Goal: Task Accomplishment & Management: Manage account settings

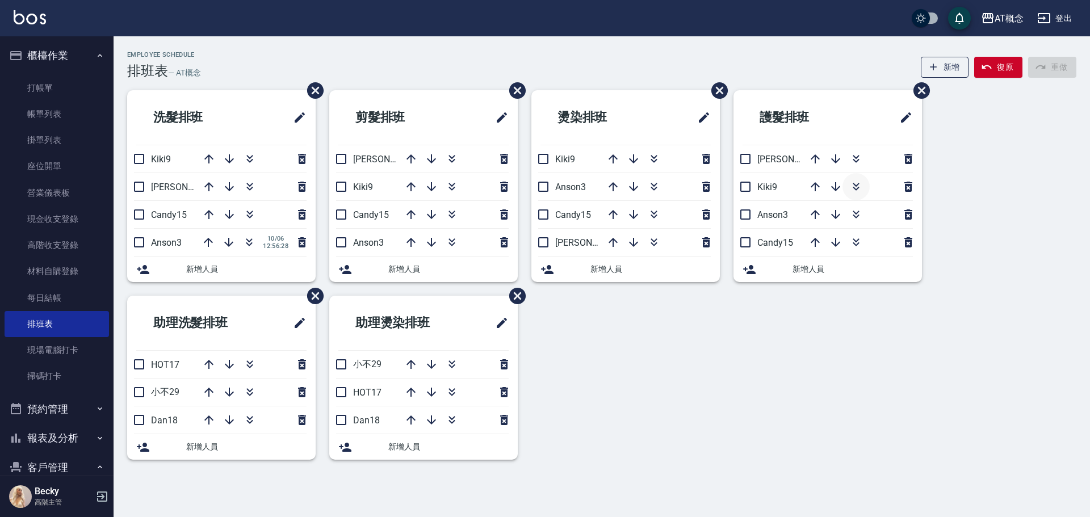
click at [855, 189] on icon "button" at bounding box center [856, 189] width 6 height 4
click at [249, 156] on icon "button" at bounding box center [250, 159] width 14 height 14
click at [814, 219] on icon "button" at bounding box center [816, 215] width 14 height 14
click at [815, 219] on icon "button" at bounding box center [815, 214] width 9 height 9
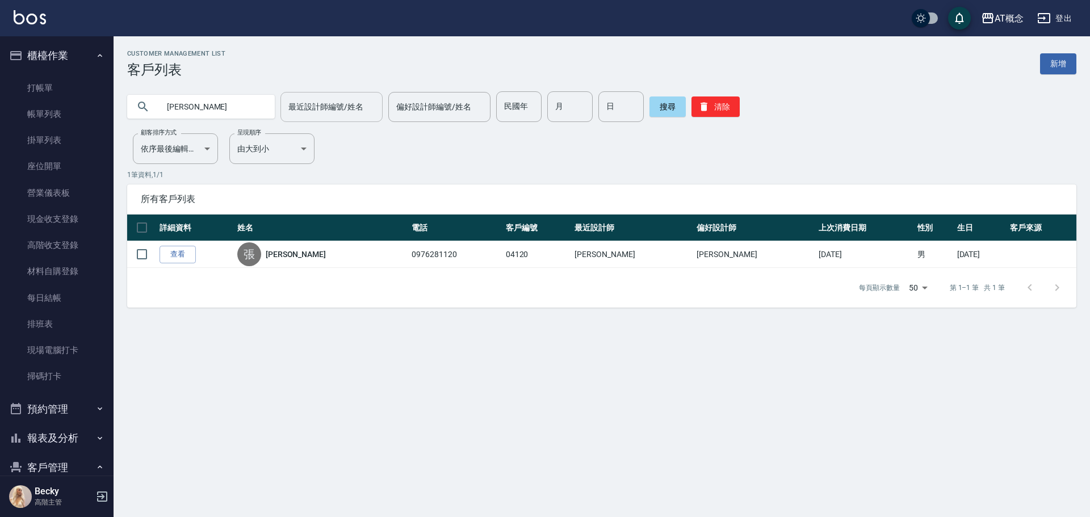
scroll to position [114, 0]
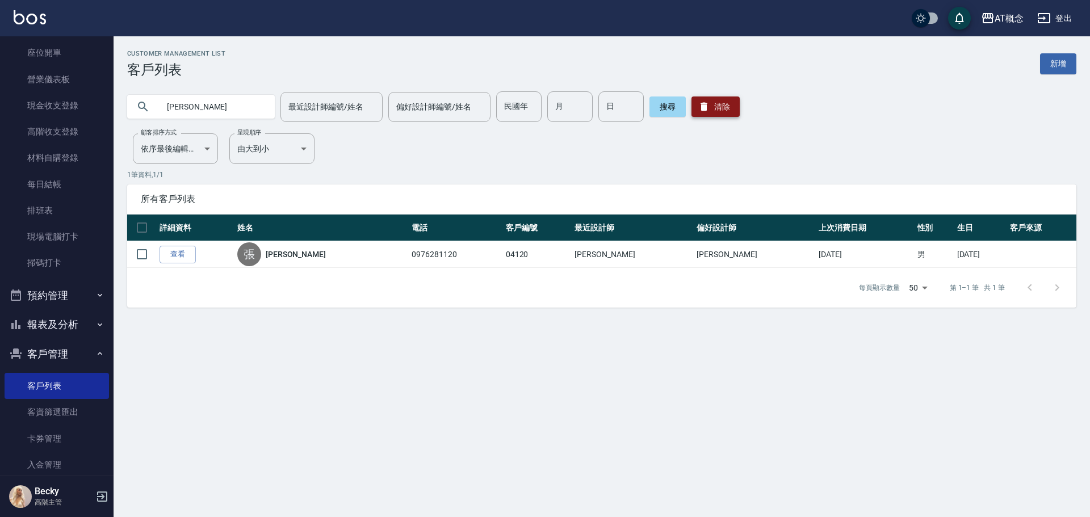
click at [721, 106] on button "清除" at bounding box center [716, 107] width 48 height 20
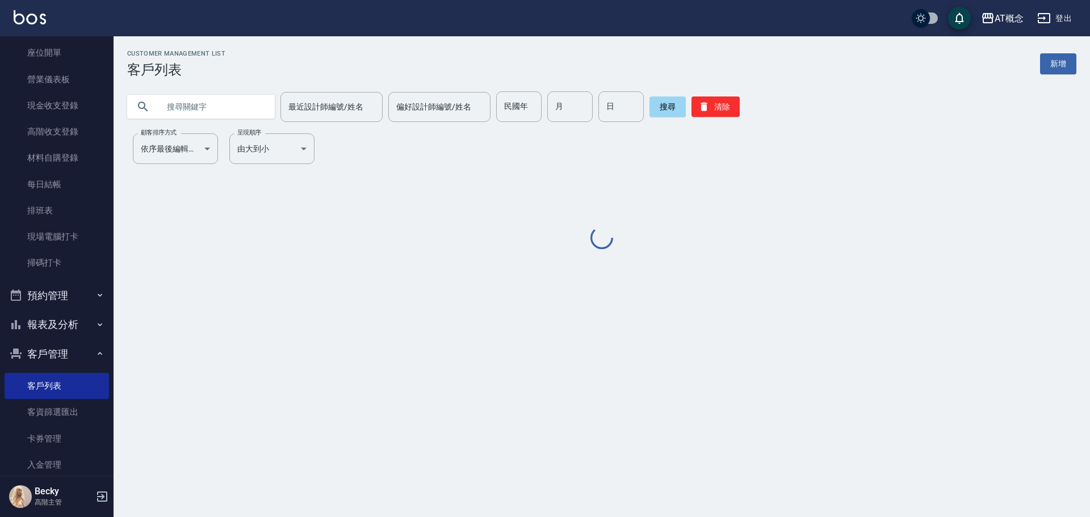
click at [217, 109] on input "text" at bounding box center [212, 106] width 107 height 31
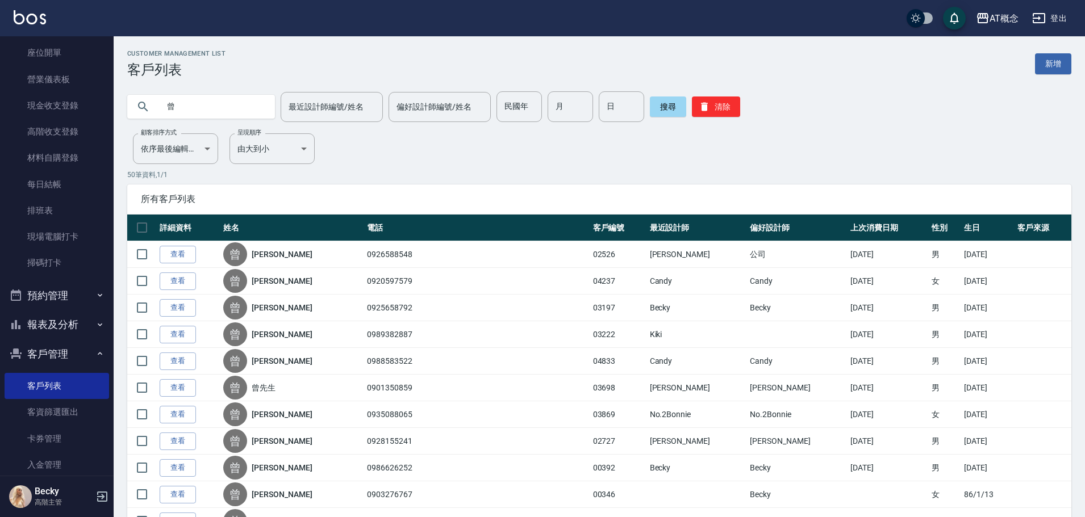
click at [217, 109] on input "曾" at bounding box center [212, 106] width 107 height 31
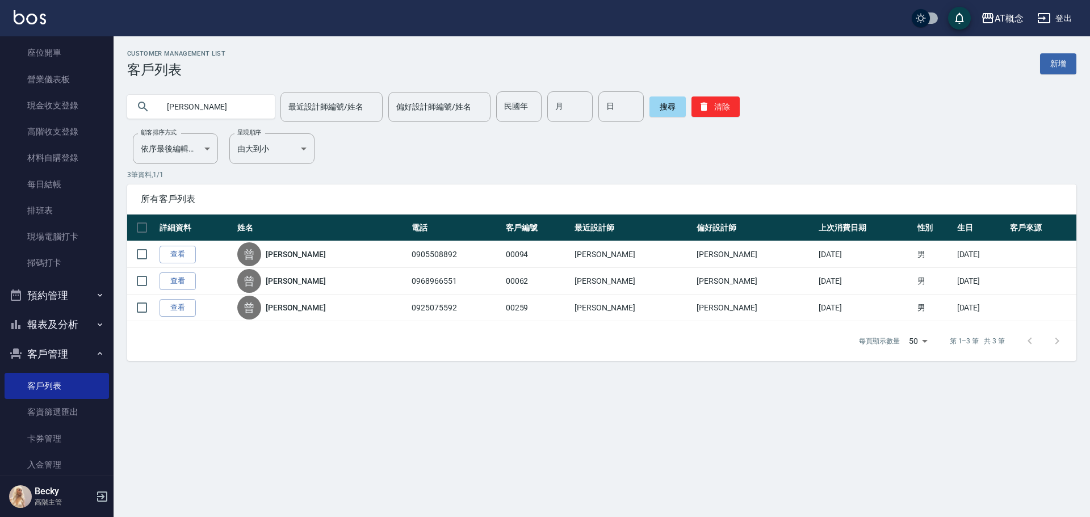
drag, startPoint x: 216, startPoint y: 104, endPoint x: 125, endPoint y: 120, distance: 92.3
click at [125, 120] on div "曾俊 最近設計師編號/姓名 最近設計師編號/姓名 偏好設計師編號/姓名 偏好設計師編號/姓名 民國年 民國年 月 月 日 日 搜尋 清除" at bounding box center [595, 100] width 963 height 44
type input "周泓"
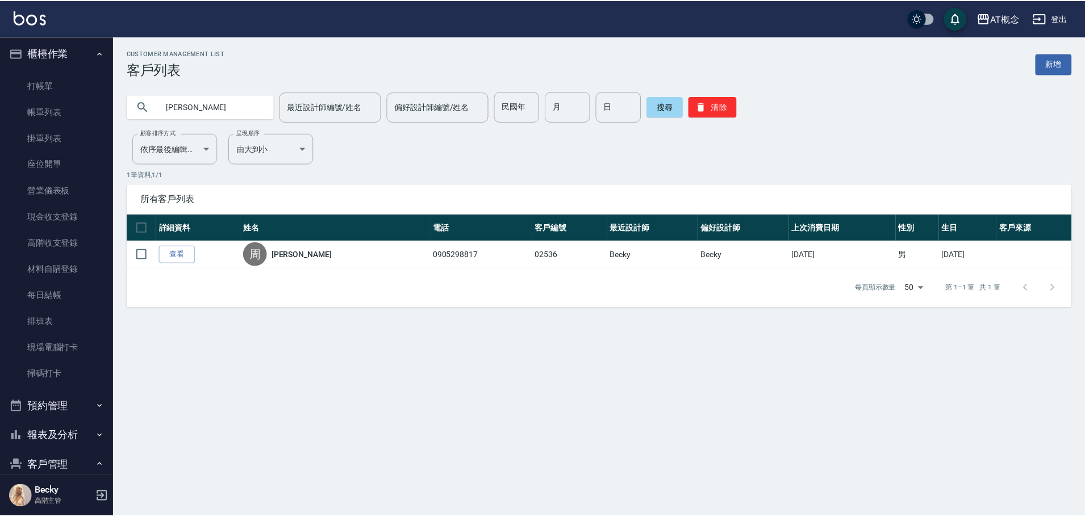
scroll to position [0, 0]
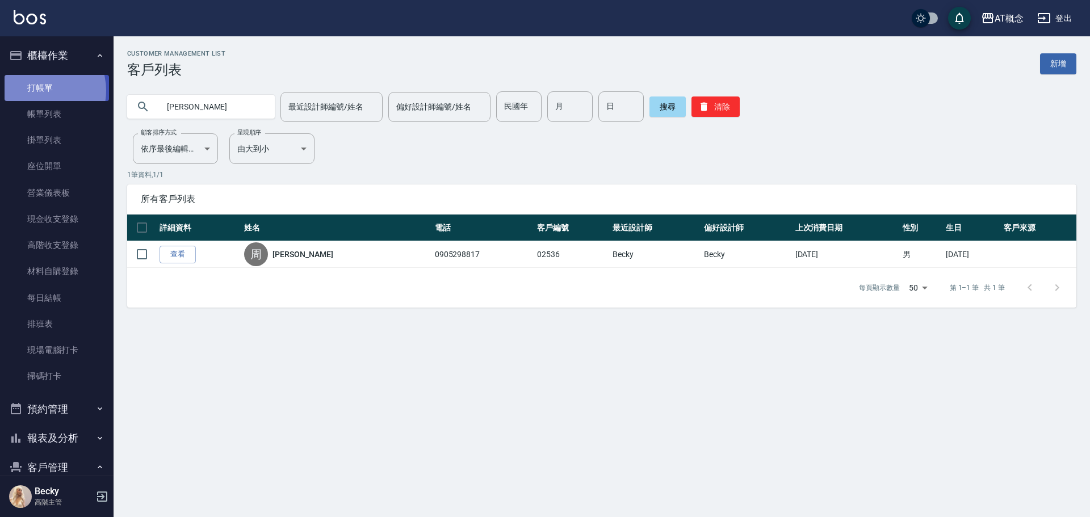
click at [37, 90] on link "打帳單" at bounding box center [57, 88] width 104 height 26
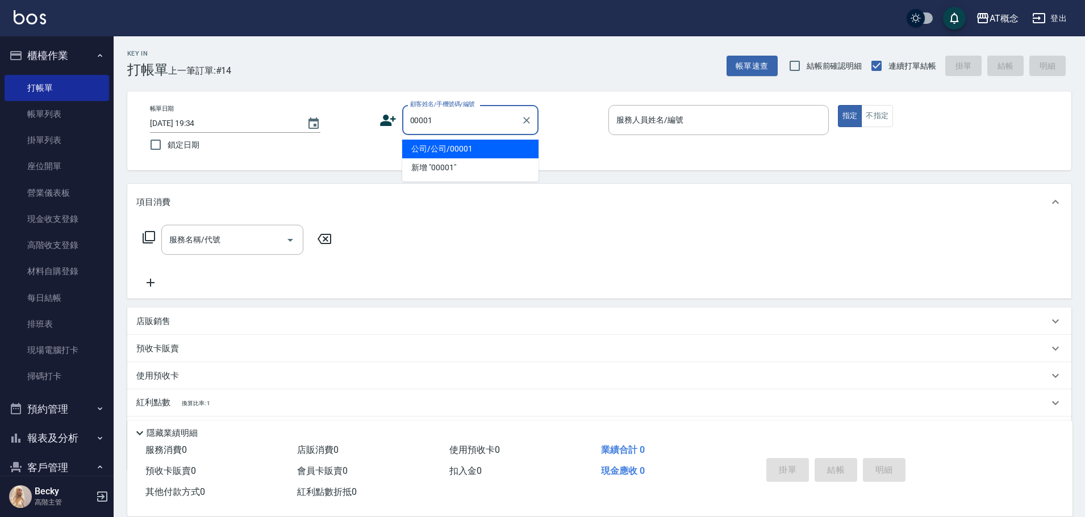
type input "公司/公司/00001"
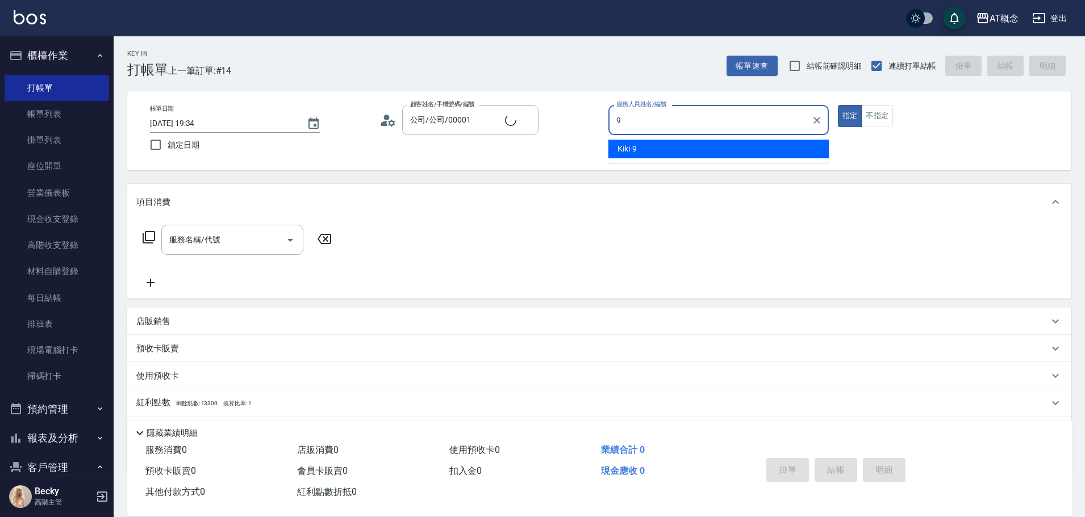
type input "Kiki-9"
type button "true"
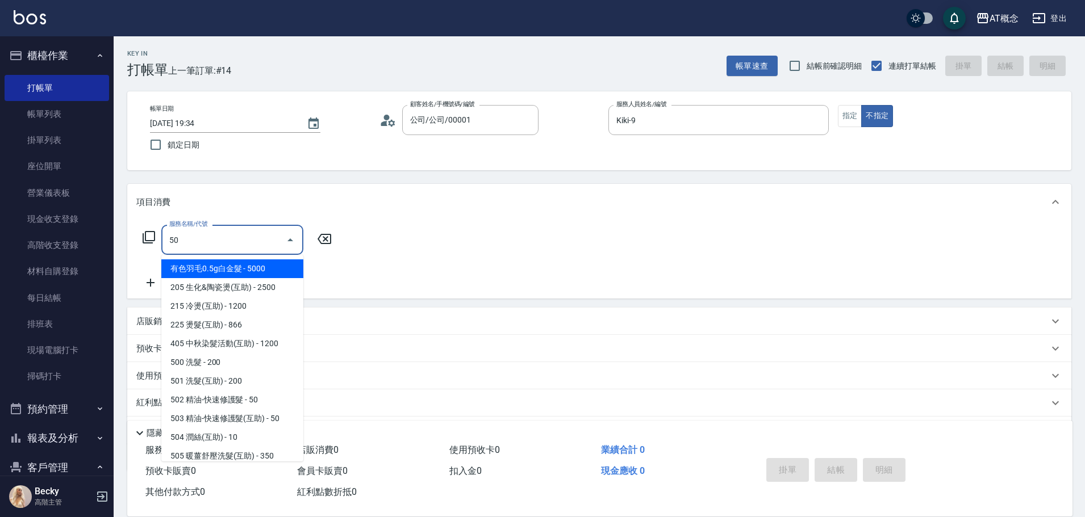
type input "500"
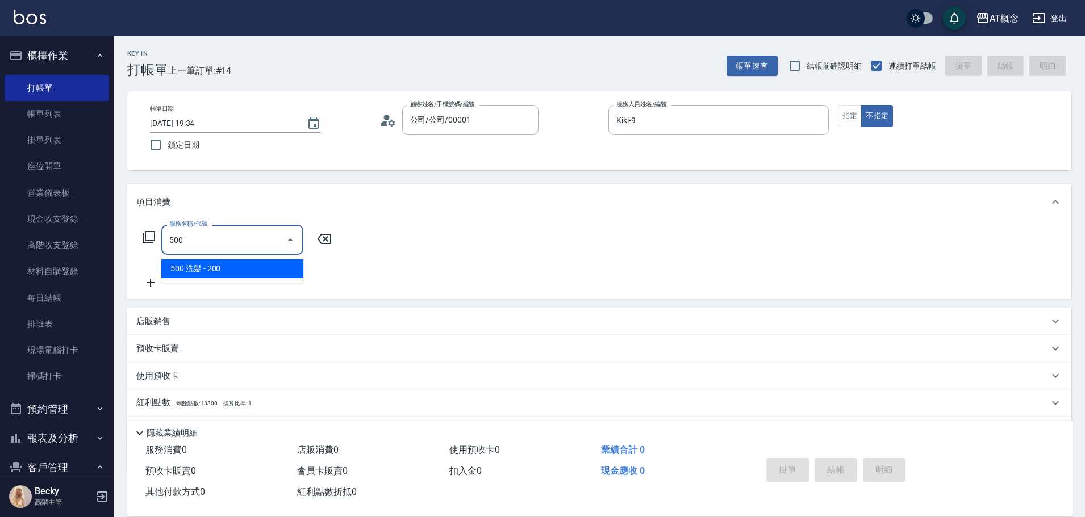
type input "20"
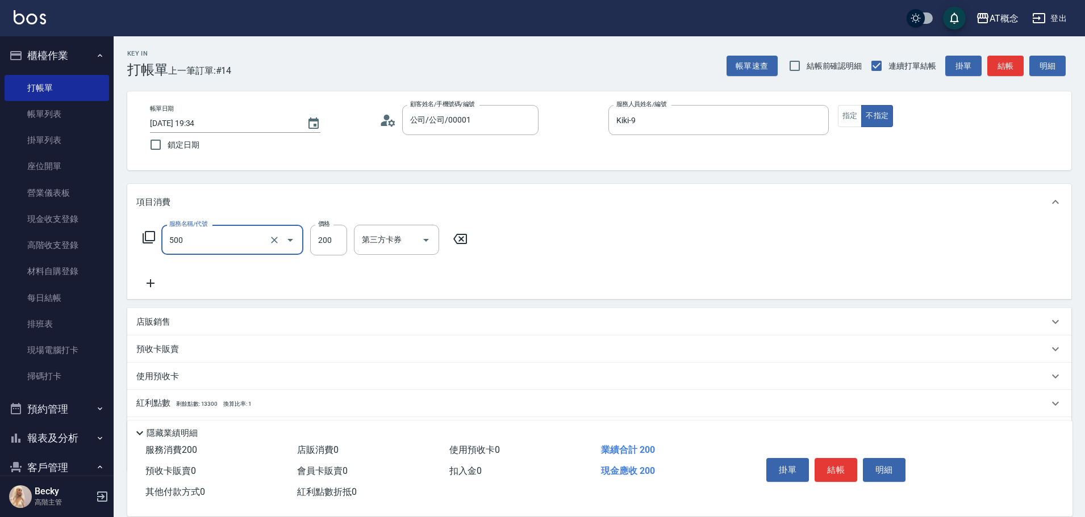
type input "500 洗髮(500)"
type input "0"
type input "40"
type input "400"
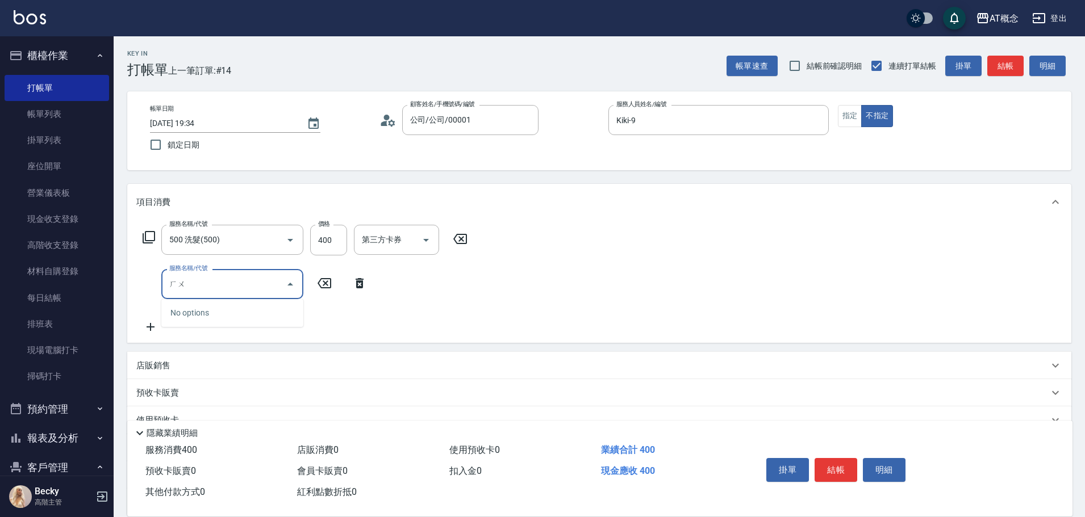
type input "護"
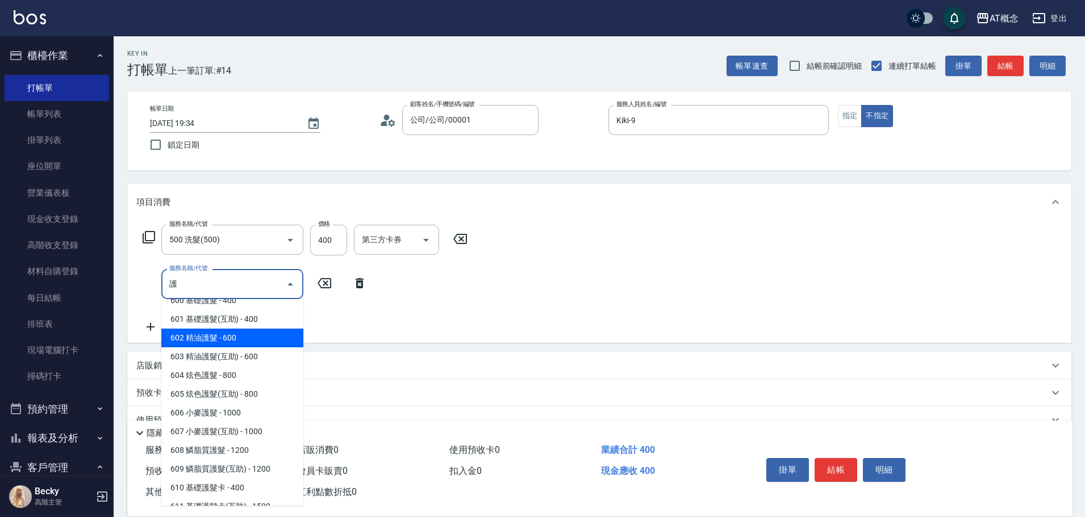
scroll to position [114, 0]
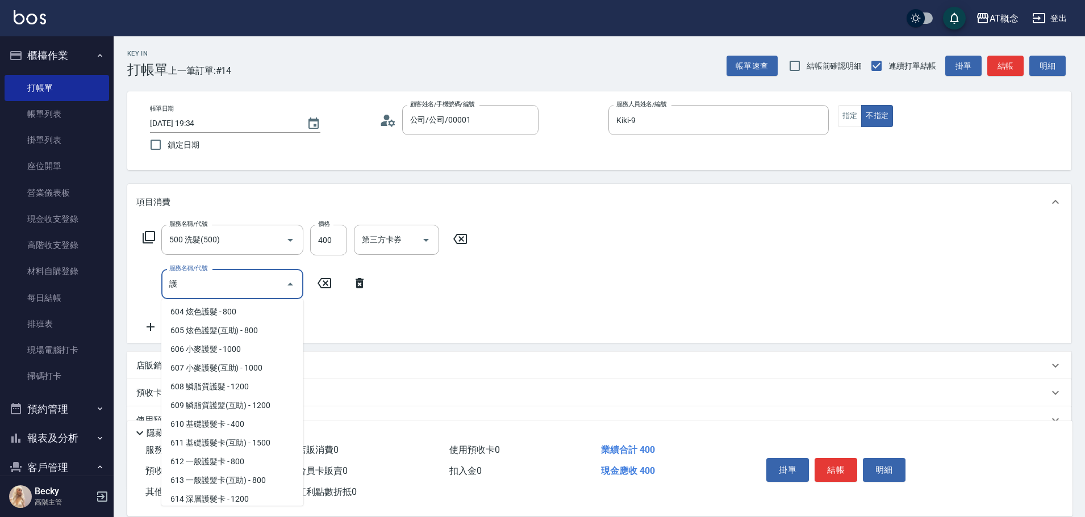
click at [237, 246] on span "600 基礎護髮 - 400" at bounding box center [232, 237] width 142 height 19
type input "80"
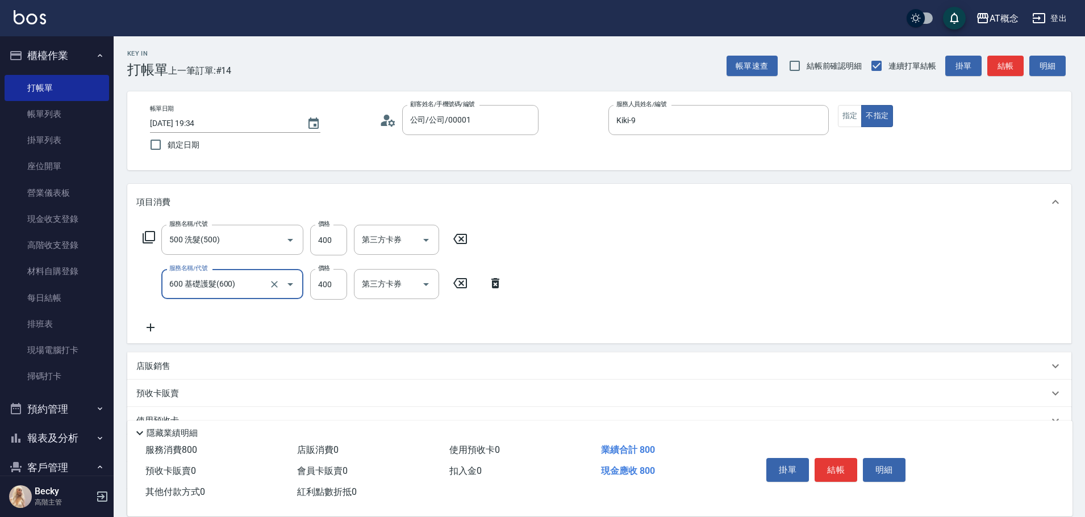
type input "600 基礎護髮(600)"
click at [248, 286] on input "600 基礎護髮(600)" at bounding box center [216, 284] width 100 height 20
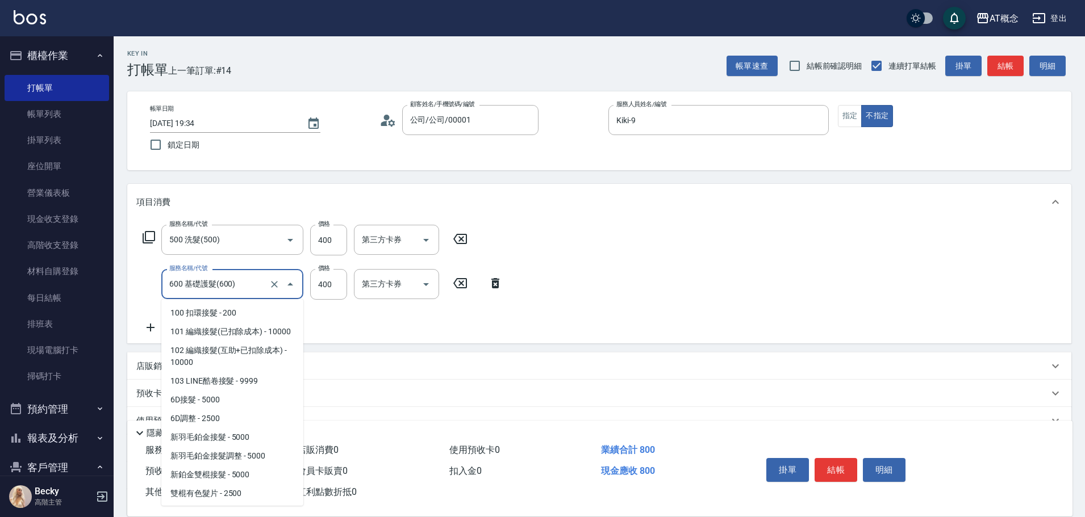
click at [248, 286] on input "600 基礎護髮(600)" at bounding box center [216, 284] width 100 height 20
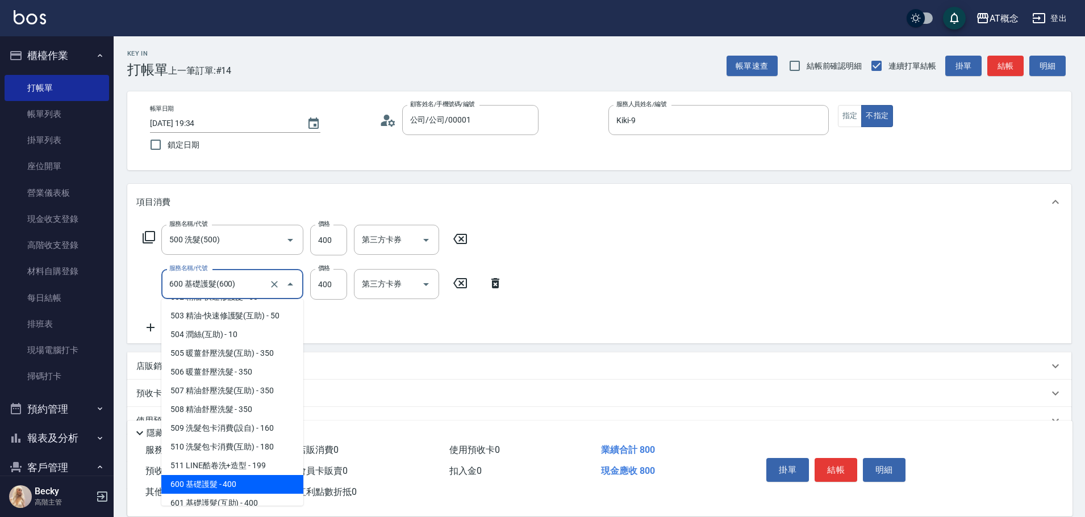
type input "40"
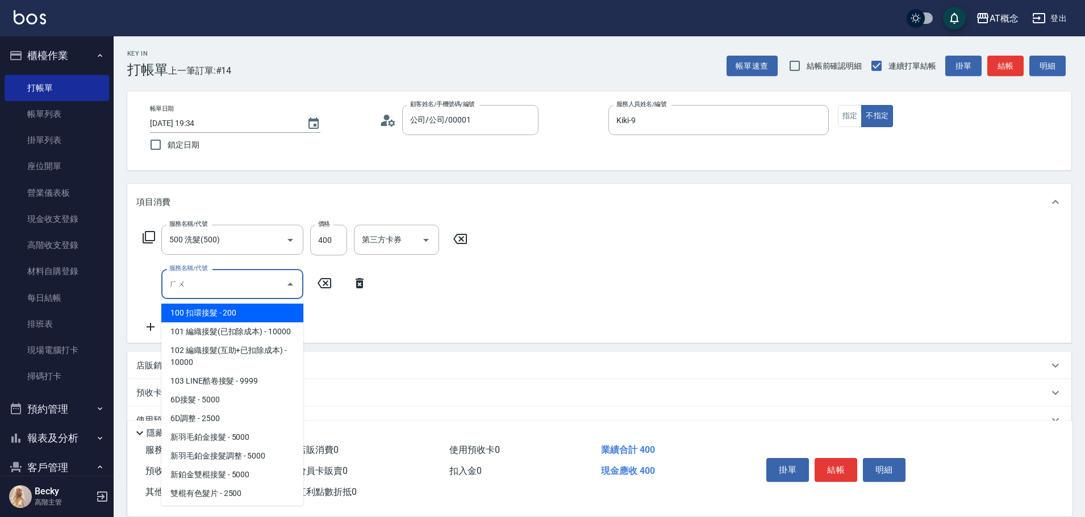
type input "護"
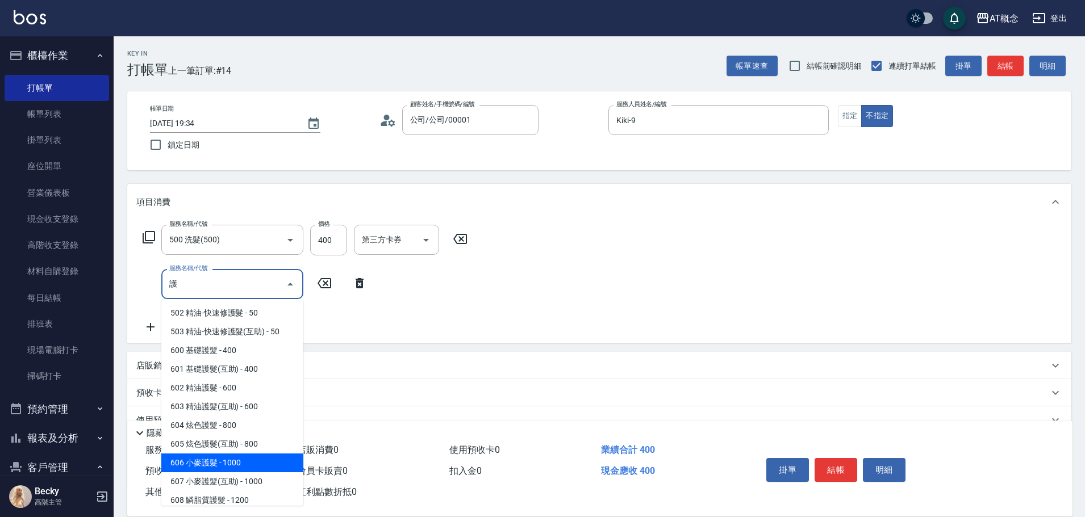
type input "140"
type input "606 小麥護髮(606)"
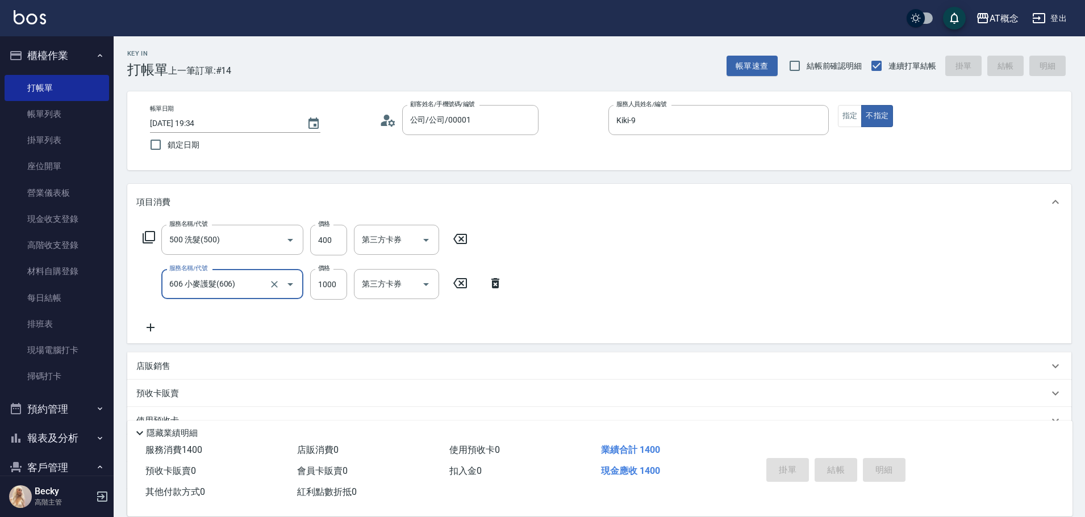
type input "2025/10/06 19:35"
type input "0"
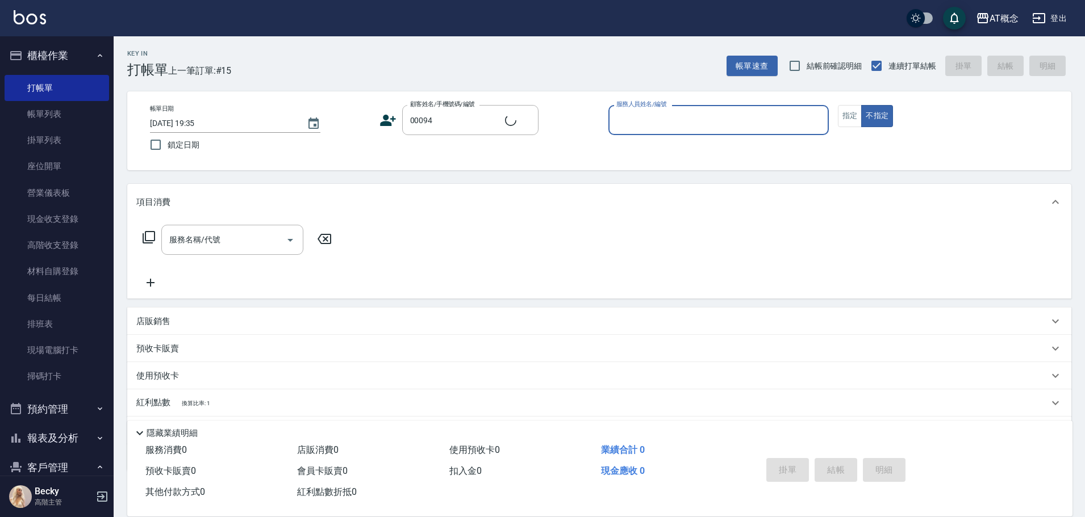
type input "[PERSON_NAME]/0905508892/00094"
type input "Anson-3"
click at [861, 105] on button "不指定" at bounding box center [877, 116] width 32 height 22
type button "false"
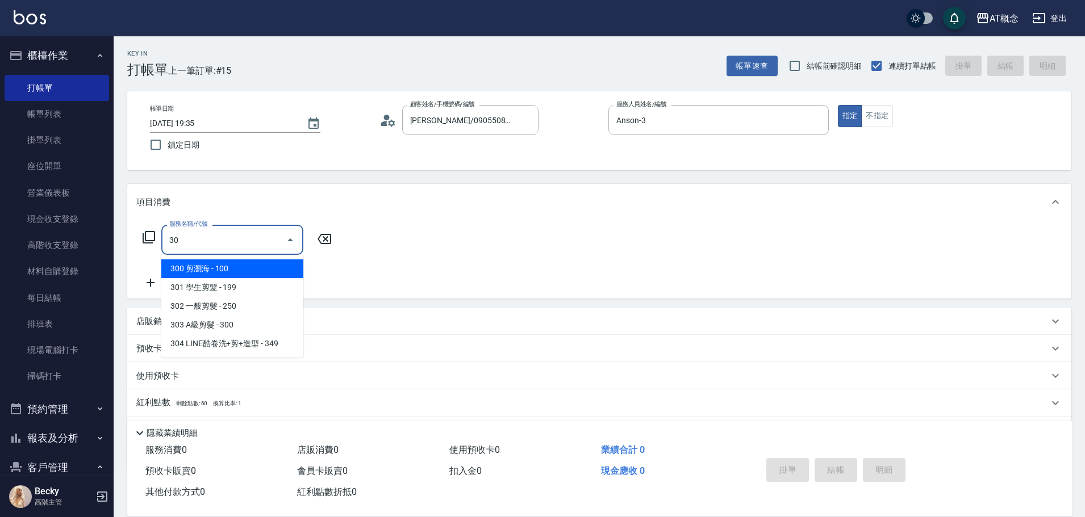
type input "303"
type input "30"
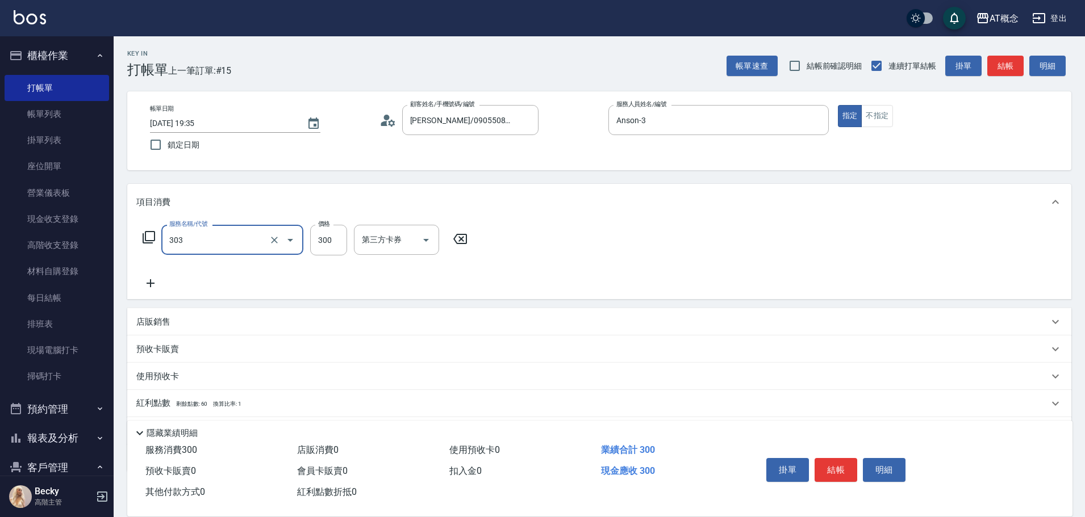
type input "303 A級剪髮(303)"
type input "0"
type input "35"
type input "30"
type input "350"
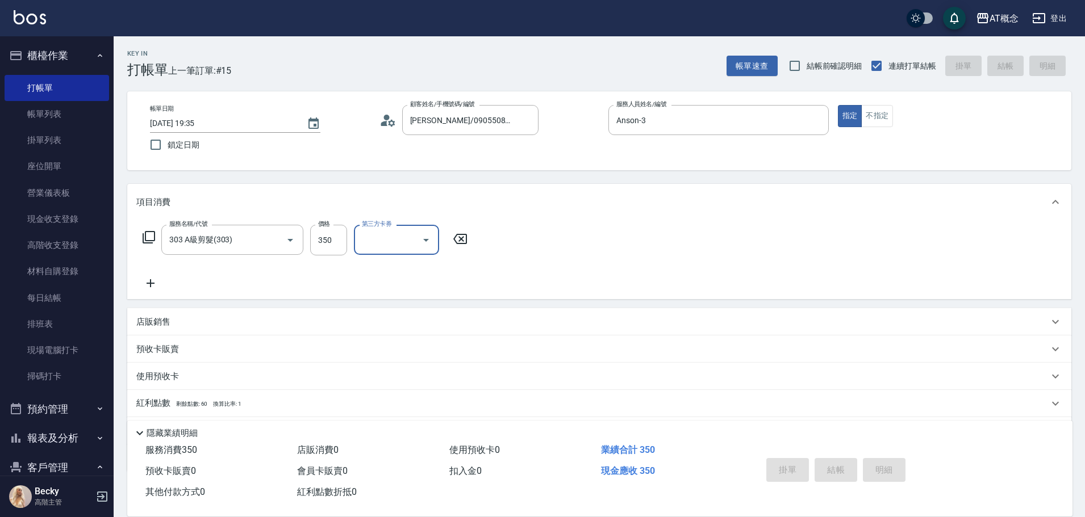
type input "0"
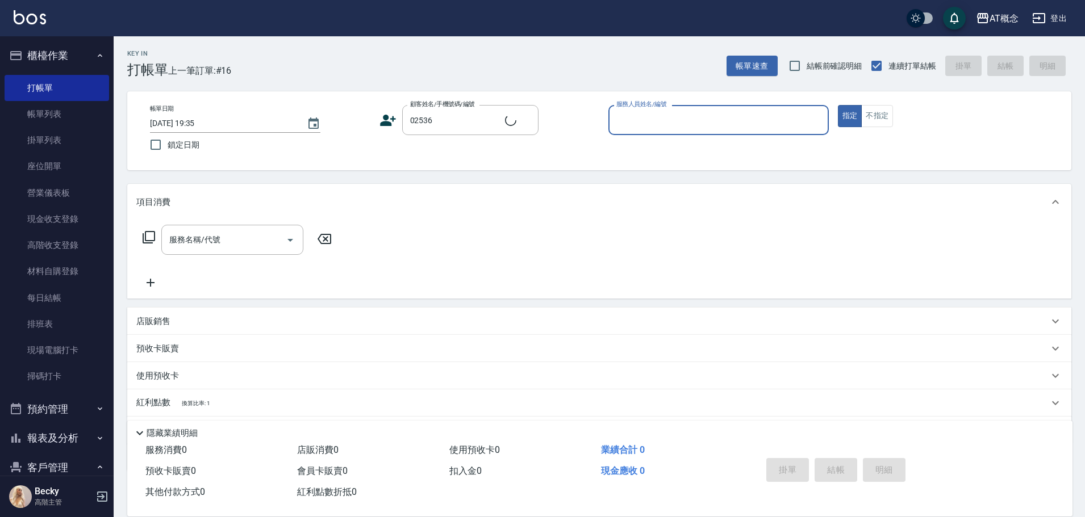
type input "[PERSON_NAME]/0905298817/02536"
type input "Becky-13"
click at [838, 105] on button "指定" at bounding box center [850, 116] width 24 height 22
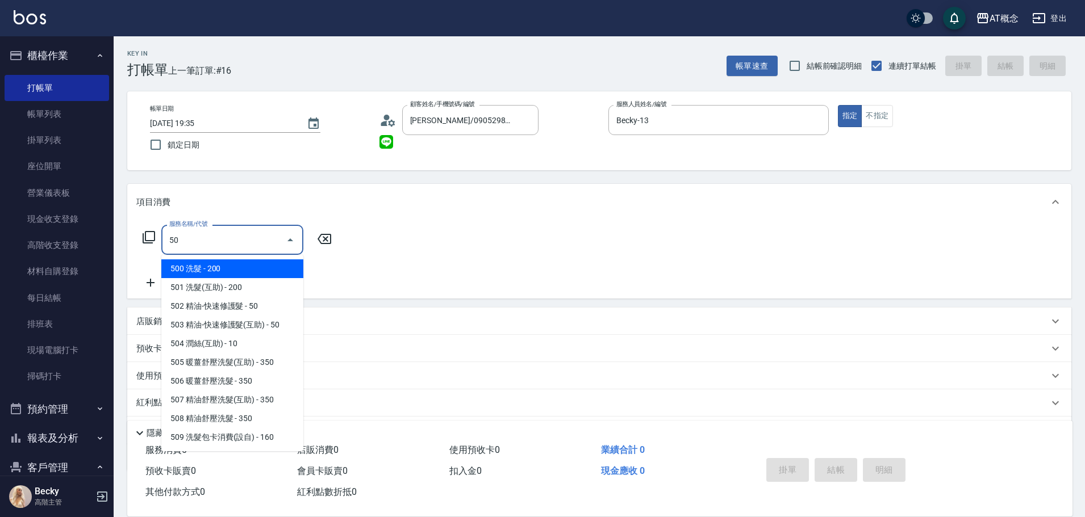
type input "500"
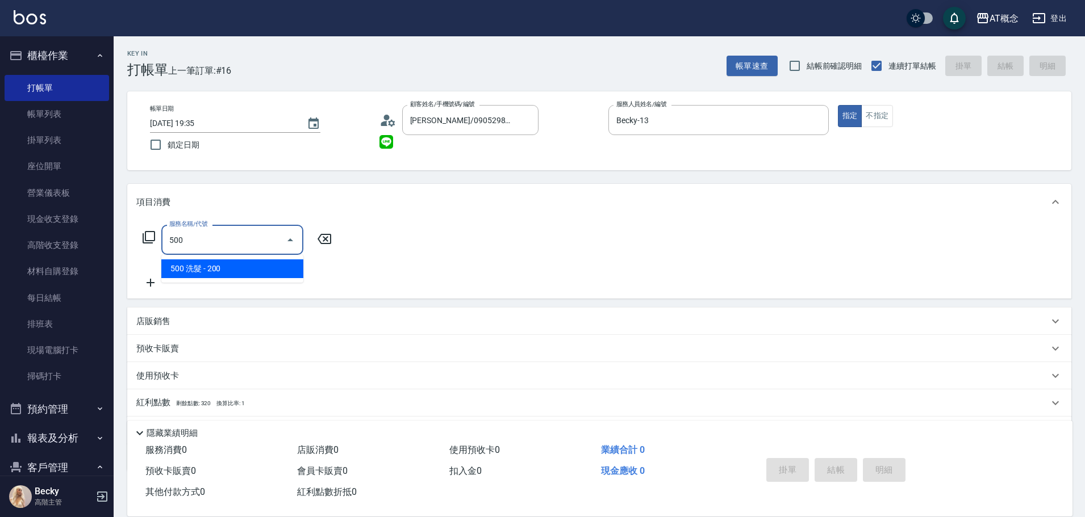
type input "20"
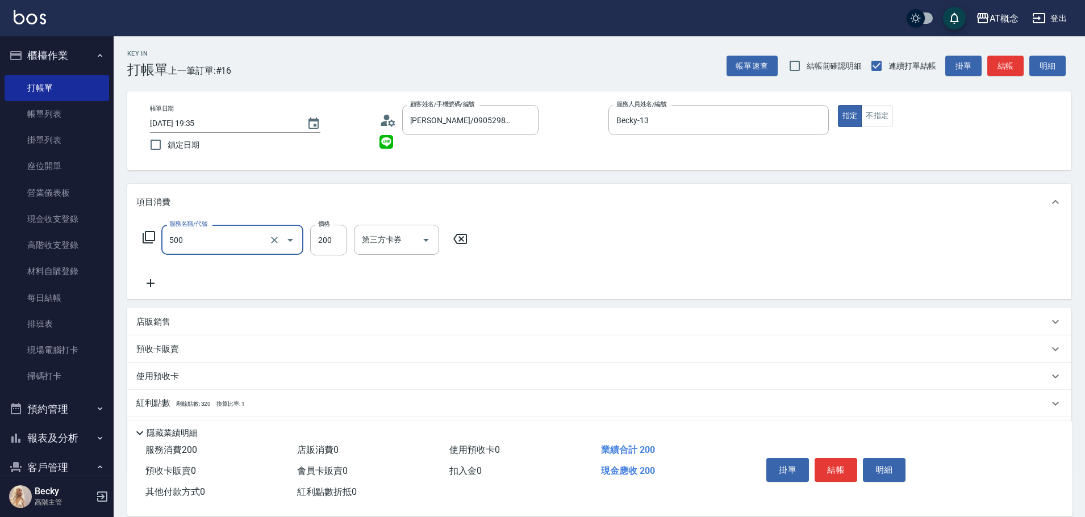
type input "500 洗髮(500)"
type input "0"
type input "25"
type input "20"
type input "250"
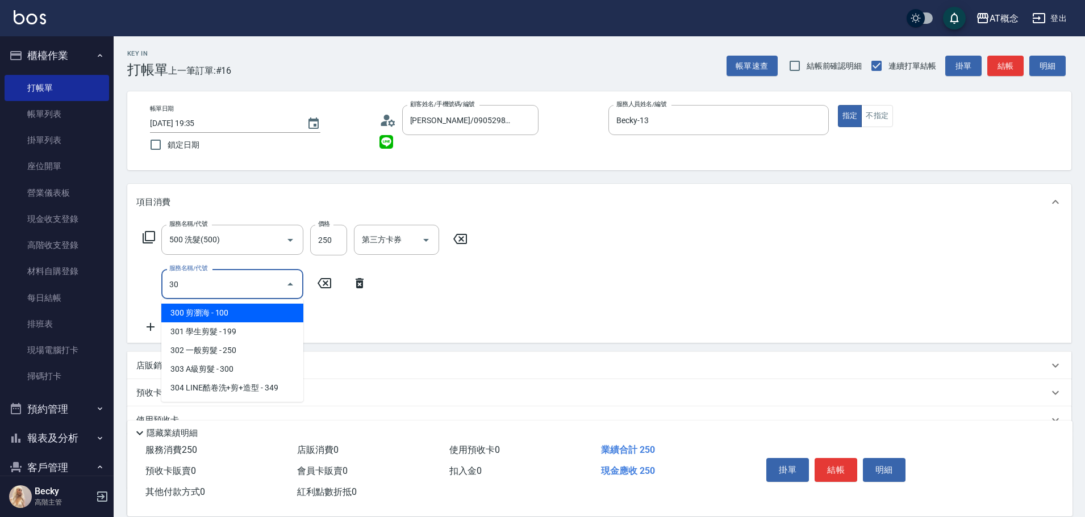
type input "303"
type input "50"
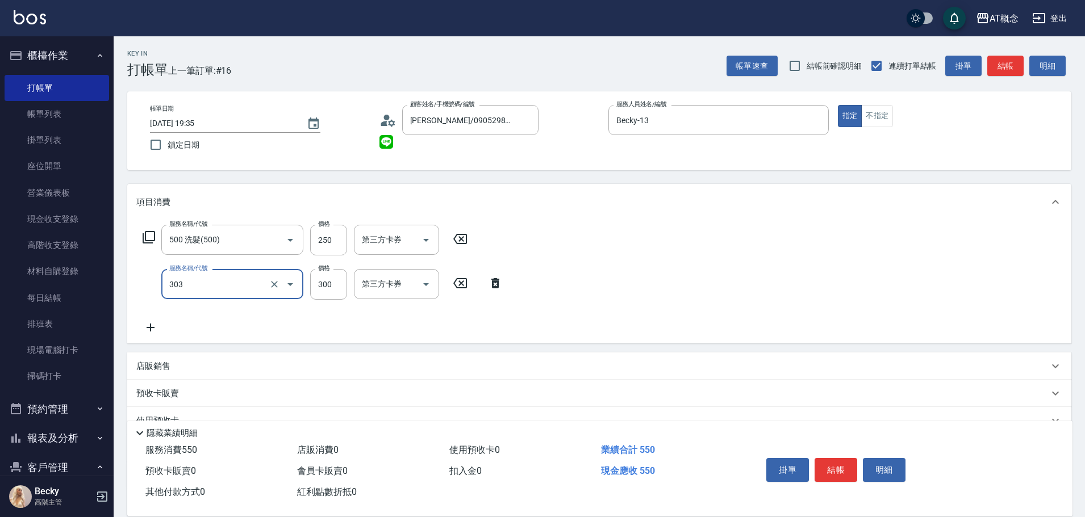
type input "303 A級剪髮(303)"
type input "20"
type input "40"
type input "60"
type input "400"
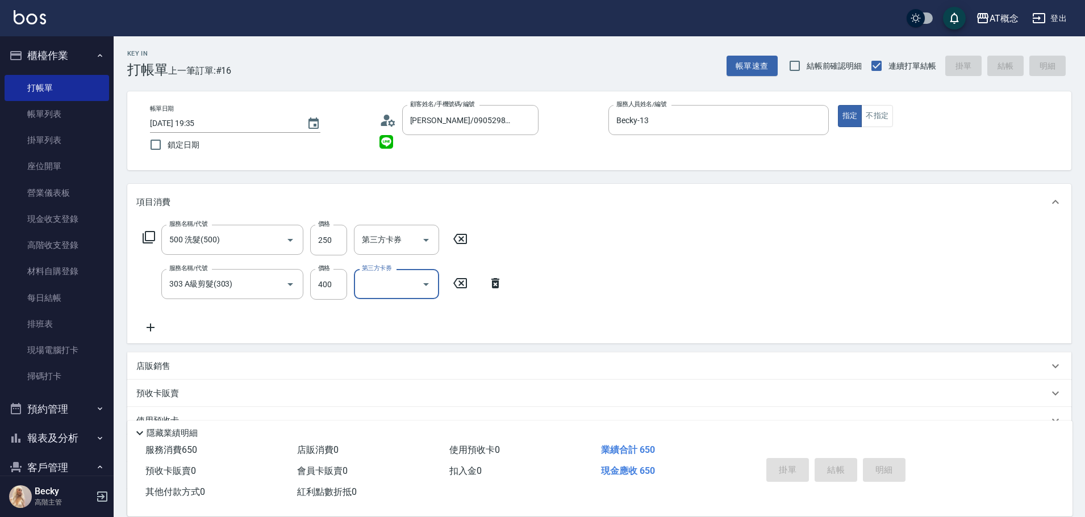
type input "0"
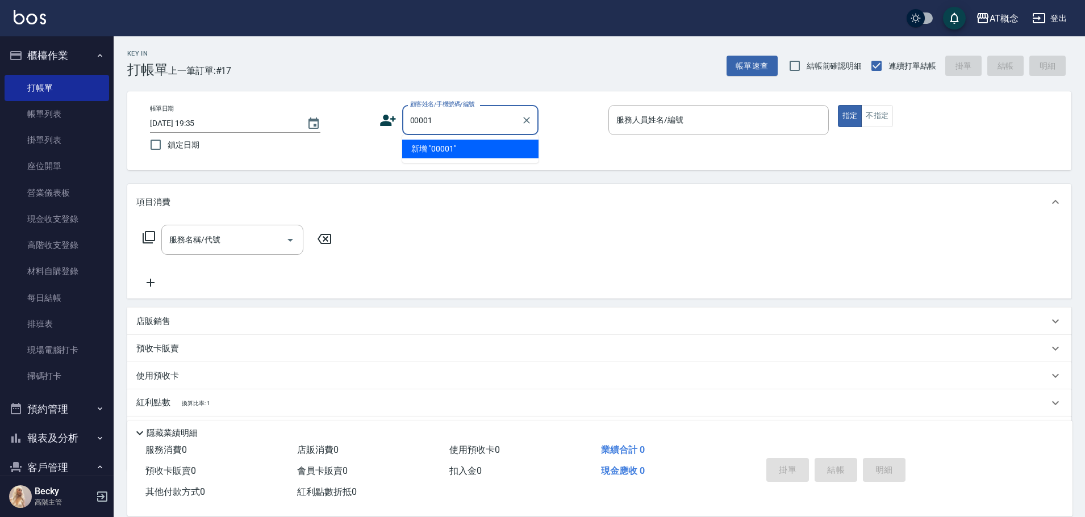
type input "00001"
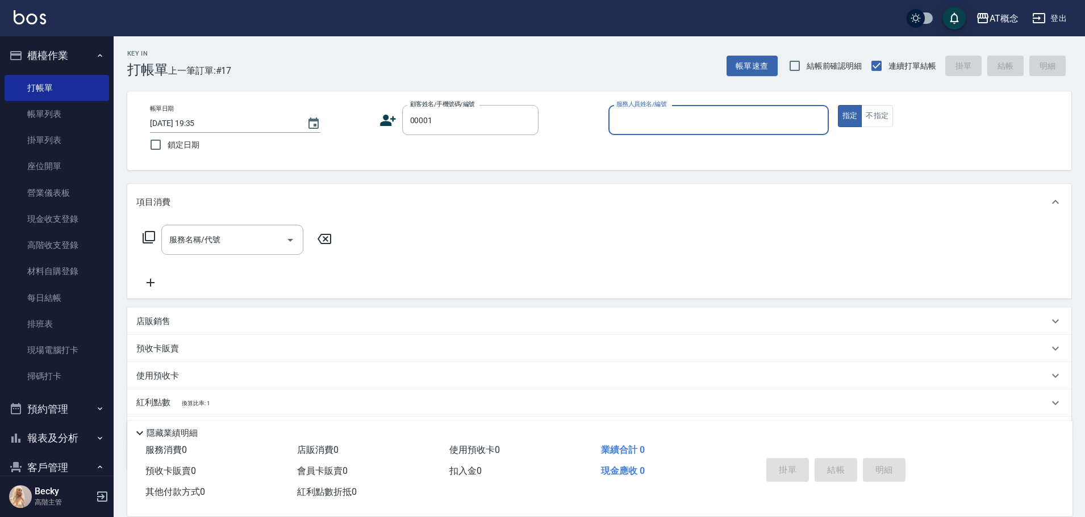
type input "1"
type input "公司/公司/00001"
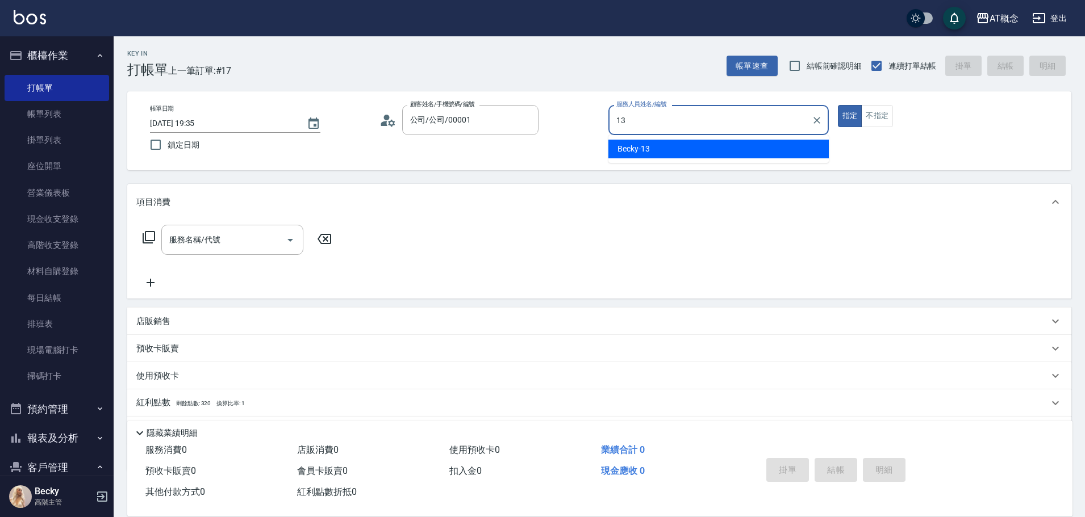
type input "Becky-13"
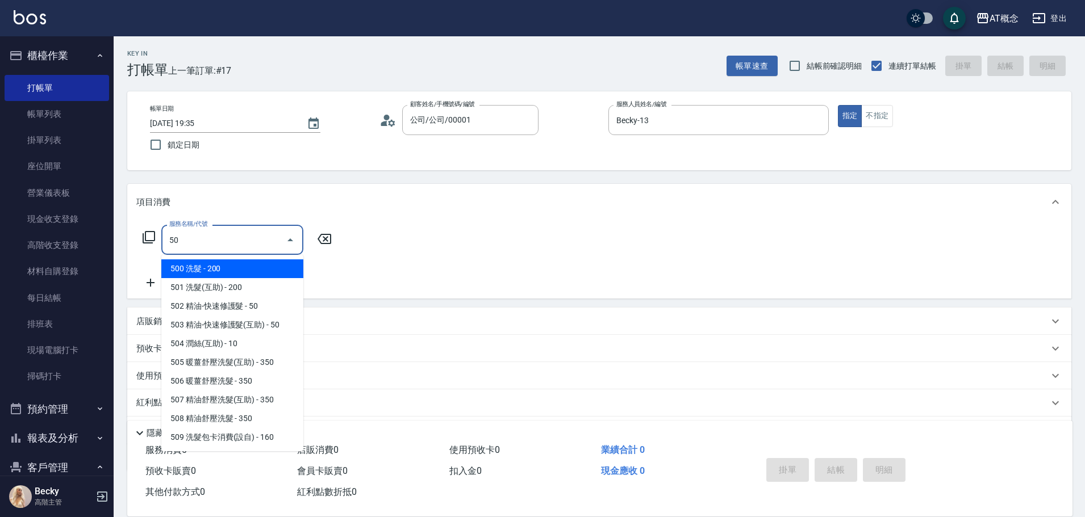
type input "500"
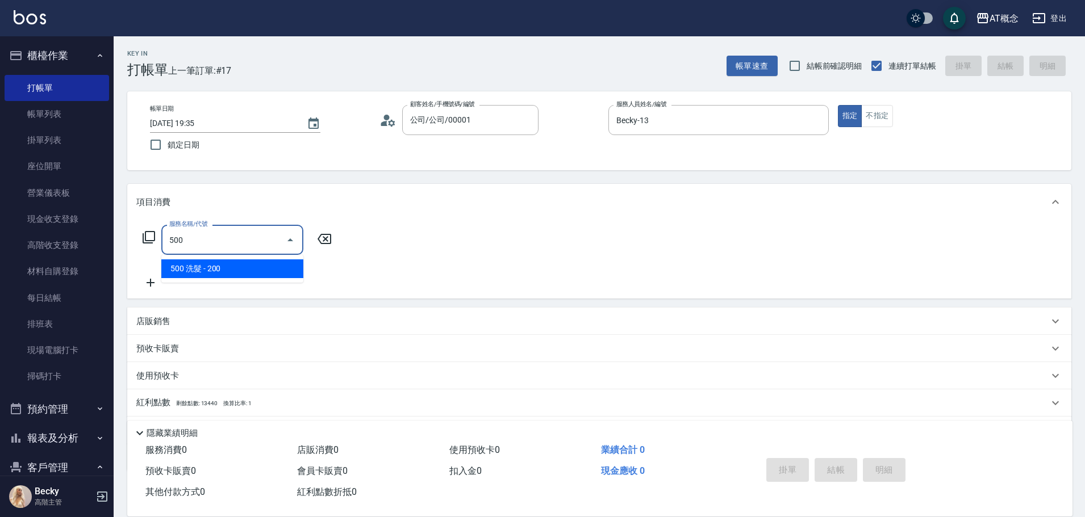
type input "20"
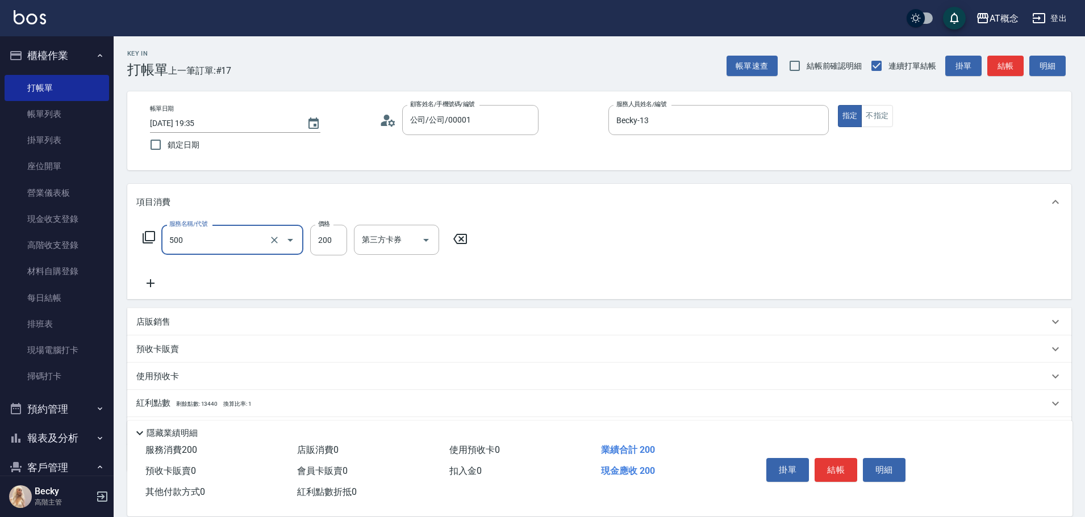
type input "500 洗髮(500)"
type input "0"
type input "25"
type input "20"
type input "250"
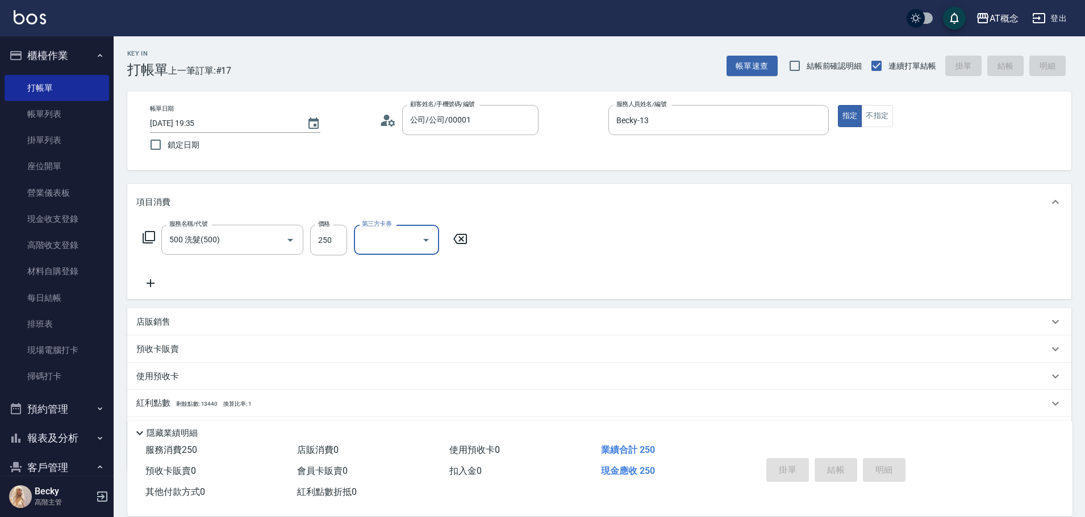
type input "2025/10/06 19:36"
type input "0"
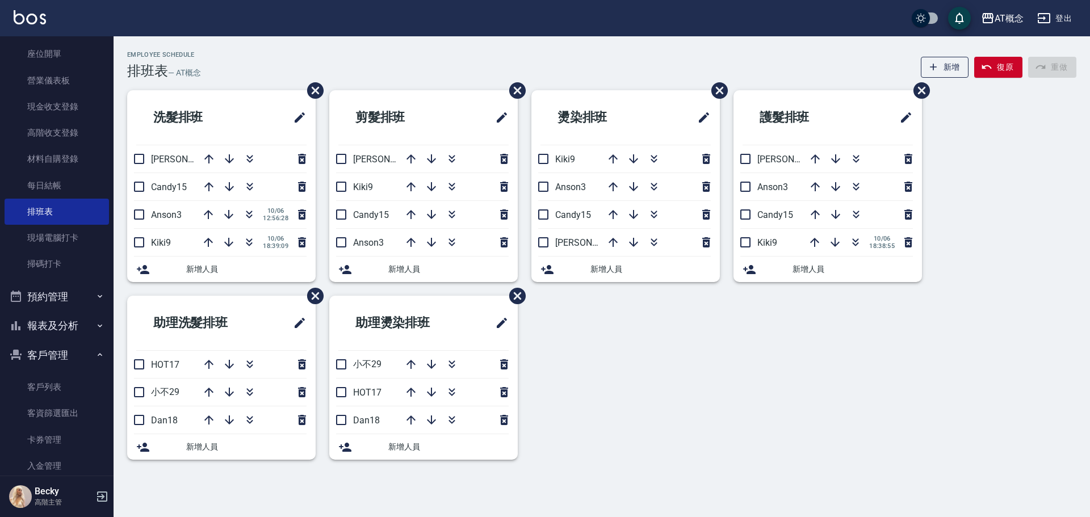
scroll to position [114, 0]
drag, startPoint x: 62, startPoint y: 393, endPoint x: 40, endPoint y: 316, distance: 80.0
click at [62, 393] on link "客戶列表" at bounding box center [57, 386] width 104 height 26
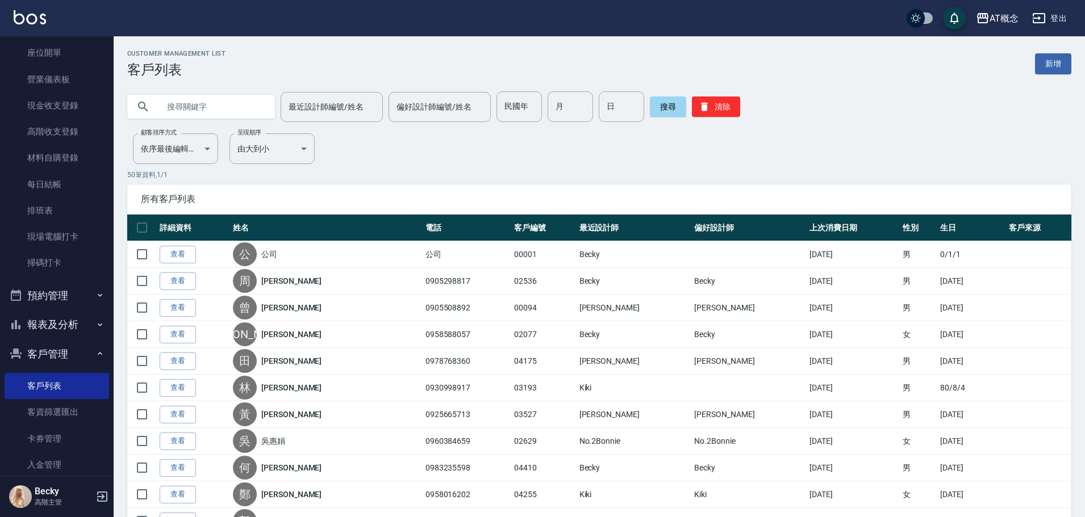
click at [243, 107] on input "text" at bounding box center [212, 106] width 107 height 31
type input "04168"
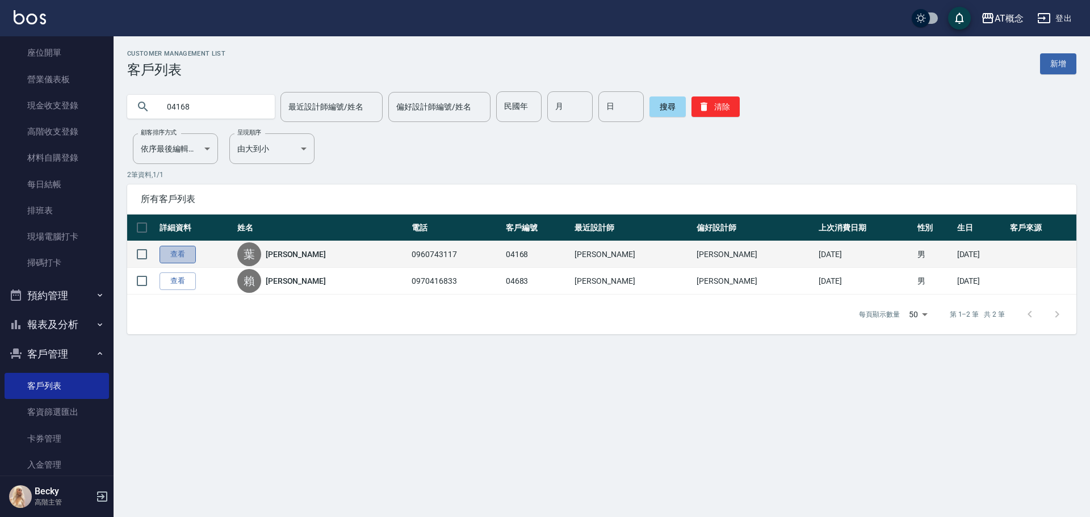
click at [189, 258] on link "查看" at bounding box center [178, 255] width 36 height 18
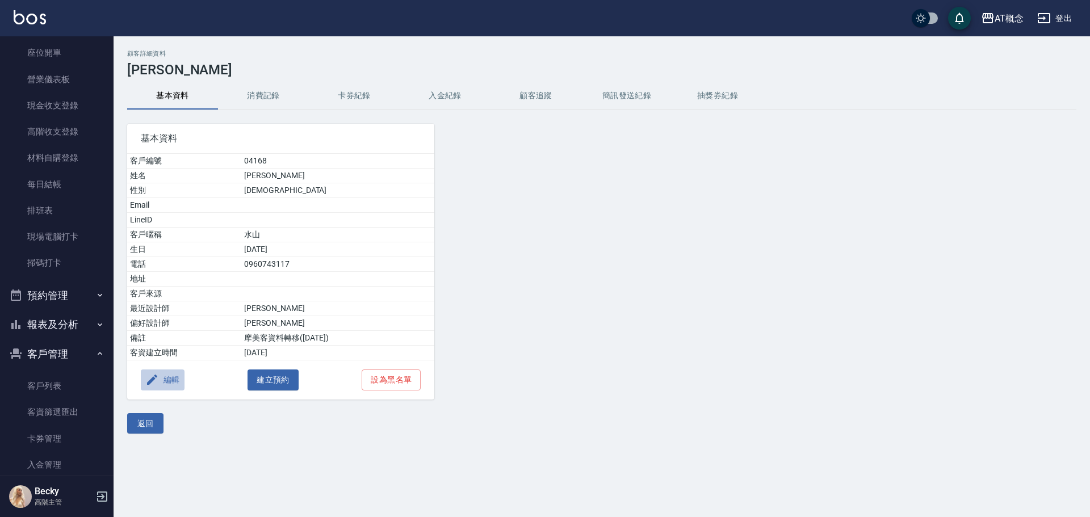
click at [164, 379] on button "編輯" at bounding box center [163, 380] width 44 height 21
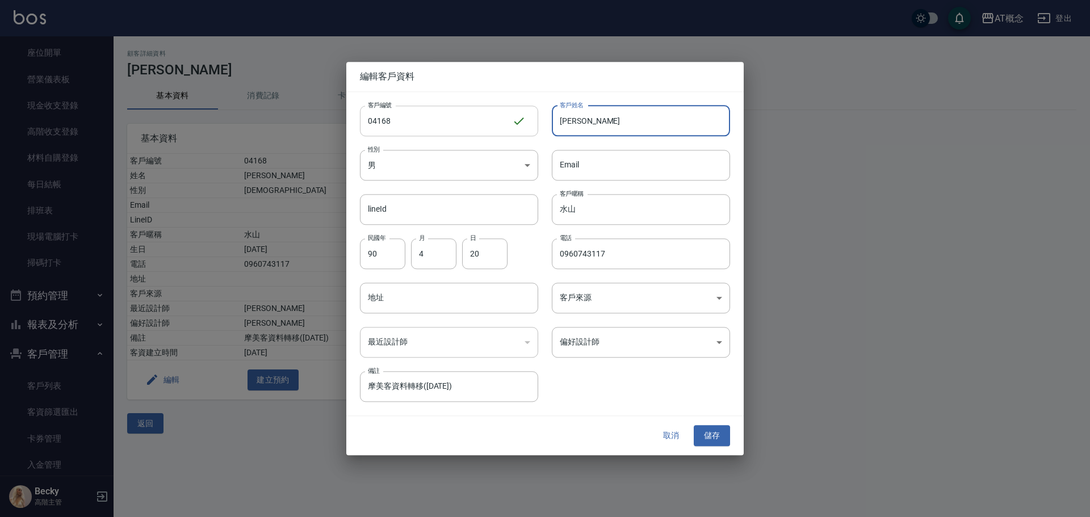
drag, startPoint x: 623, startPoint y: 124, endPoint x: 537, endPoint y: 124, distance: 86.3
click at [537, 124] on div "客戶編號 04168 ​ 客戶編號 客戶姓名 [PERSON_NAME] 客戶姓名 性別 男 [DEMOGRAPHIC_DATA] 性別 Email Emai…" at bounding box center [538, 247] width 384 height 311
type input "[PERSON_NAME]"
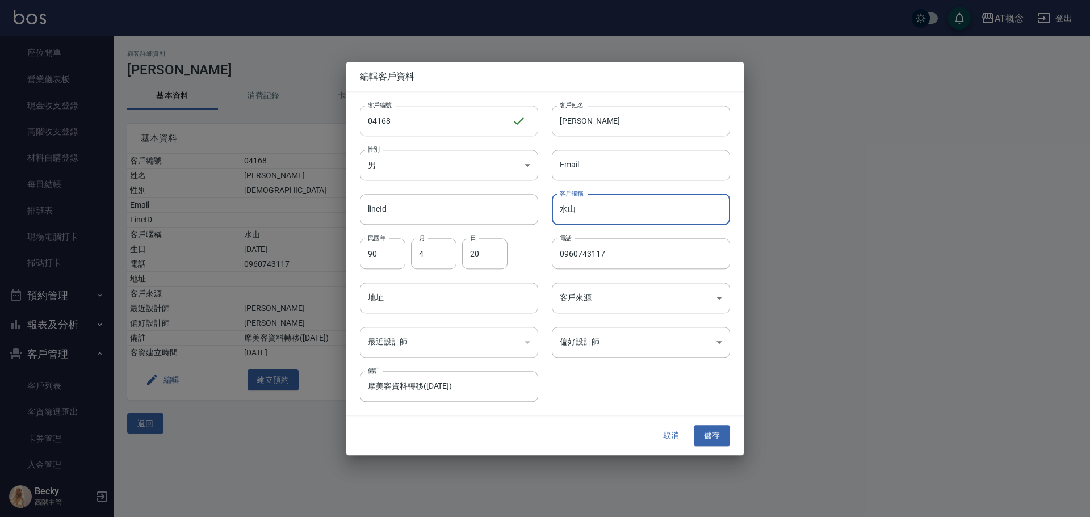
type input "水"
type input "86"
type input "07"
type input "18"
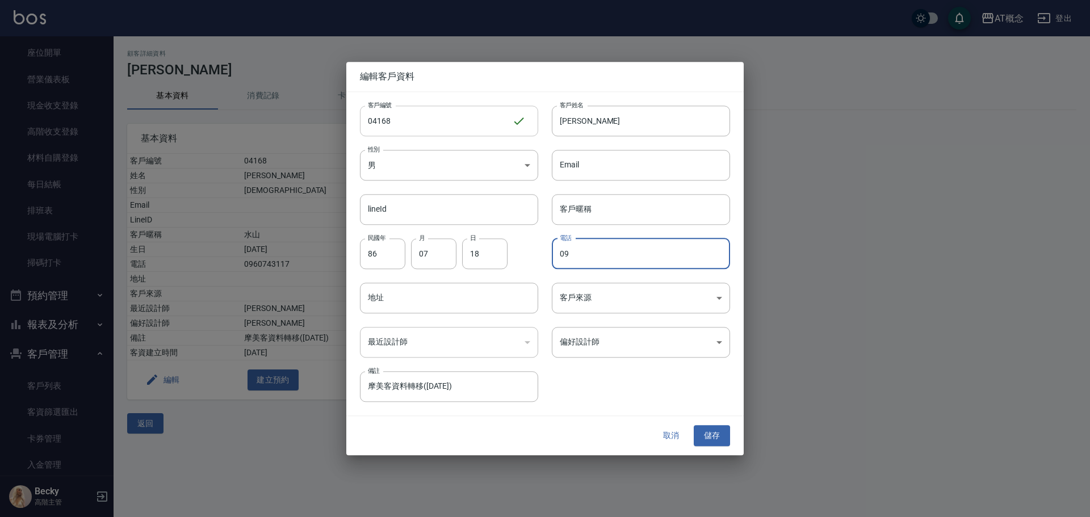
type input "0"
type input "0971726513"
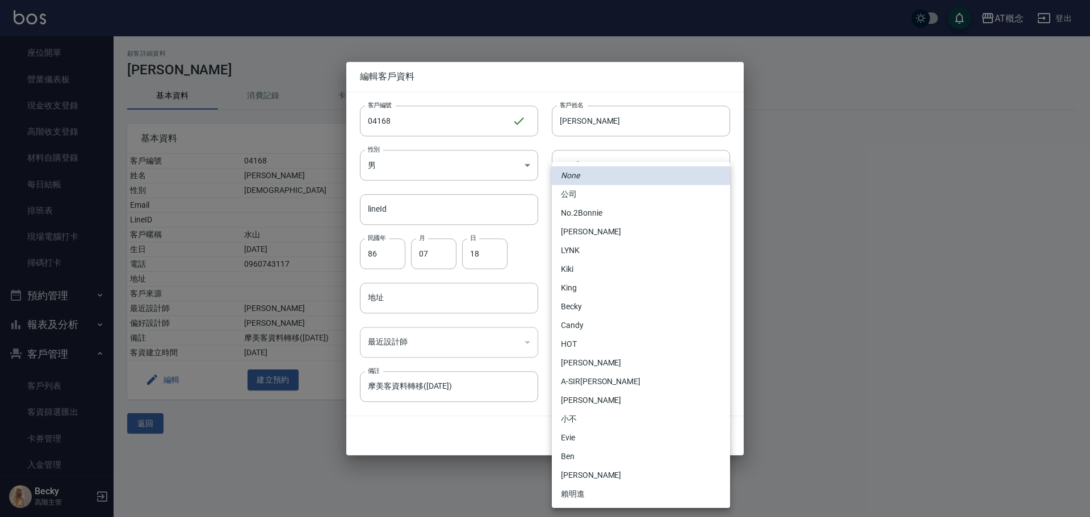
click at [593, 348] on body "AT概念 登出 櫃檯作業 打帳單 帳單列表 掛單列表 座位開單 營業儀表板 現金收支登錄 高階收支登錄 材料自購登錄 每日結帳 排班表 現場電腦打卡 掃碼打卡…" at bounding box center [545, 258] width 1090 height 517
click at [593, 216] on li "No.2Bonnie" at bounding box center [641, 213] width 178 height 19
type input "20abcae0-810e-448a-b26a-bcbab897de4d"
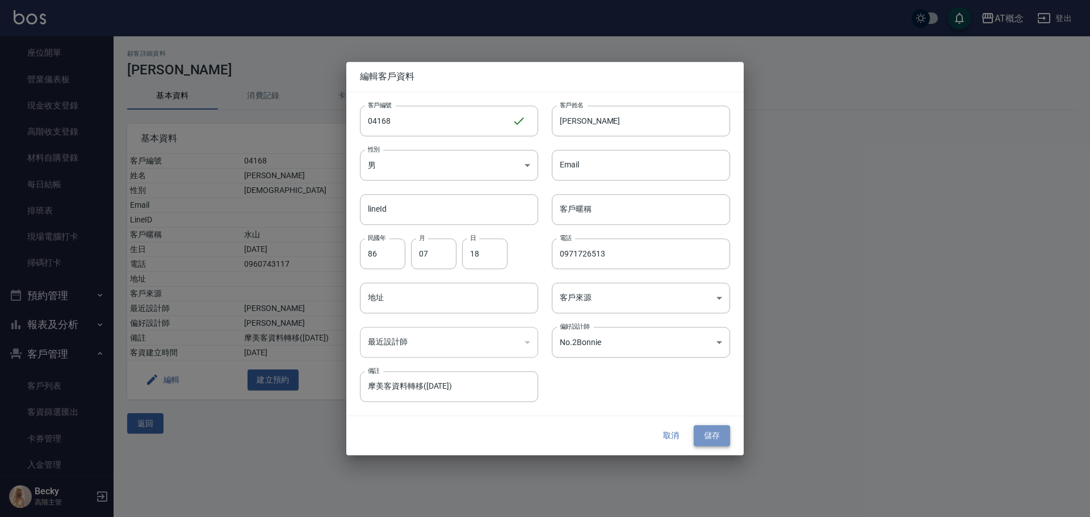
click at [709, 433] on button "儲存" at bounding box center [712, 436] width 36 height 21
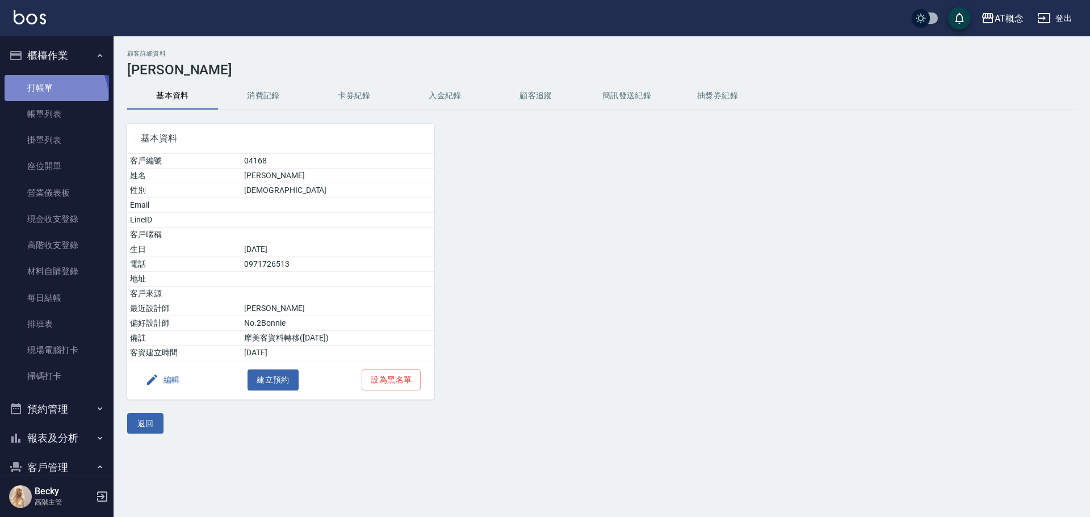
click at [52, 97] on link "打帳單" at bounding box center [57, 88] width 104 height 26
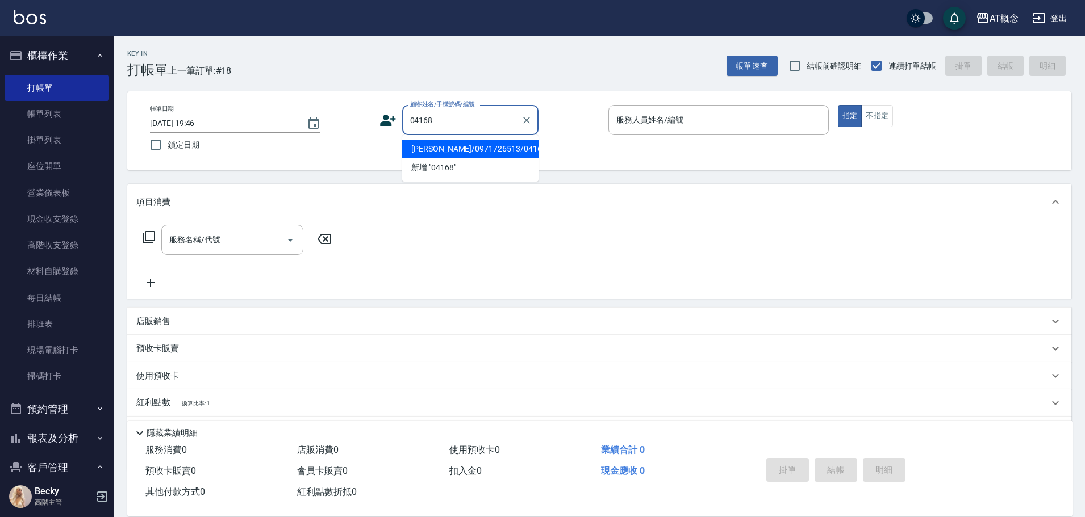
type input "[PERSON_NAME]/0971726513/04168"
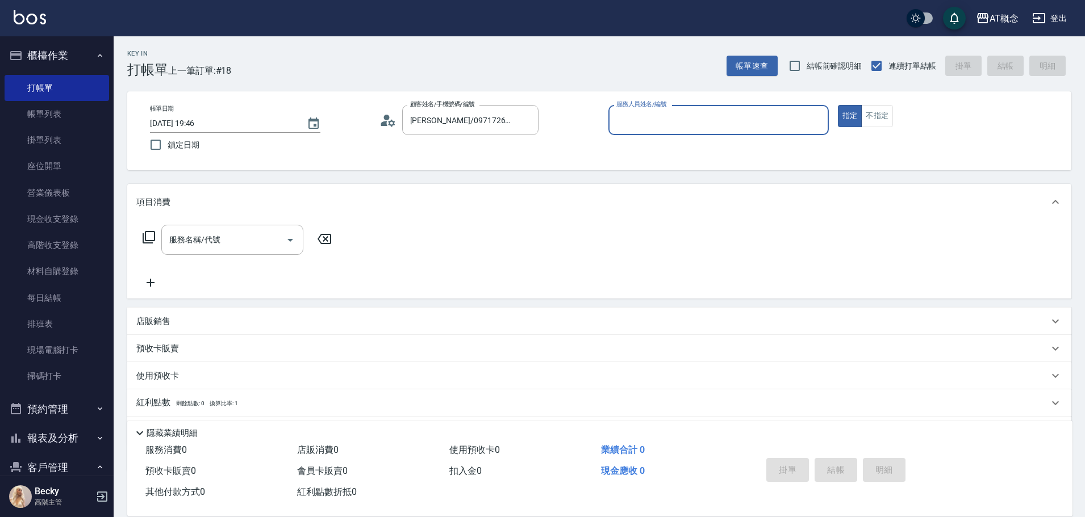
type input "[PERSON_NAME]-2"
click at [838, 105] on button "指定" at bounding box center [850, 116] width 24 height 22
type button "true"
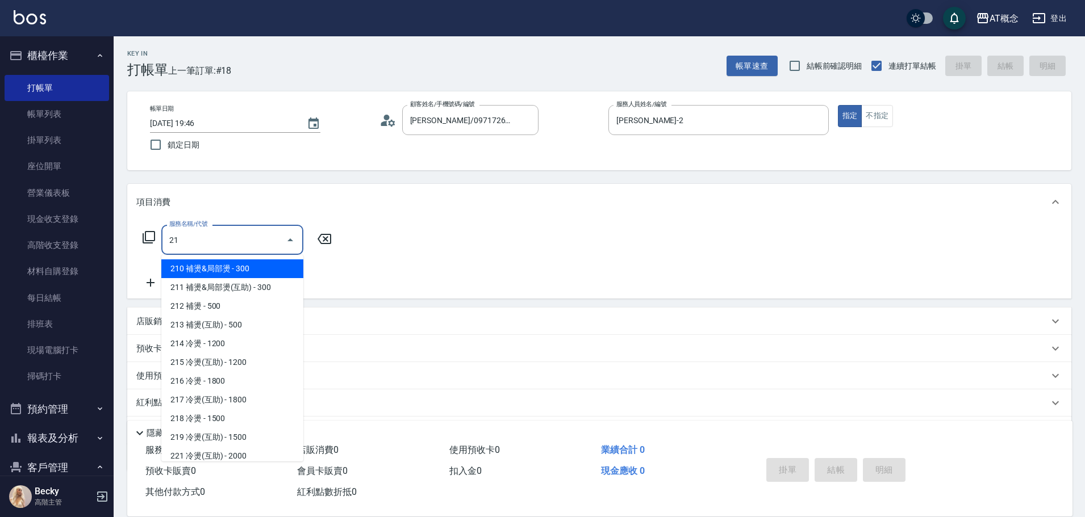
type input "217"
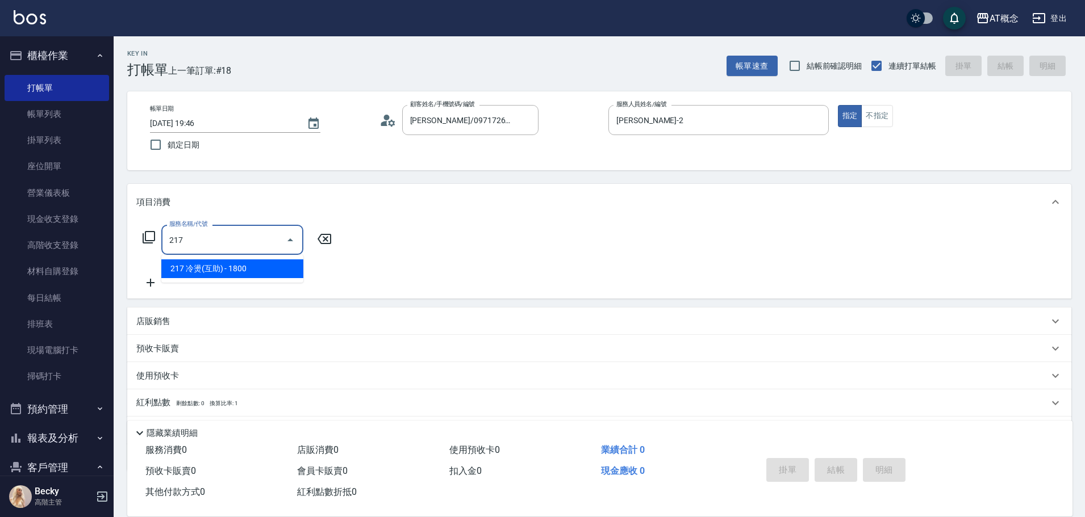
type input "180"
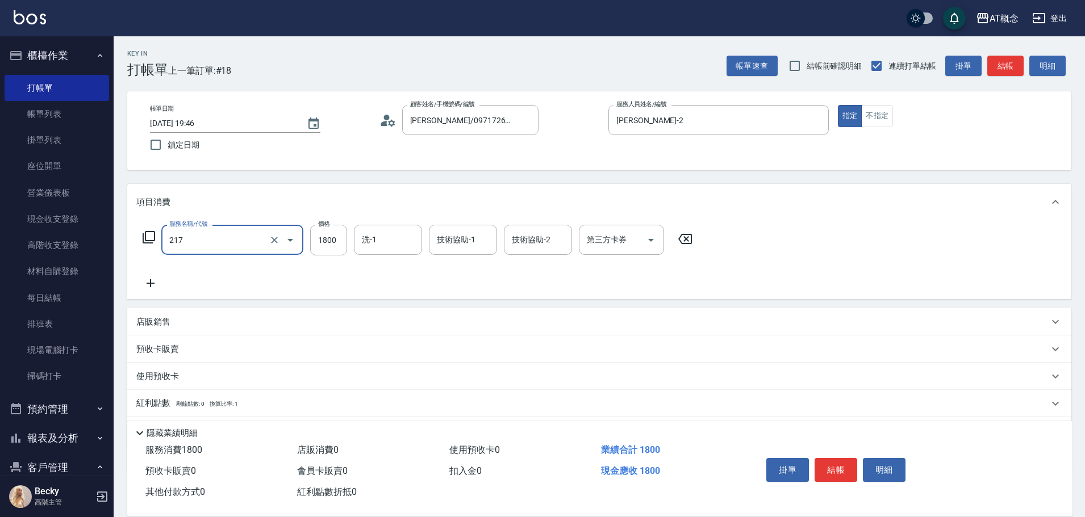
type input "217 冷燙(互助)(217)"
type input "0"
type input "19"
type input "10"
type input "199"
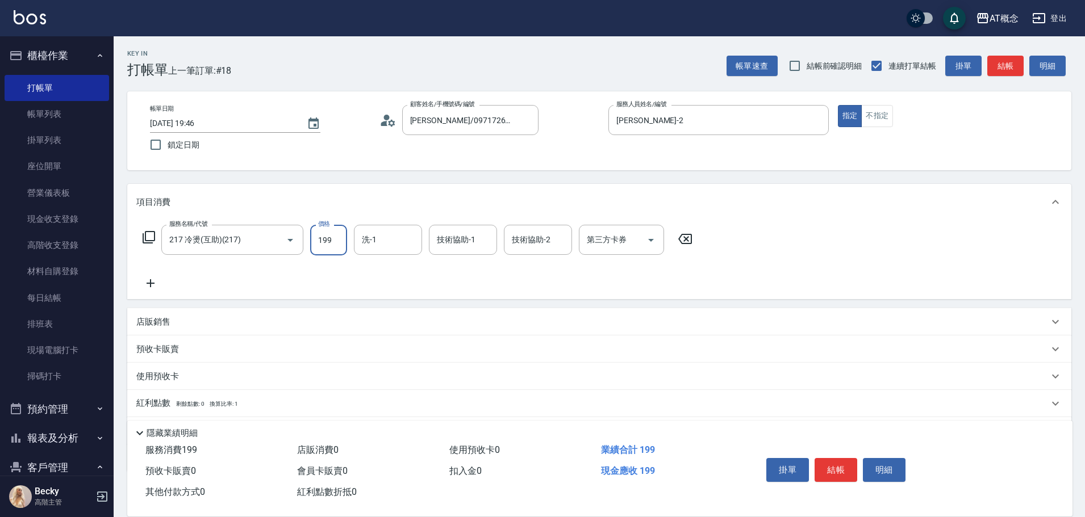
type input "190"
type input "1999"
type input "[PERSON_NAME]-18"
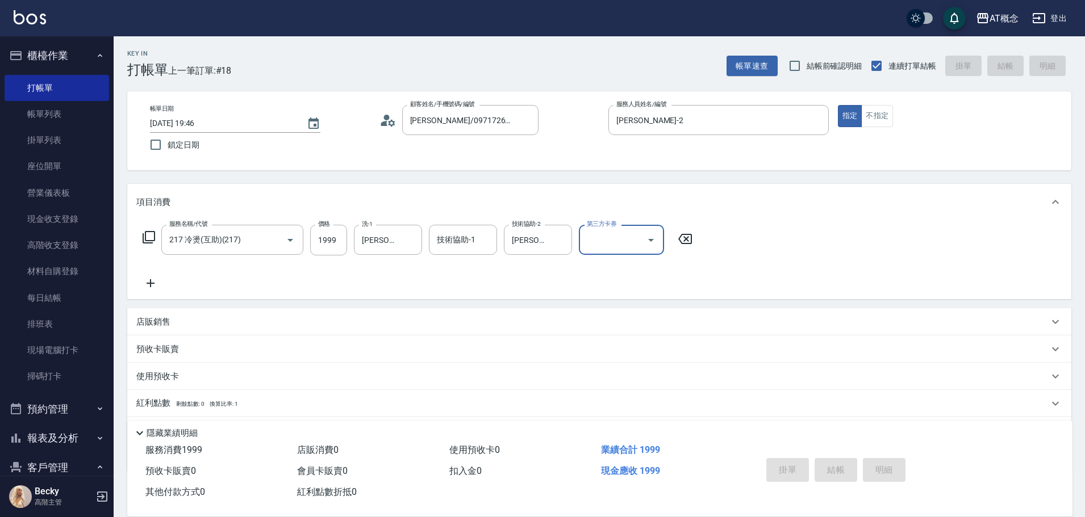
type input "0"
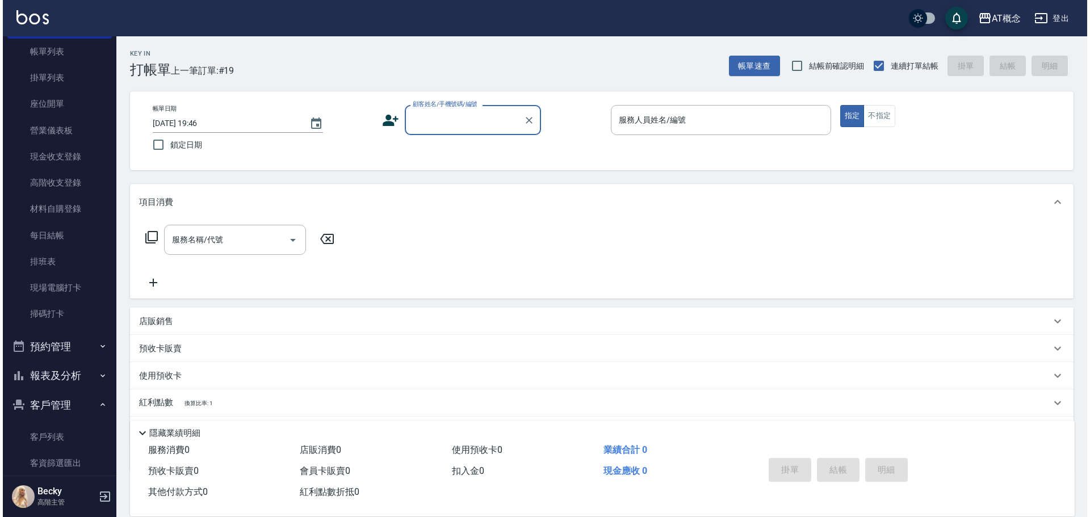
scroll to position [170, 0]
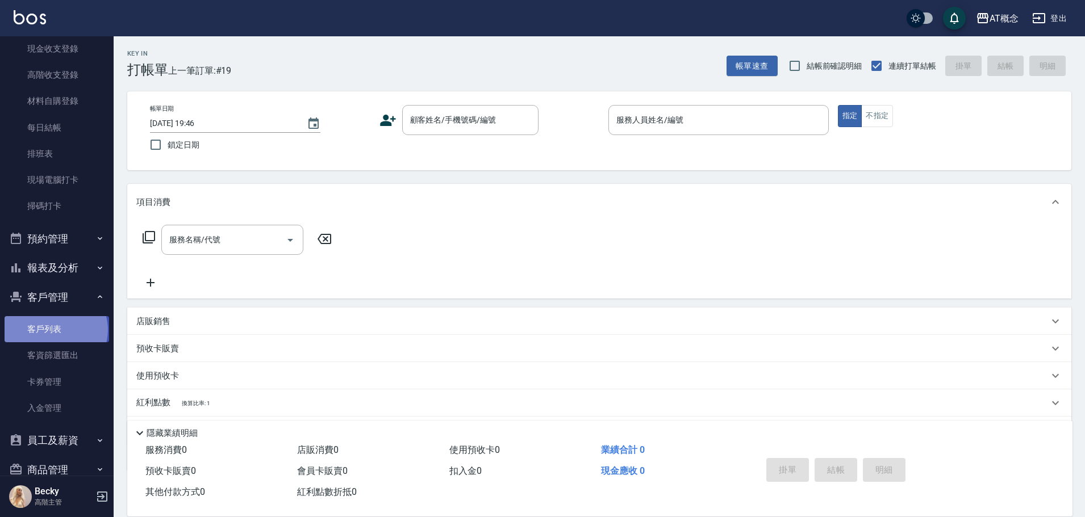
click at [55, 330] on link "客戶列表" at bounding box center [57, 329] width 104 height 26
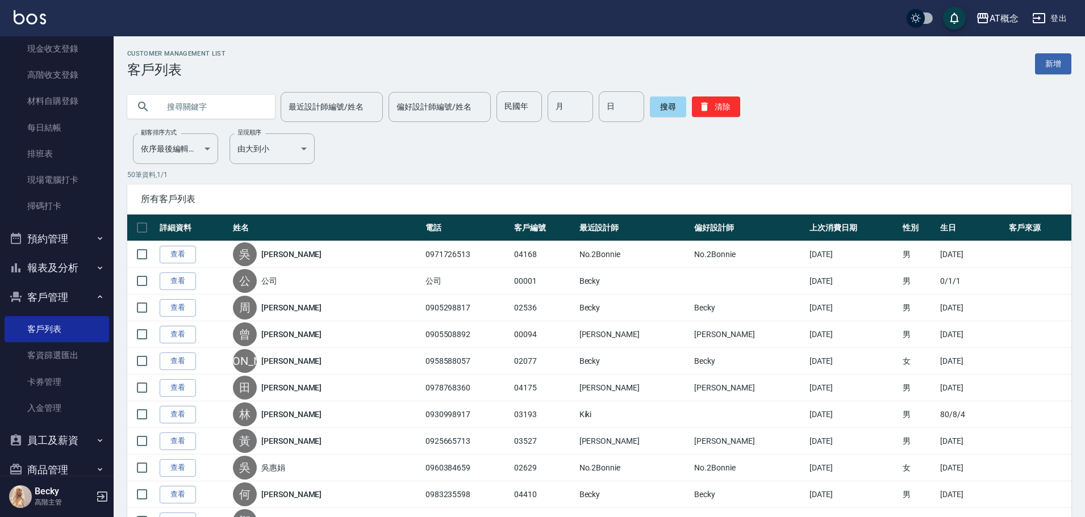
click at [214, 113] on input "text" at bounding box center [212, 106] width 107 height 31
type input "04179"
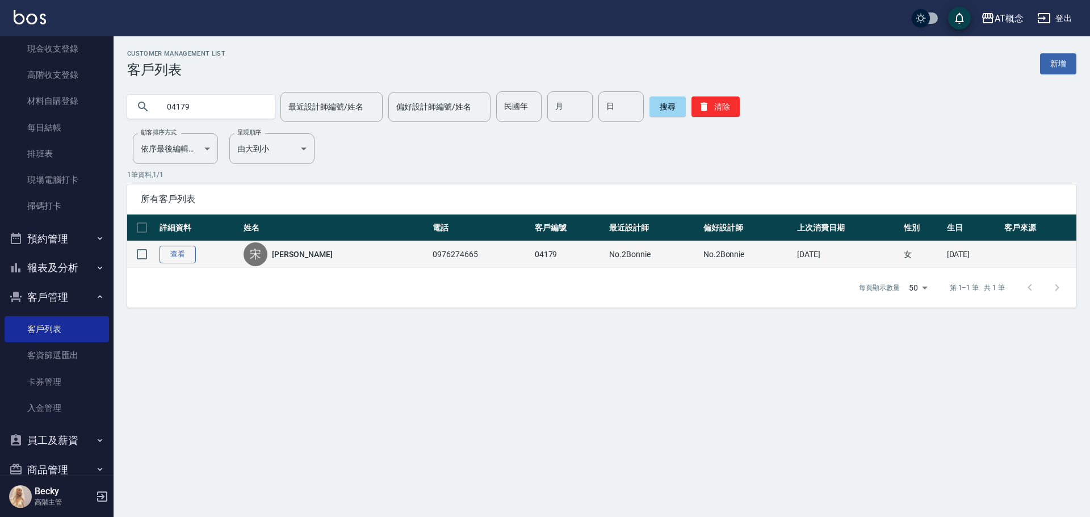
click at [179, 258] on link "查看" at bounding box center [178, 255] width 36 height 18
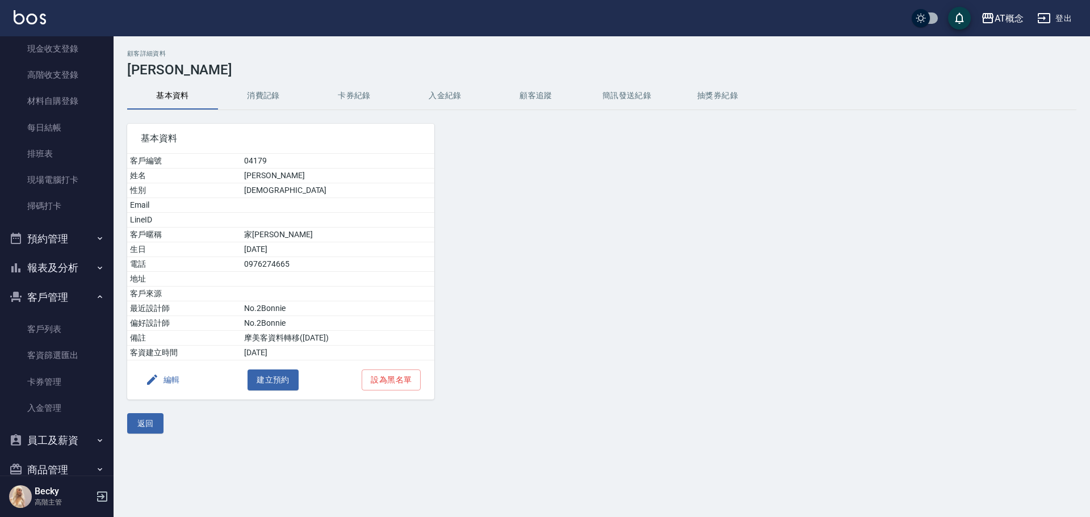
click at [168, 380] on button "編輯" at bounding box center [163, 380] width 44 height 21
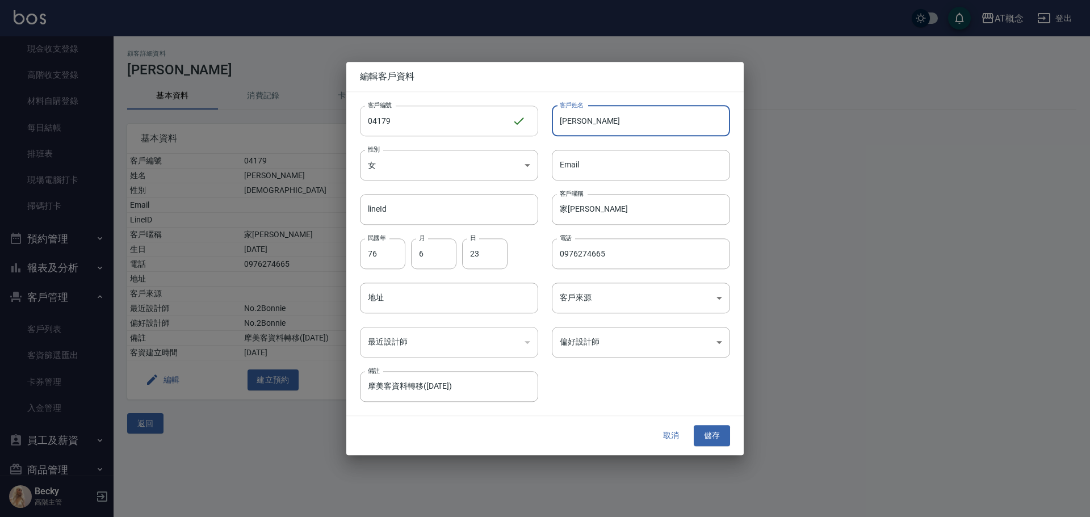
drag, startPoint x: 638, startPoint y: 124, endPoint x: 535, endPoint y: 122, distance: 102.8
click at [535, 122] on div "客戶編號 04179 ​ 客戶編號 客戶姓名 [PERSON_NAME] 客戶姓名 性別 女 [DEMOGRAPHIC_DATA] 性別 Email Emai…" at bounding box center [538, 247] width 384 height 311
type input "些"
type input "[PERSON_NAME]"
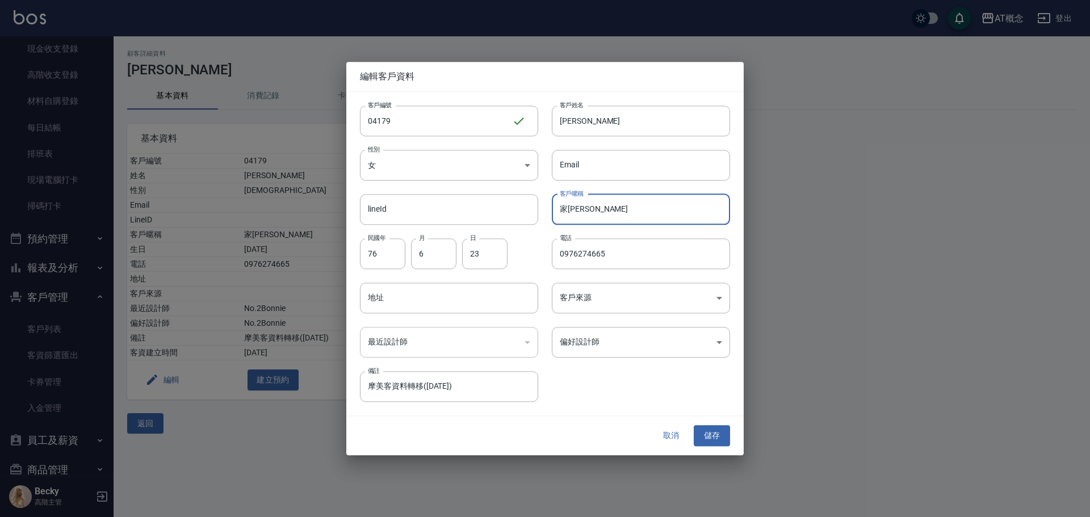
type input "家"
type input "79"
type input "03"
type input "04"
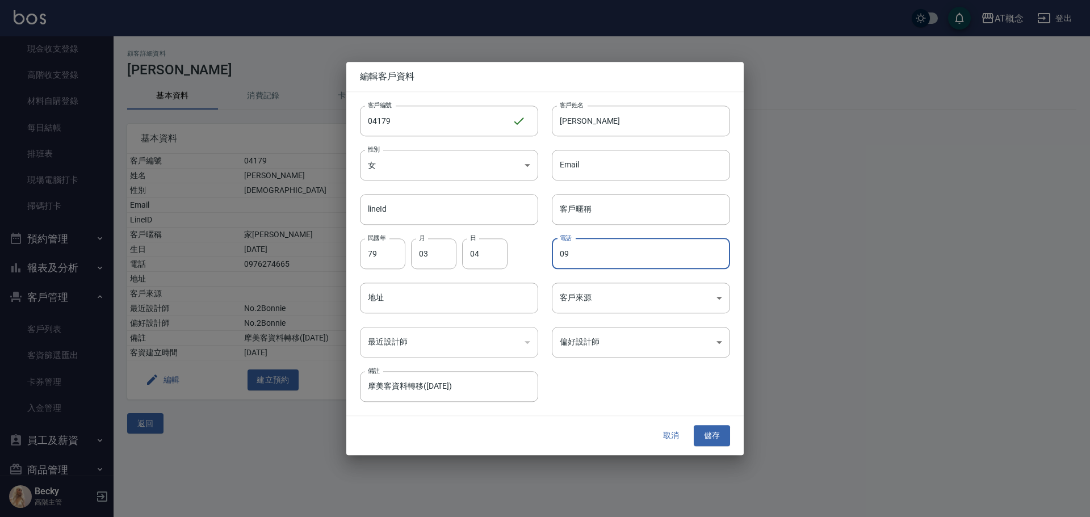
type input "0"
type input "0976314410"
click at [623, 349] on body "AT概念 登出 櫃檯作業 打帳單 帳單列表 掛單列表 座位開單 營業儀表板 現金收支登錄 高階收支登錄 材料自購登錄 每日結帳 排班表 現場電腦打卡 掃碼打卡…" at bounding box center [545, 258] width 1090 height 517
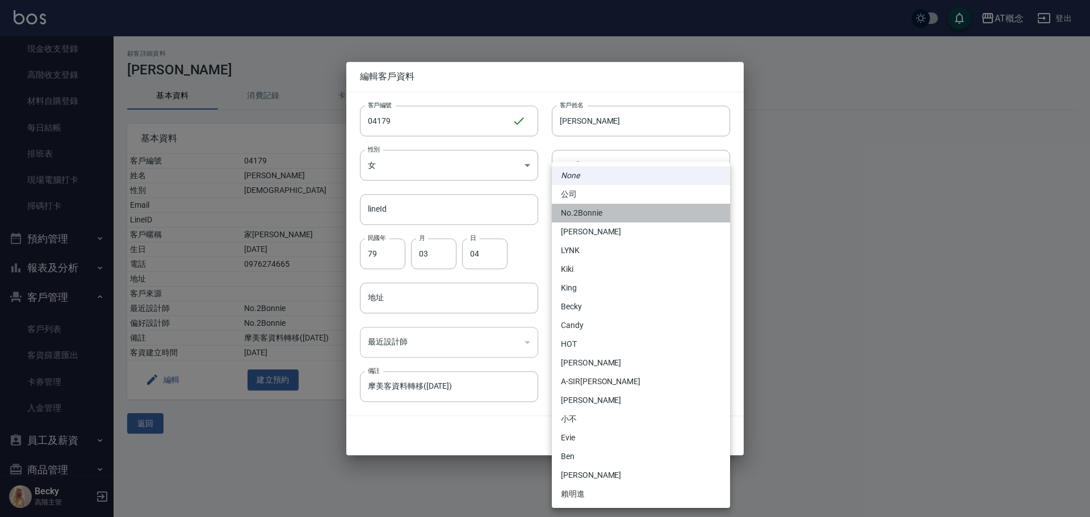
click at [580, 212] on li "No.2Bonnie" at bounding box center [641, 213] width 178 height 19
type input "20abcae0-810e-448a-b26a-bcbab897de4d"
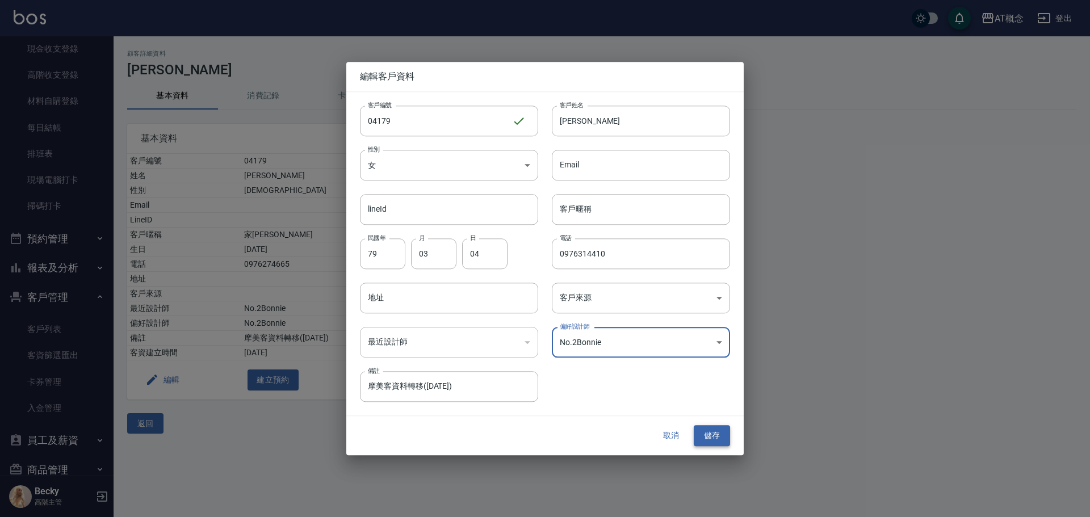
click at [714, 437] on button "儲存" at bounding box center [712, 436] width 36 height 21
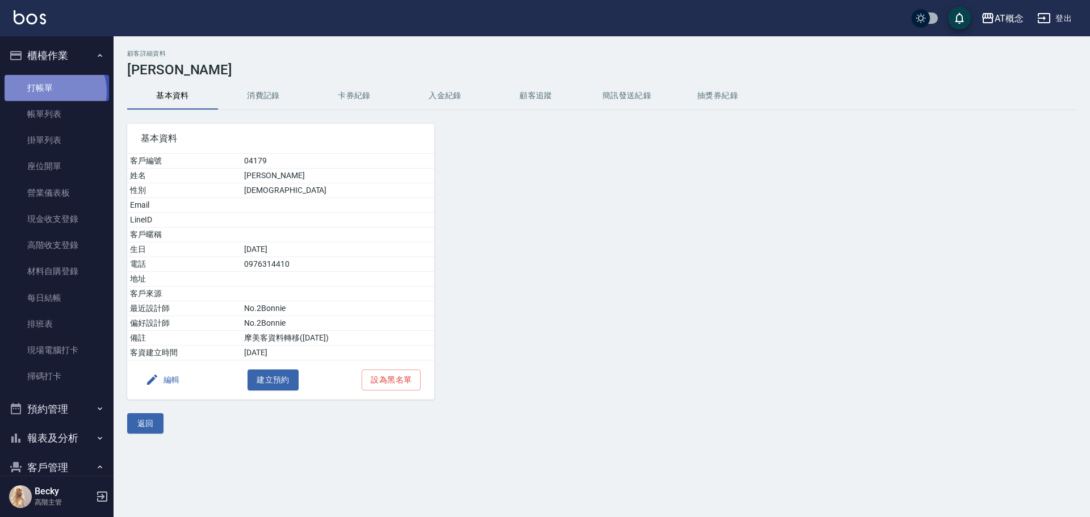
click at [52, 91] on link "打帳單" at bounding box center [57, 88] width 104 height 26
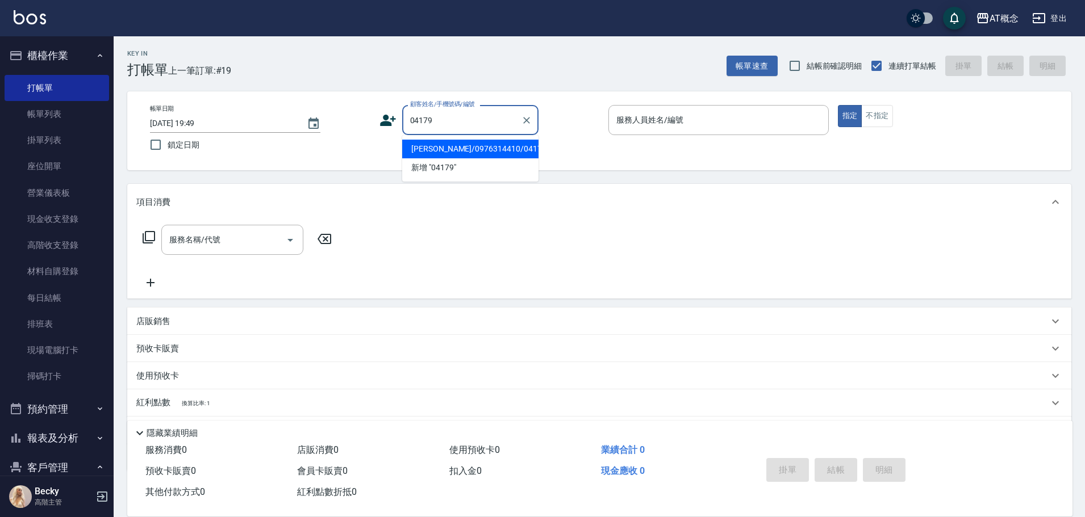
type input "[PERSON_NAME]/0976314410/04179"
type input "[PERSON_NAME]-2"
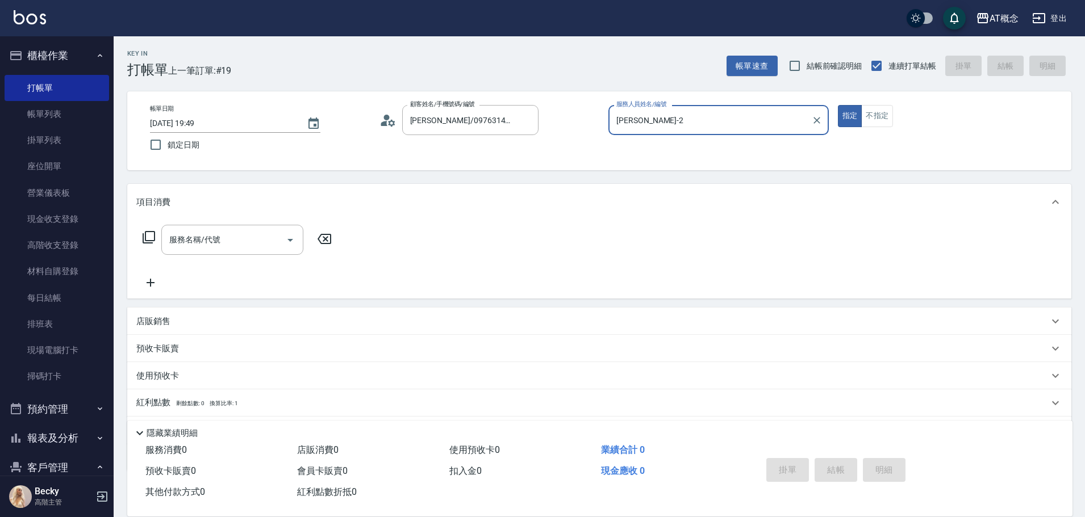
click at [838, 105] on button "指定" at bounding box center [850, 116] width 24 height 22
type button "true"
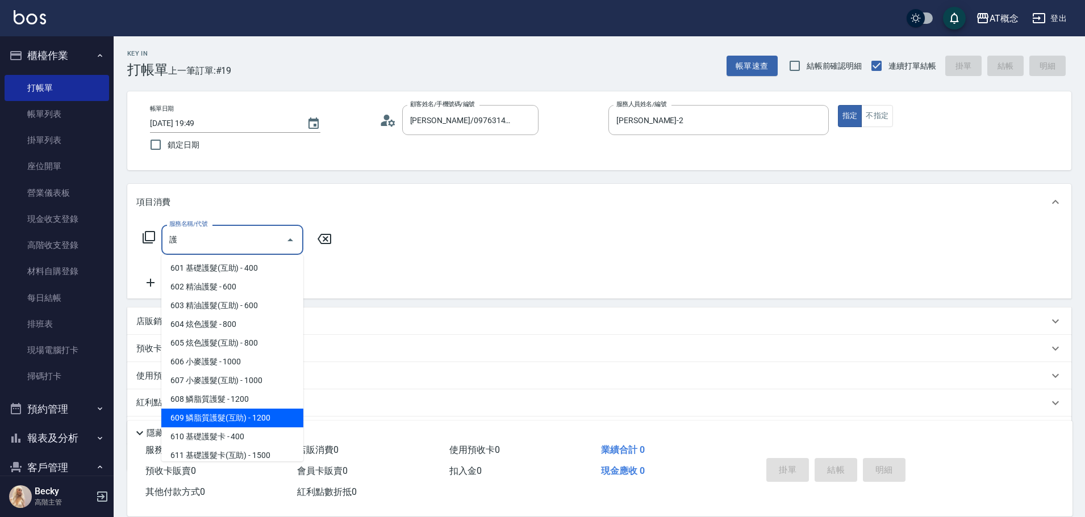
scroll to position [114, 0]
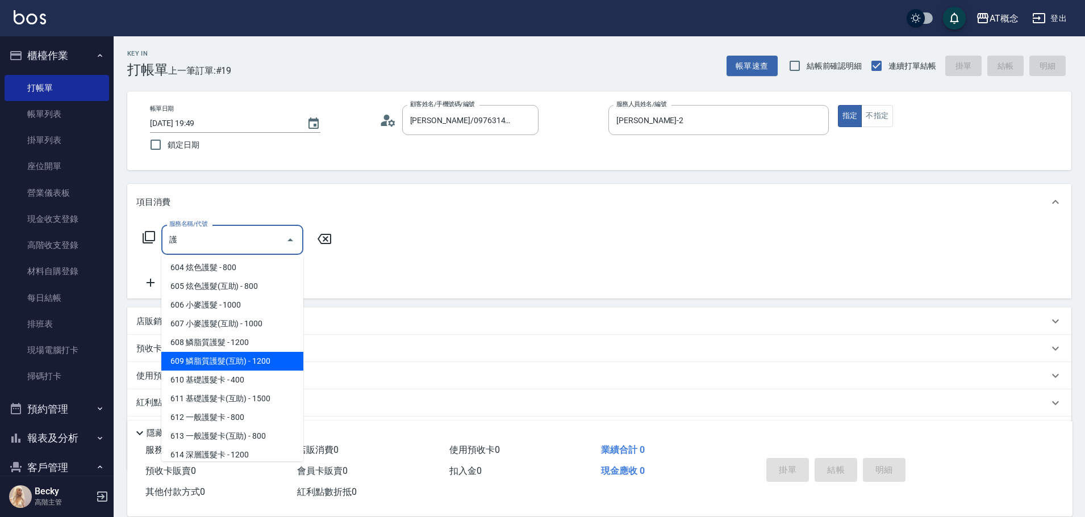
type input "609 鱗脂質護髮(互助)(609)"
type input "120"
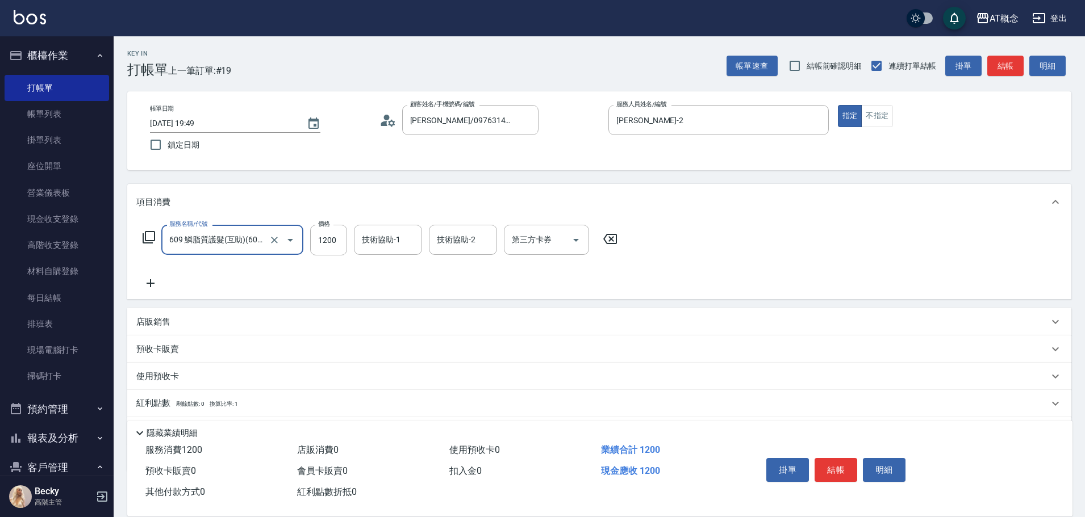
type input "609 鱗脂質護髮(互助)(609)"
type input "0"
type input "259"
type input "250"
type input "2590"
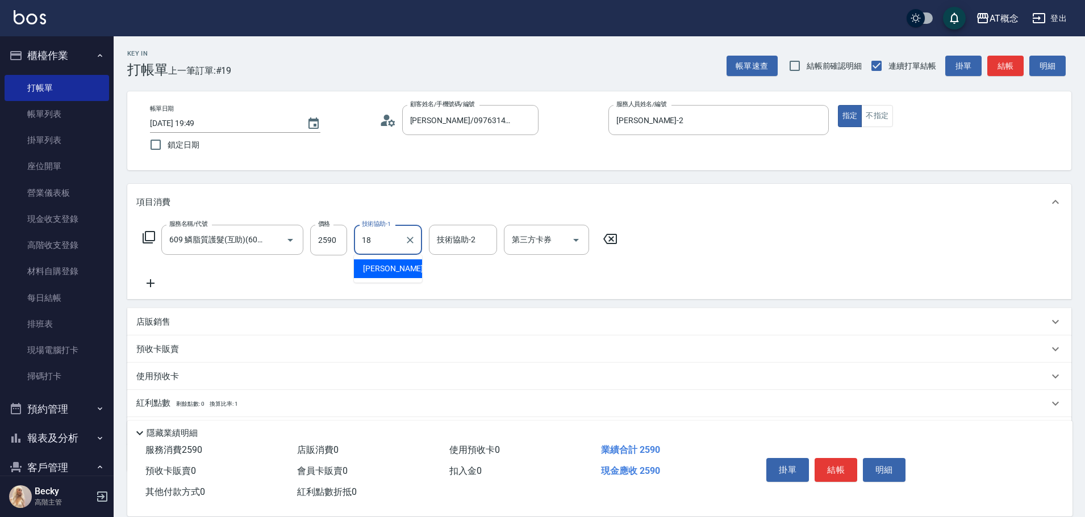
type input "[PERSON_NAME]-18"
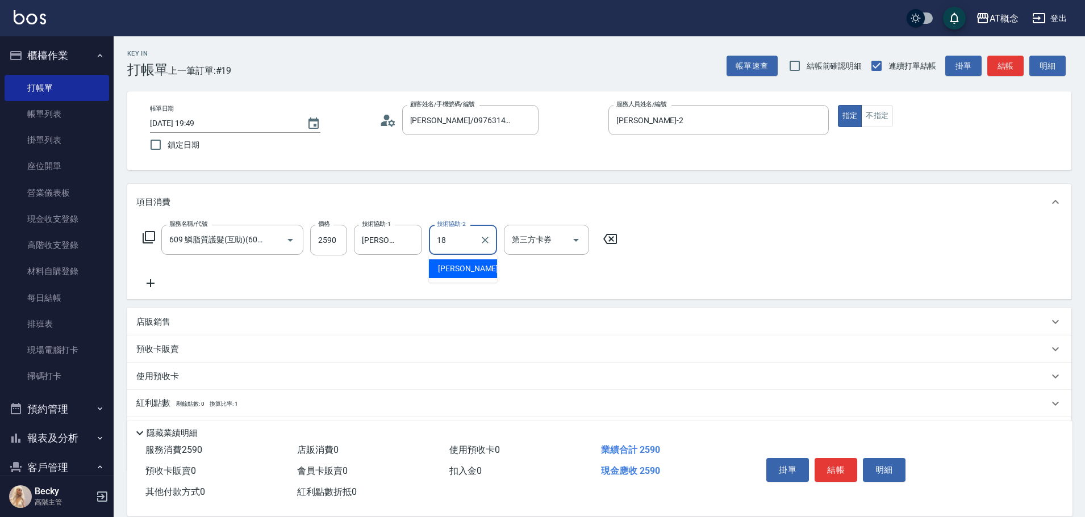
type input "[PERSON_NAME]-18"
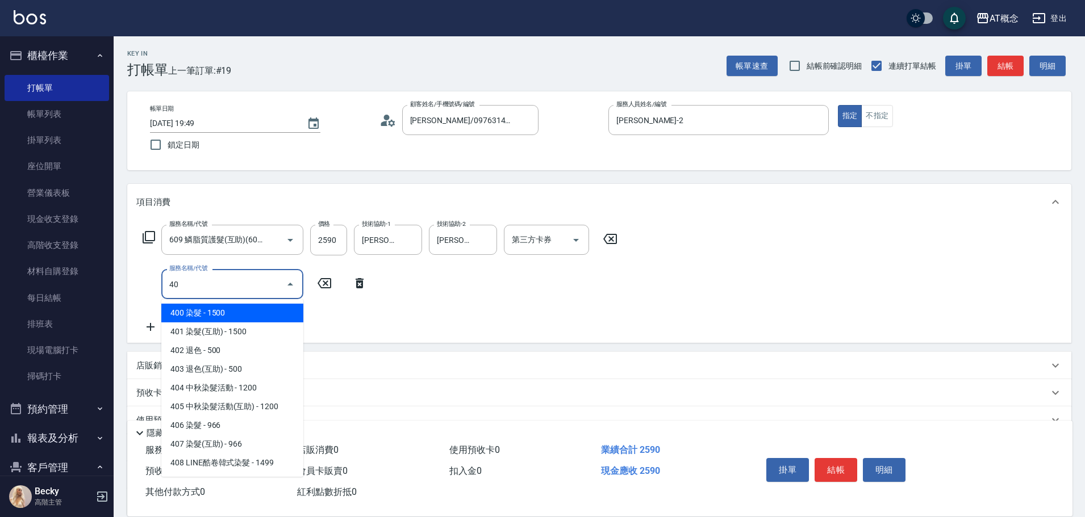
type input "401"
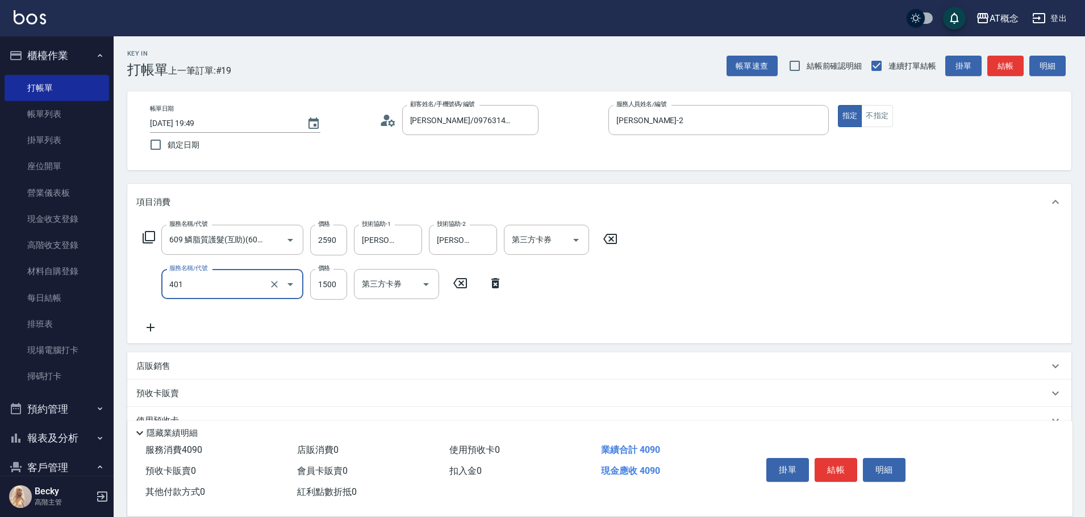
type input "400"
type input "401 染髮(互助)(401)"
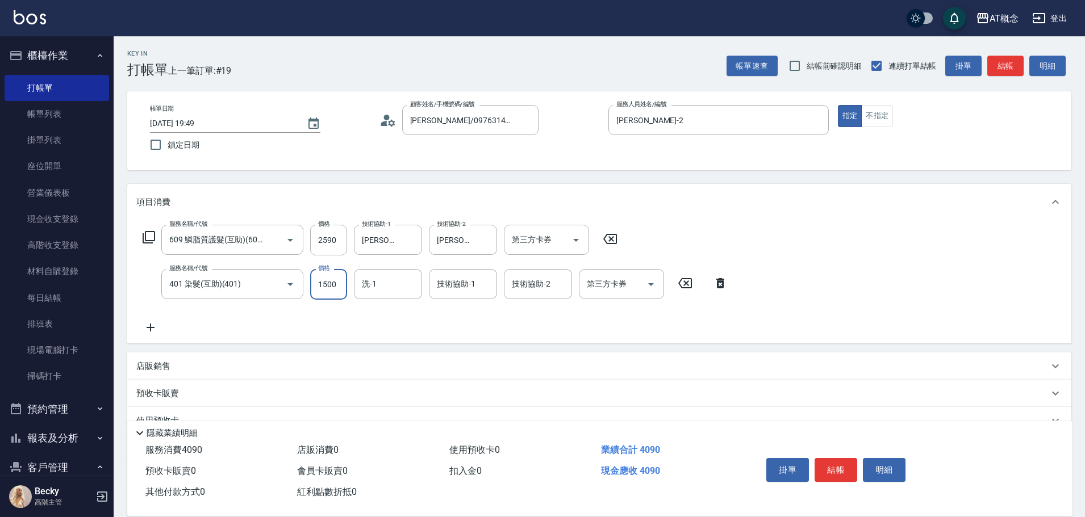
type input "2"
type input "260"
type input "26"
type input "280"
type input "2699"
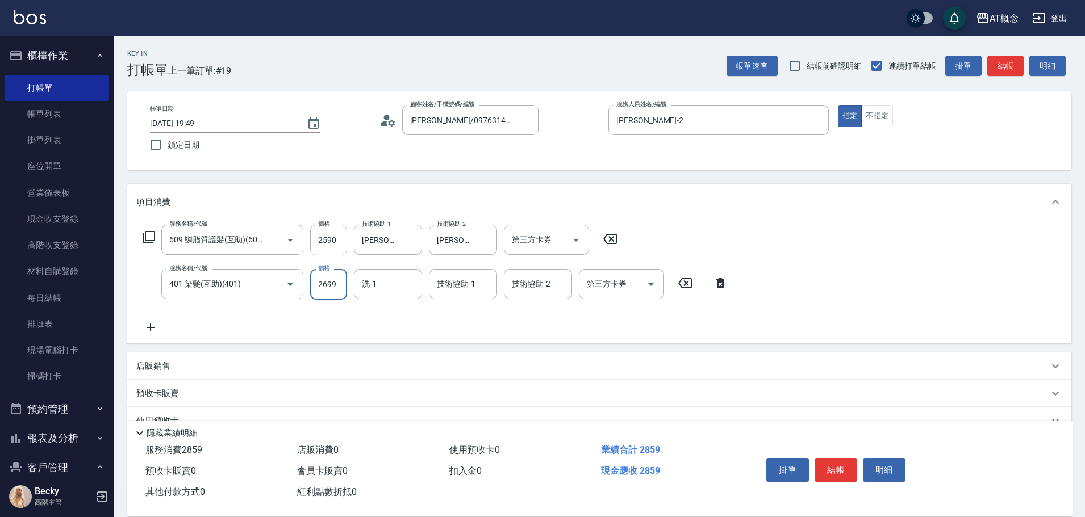
type input "520"
type input "2699"
type input "[PERSON_NAME]-18"
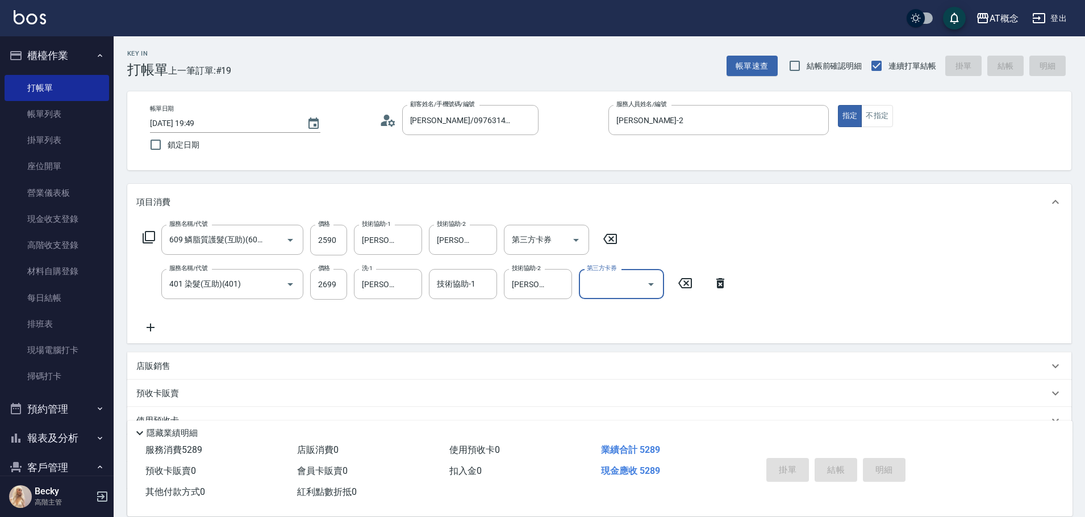
type input "[DATE] 20:02"
type input "0"
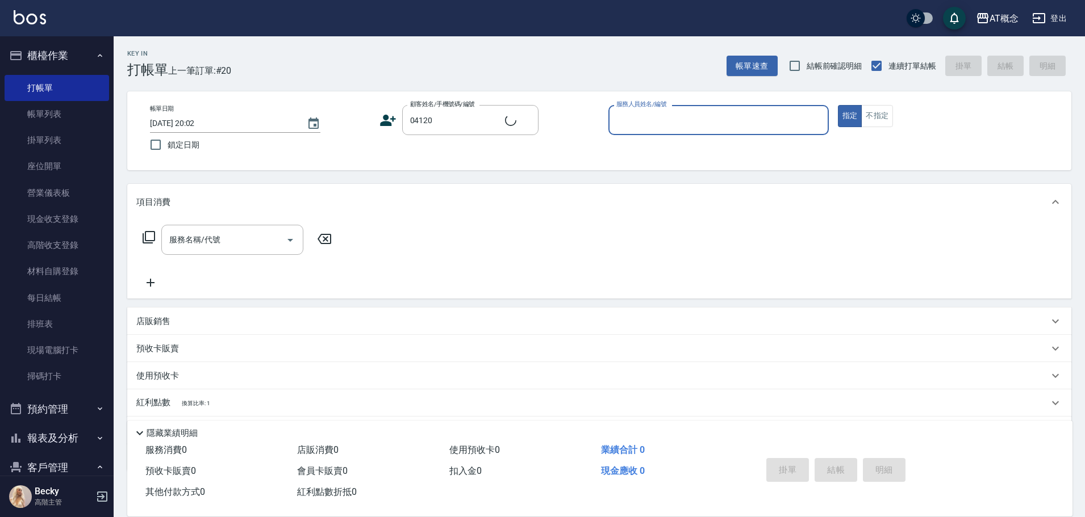
type input "[PERSON_NAME]/0976281120/04120"
type input "Anson-3"
click at [838, 105] on button "指定" at bounding box center [850, 116] width 24 height 22
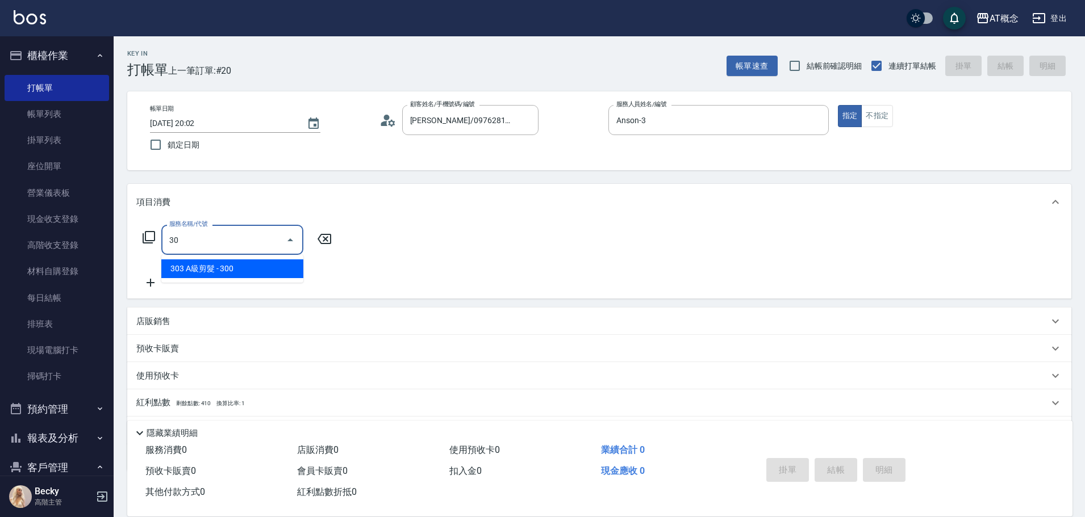
type input "303"
type input "30"
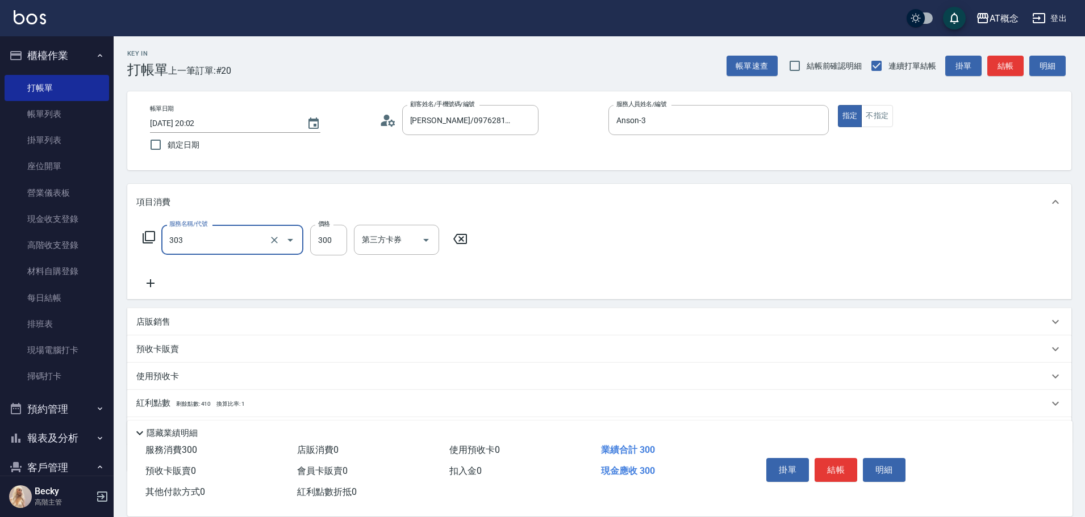
type input "303 A級剪髮(303)"
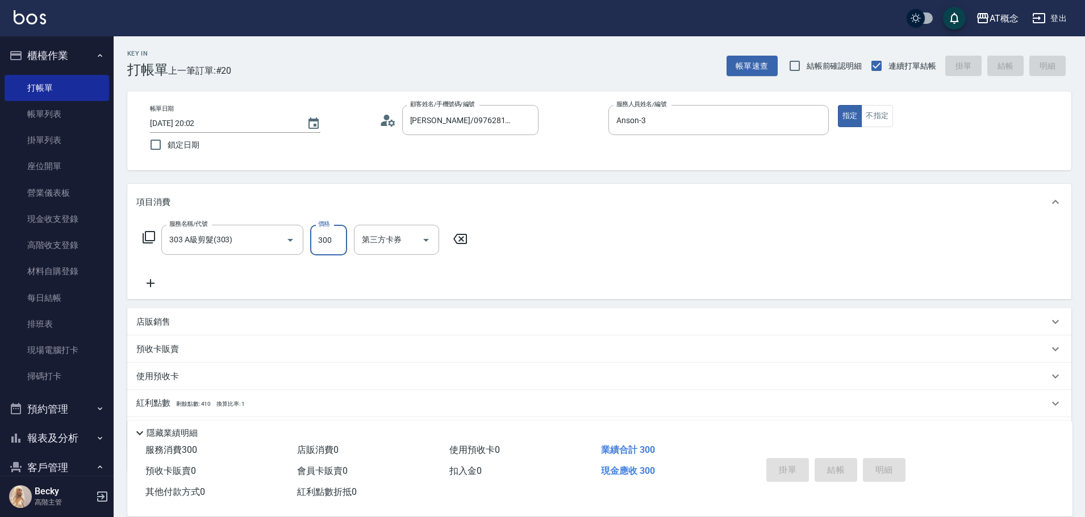
type input "0"
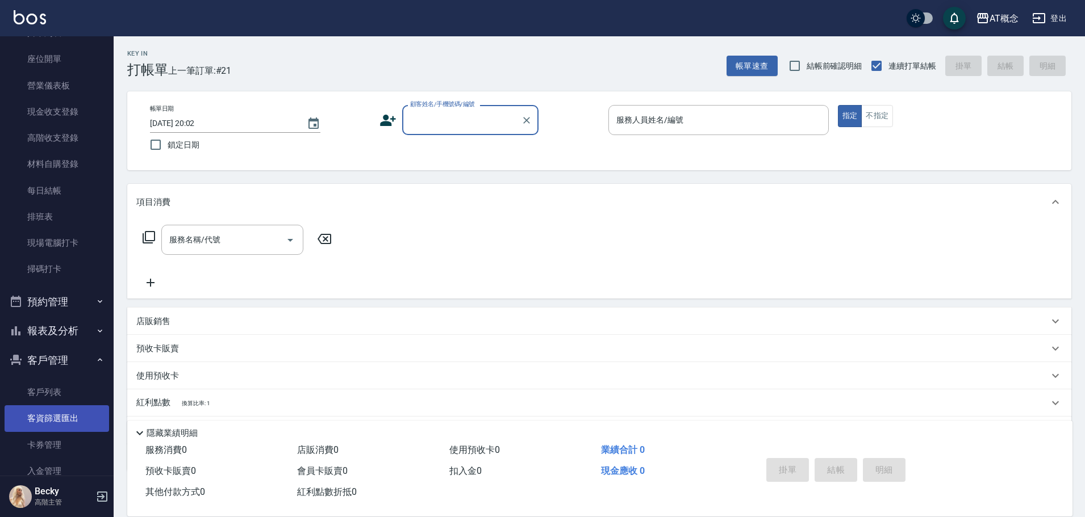
scroll to position [281, 0]
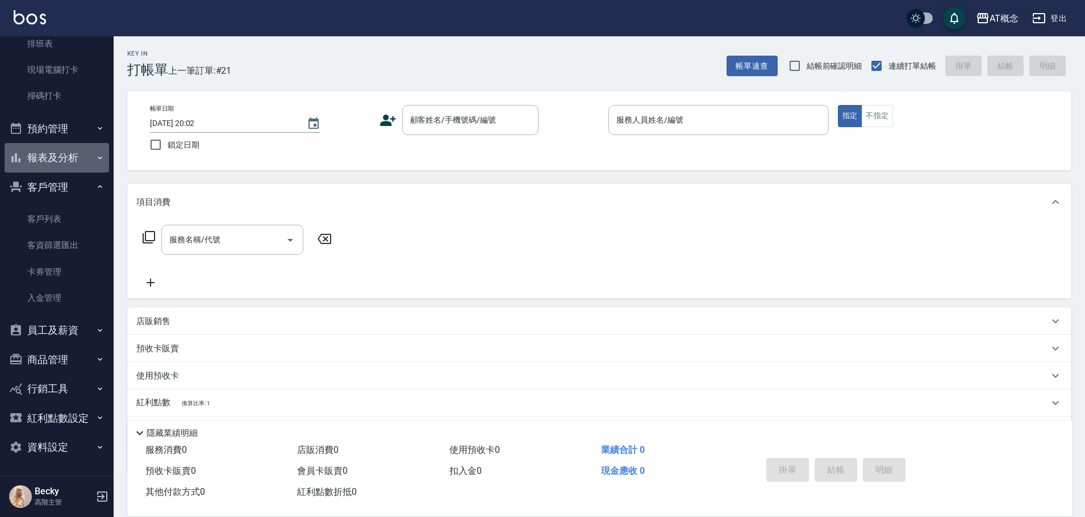
click at [59, 163] on button "報表及分析" at bounding box center [57, 158] width 104 height 30
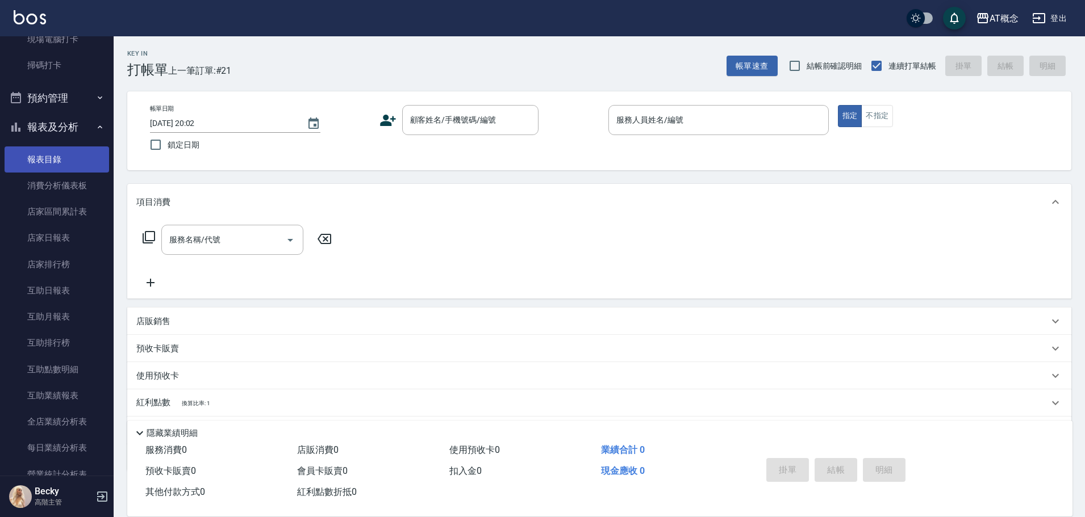
scroll to position [337, 0]
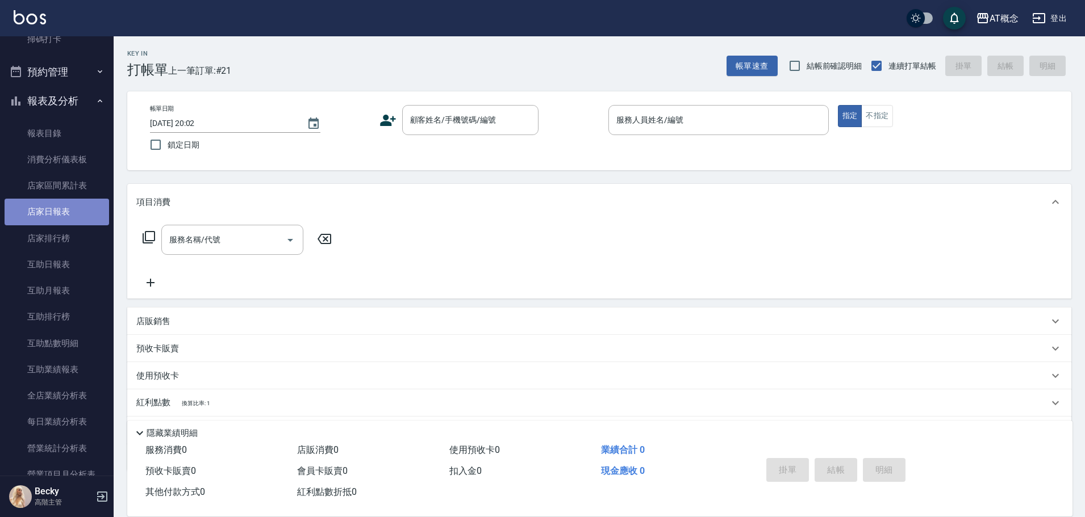
click at [73, 219] on link "店家日報表" at bounding box center [57, 212] width 104 height 26
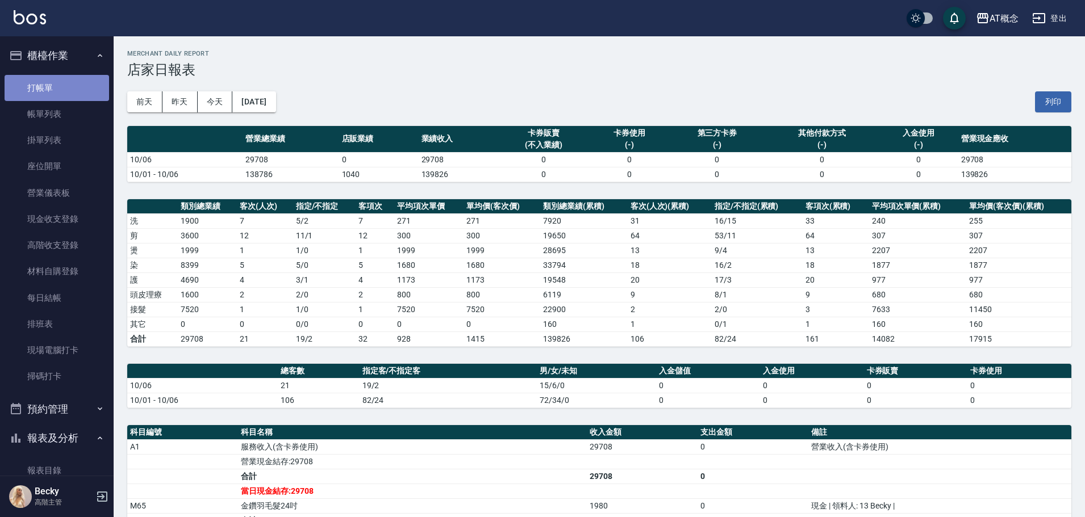
click at [68, 93] on link "打帳單" at bounding box center [57, 88] width 104 height 26
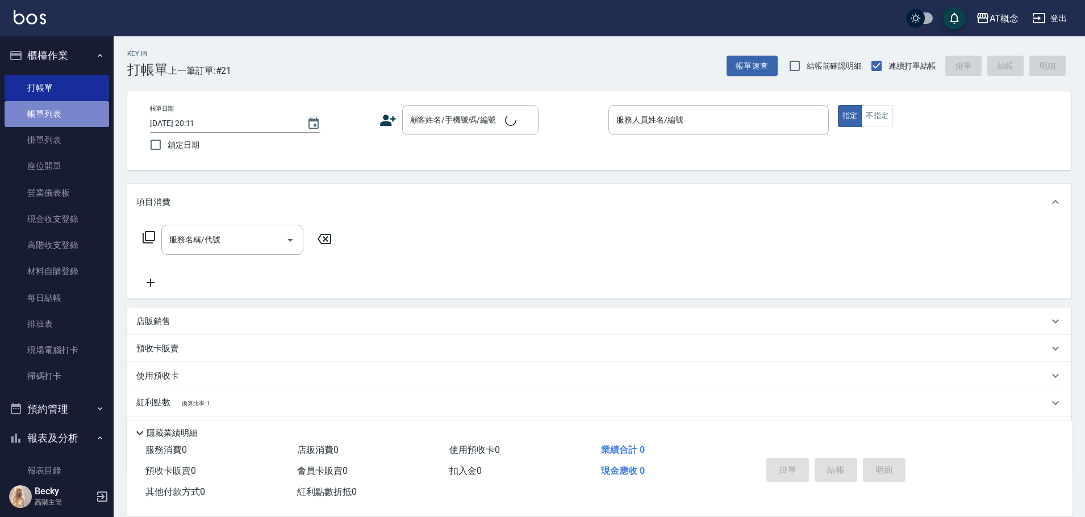
click at [64, 120] on link "帳單列表" at bounding box center [57, 114] width 104 height 26
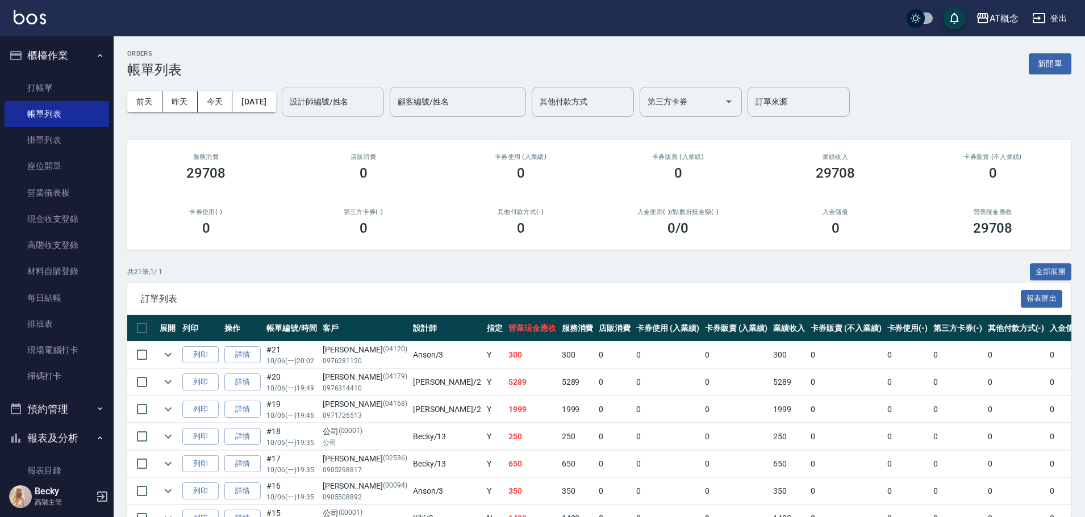
click at [354, 101] on input "設計師編號/姓名" at bounding box center [333, 102] width 92 height 20
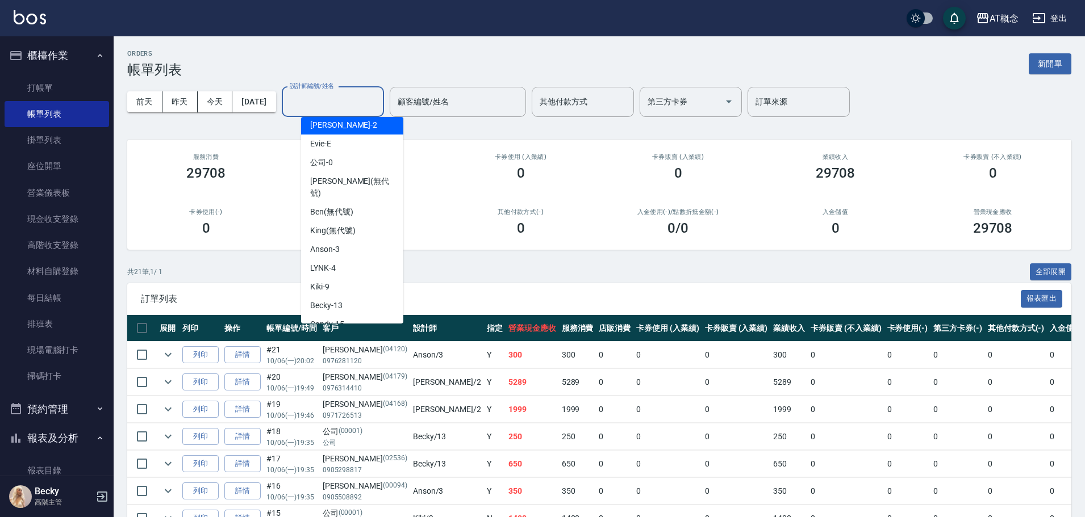
scroll to position [57, 0]
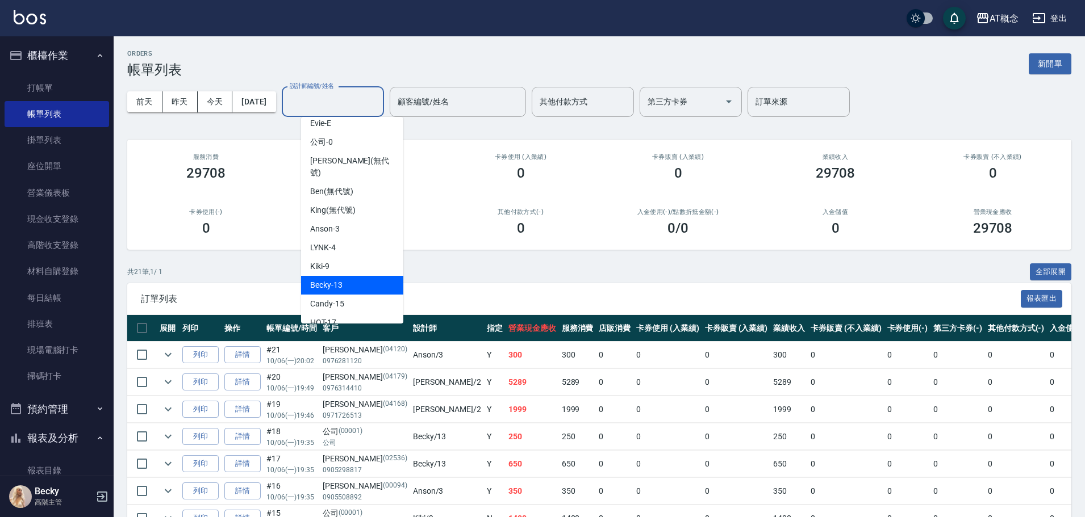
click at [362, 276] on div "Becky -13" at bounding box center [352, 285] width 102 height 19
type input "Becky-13"
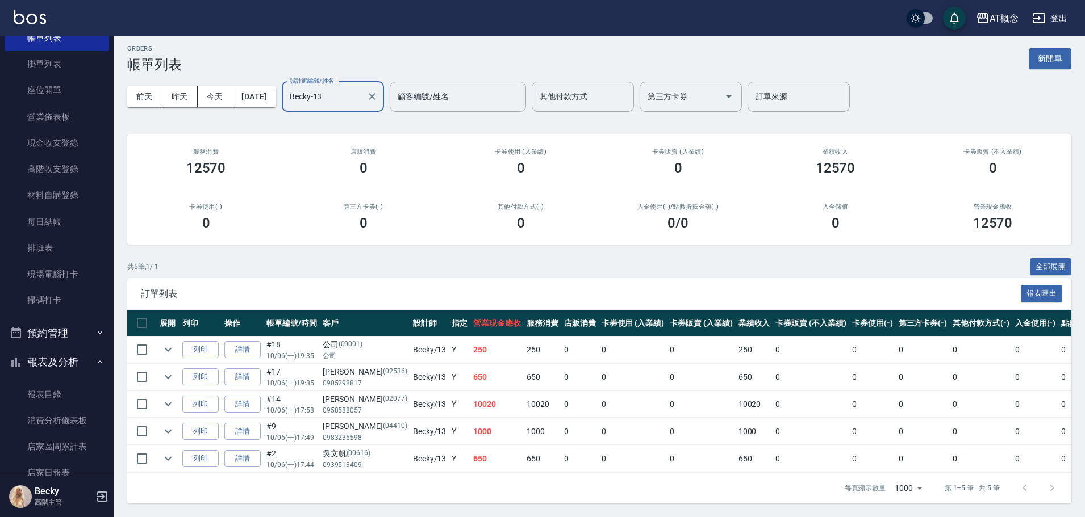
scroll to position [114, 0]
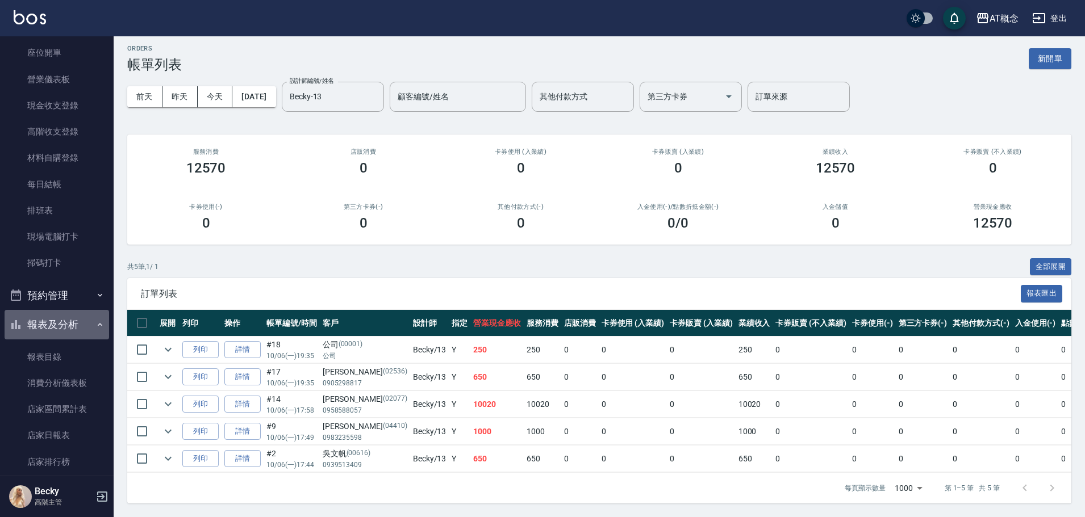
click at [66, 327] on button "報表及分析" at bounding box center [57, 325] width 104 height 30
click at [60, 320] on button "報表及分析" at bounding box center [57, 325] width 104 height 30
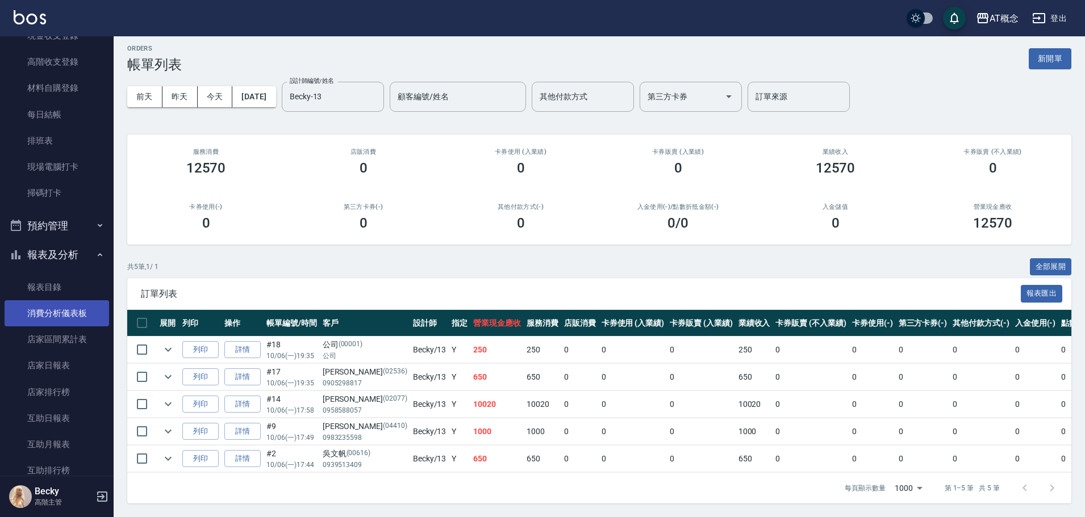
scroll to position [284, 0]
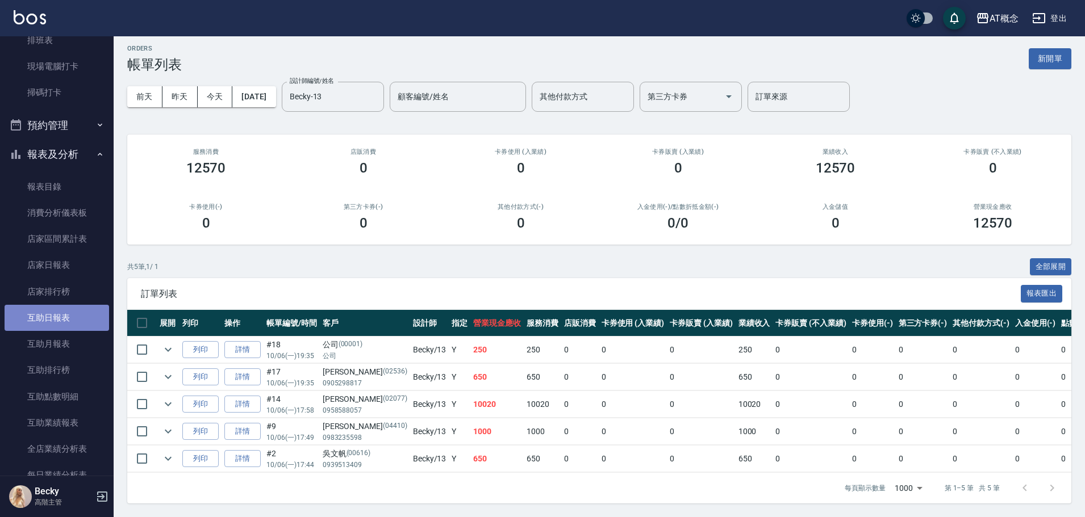
click at [69, 319] on link "互助日報表" at bounding box center [57, 318] width 104 height 26
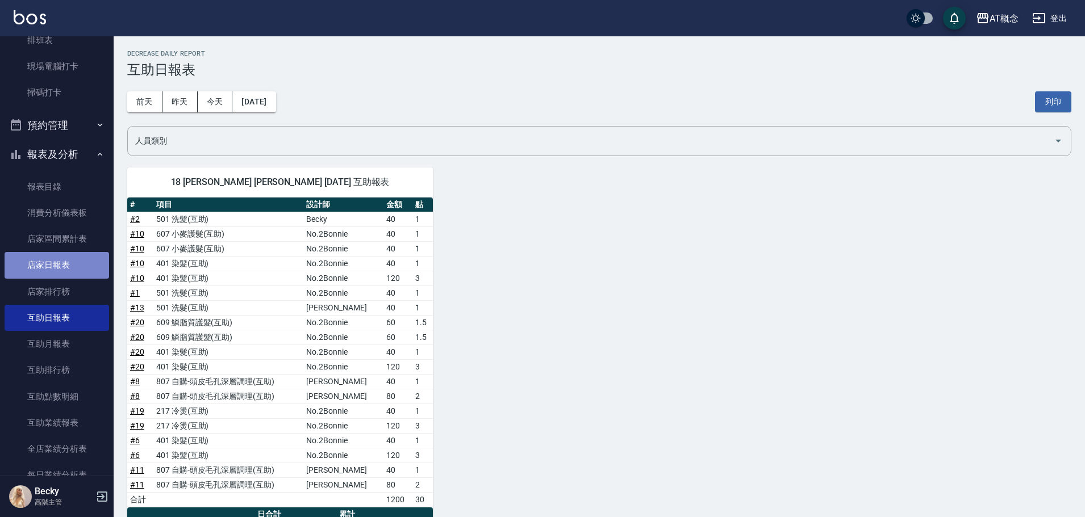
click at [64, 266] on link "店家日報表" at bounding box center [57, 265] width 104 height 26
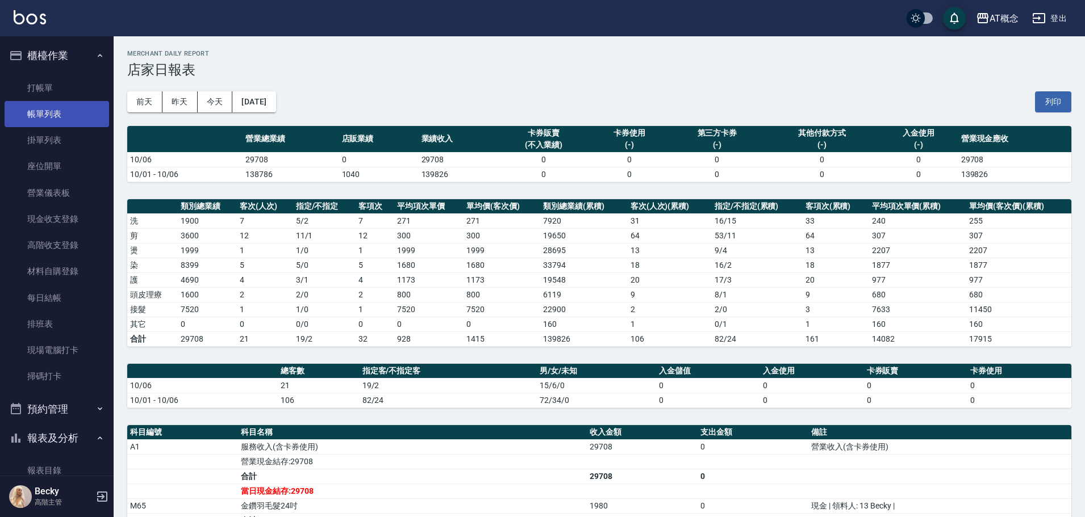
click at [63, 123] on link "帳單列表" at bounding box center [57, 114] width 104 height 26
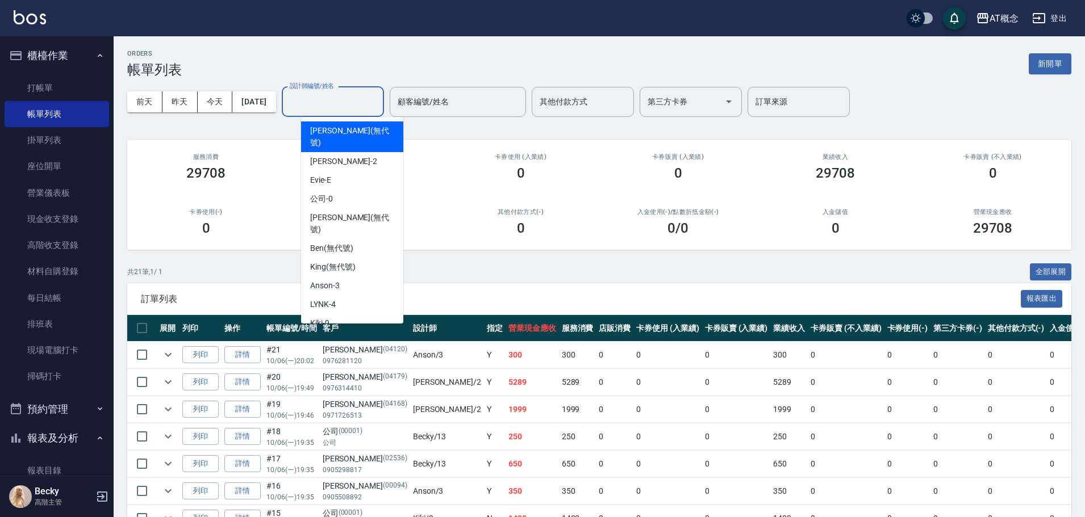
click at [340, 106] on input "設計師編號/姓名" at bounding box center [333, 102] width 92 height 20
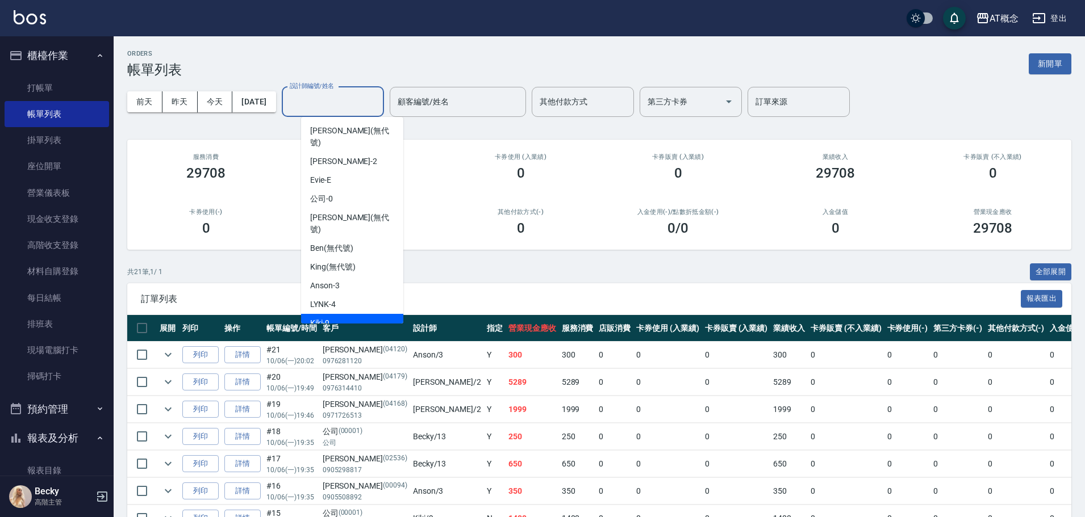
click at [359, 314] on div "Kiki -9" at bounding box center [352, 323] width 102 height 19
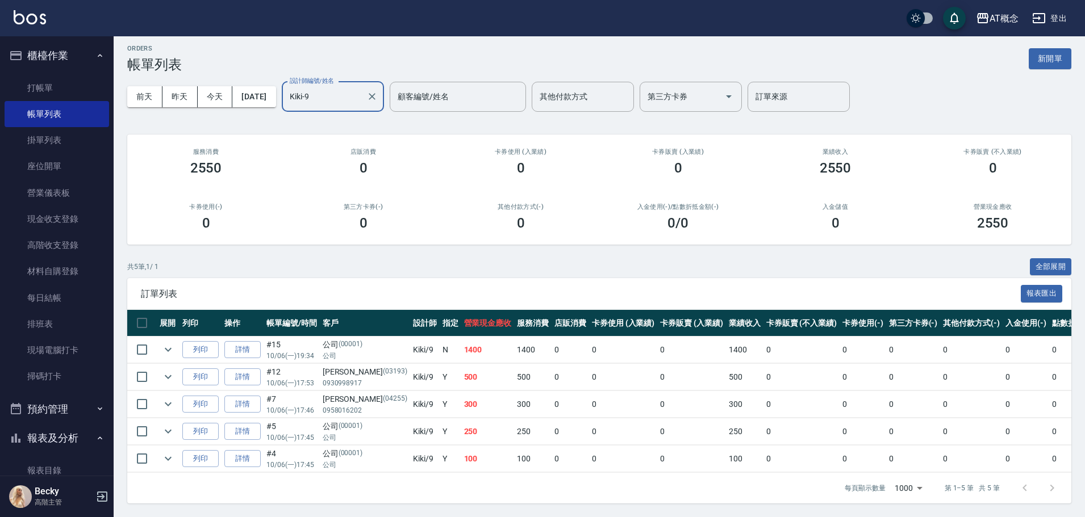
scroll to position [14, 0]
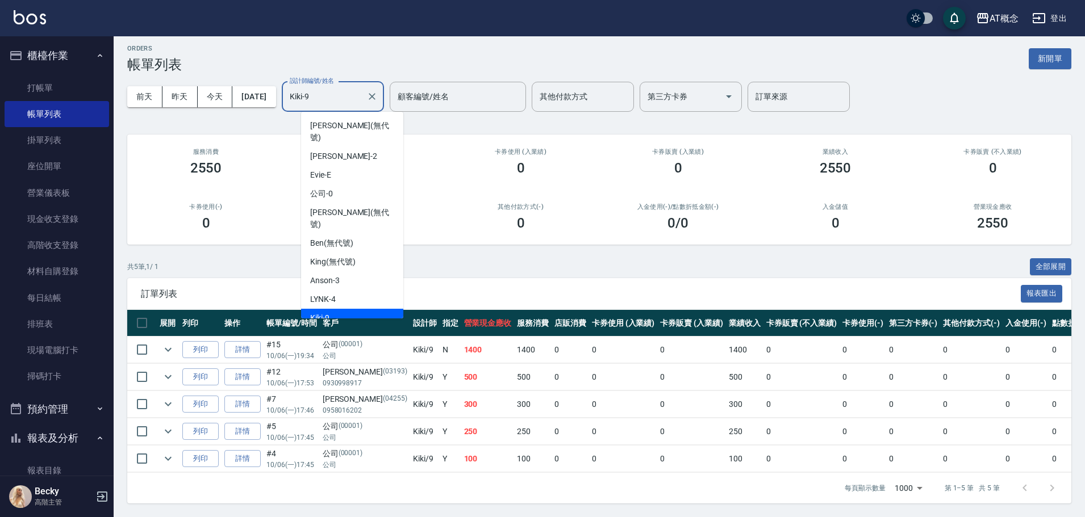
click at [348, 87] on input "Kiki-9" at bounding box center [324, 97] width 75 height 20
click at [347, 87] on input "Kiki-9" at bounding box center [324, 97] width 75 height 20
click at [356, 97] on input "Kiki-9" at bounding box center [324, 97] width 75 height 20
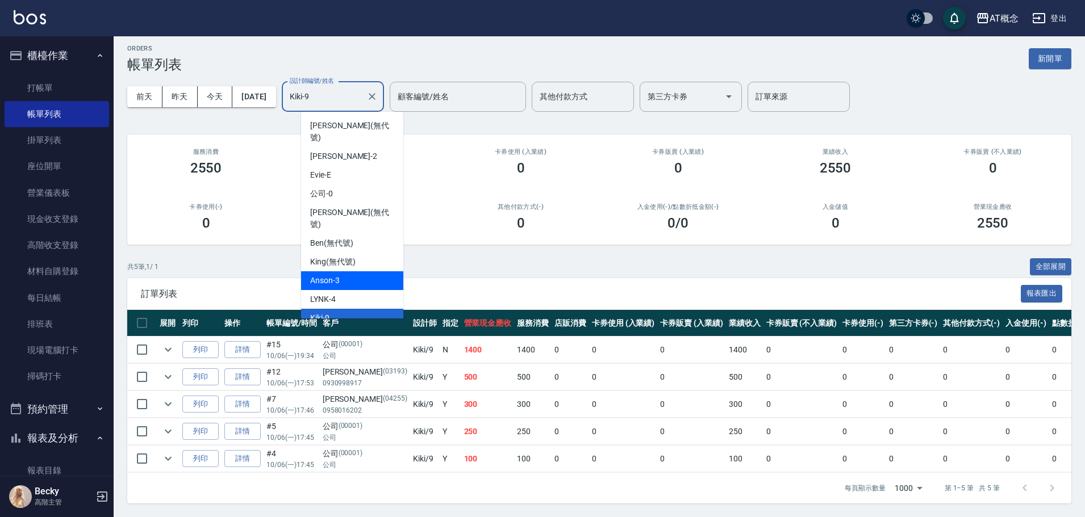
click at [363, 271] on div "Anson -3" at bounding box center [352, 280] width 102 height 19
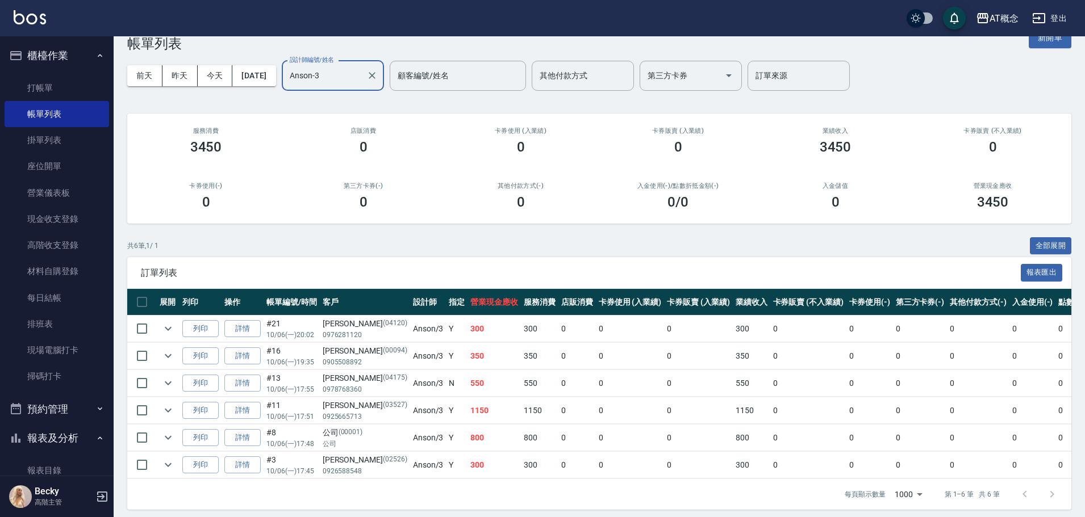
scroll to position [41, 0]
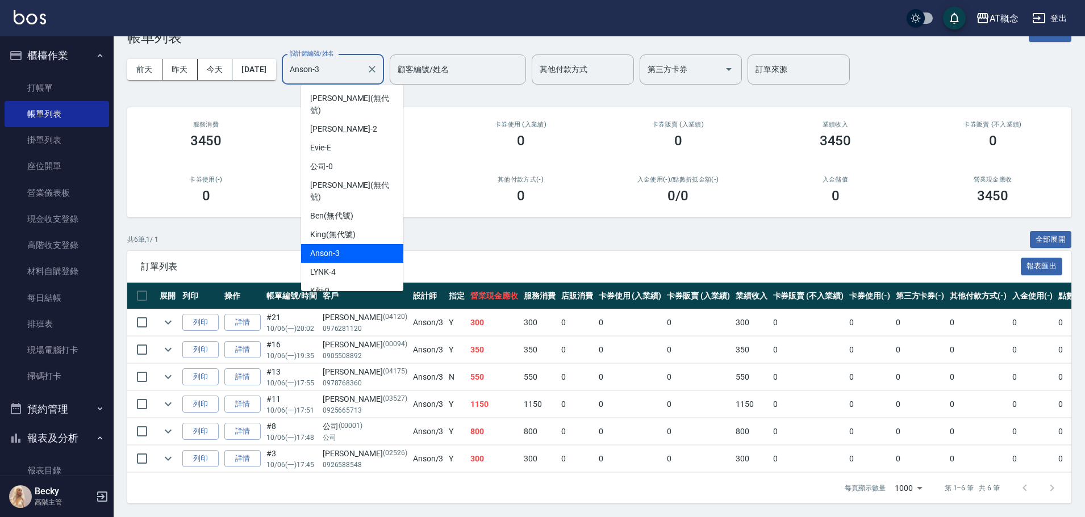
click at [341, 60] on input "Anson-3" at bounding box center [324, 70] width 75 height 20
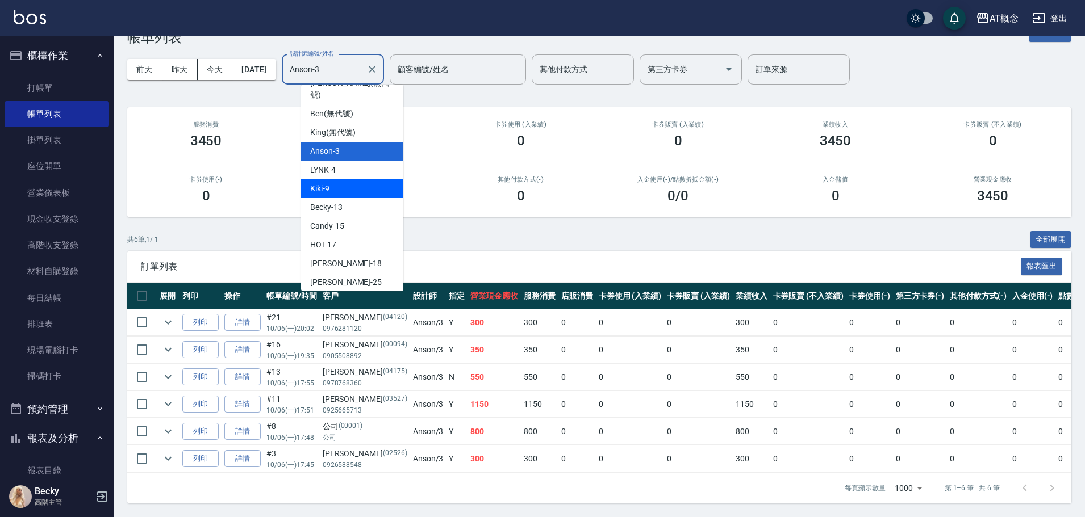
scroll to position [0, 0]
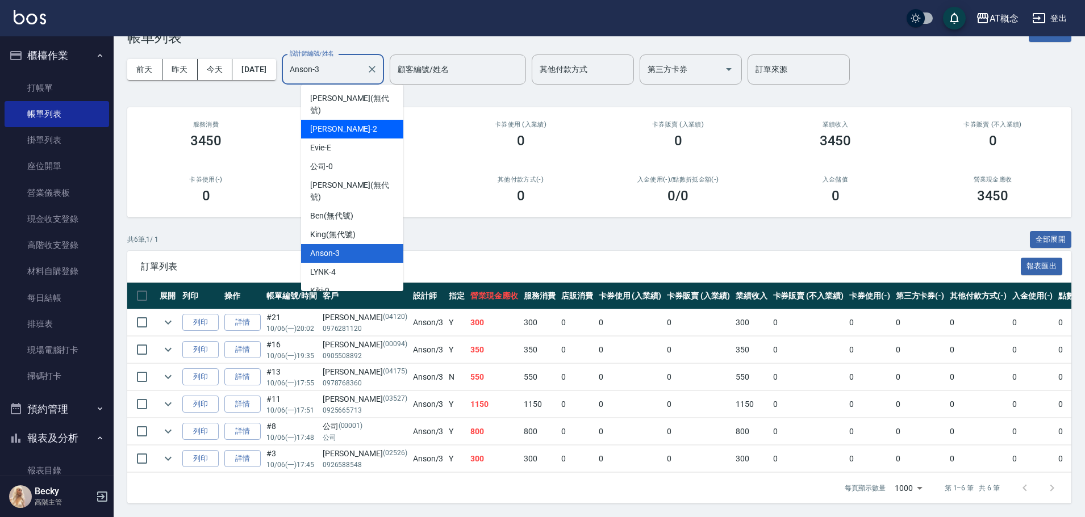
click at [351, 120] on div "[PERSON_NAME] -2" at bounding box center [352, 129] width 102 height 19
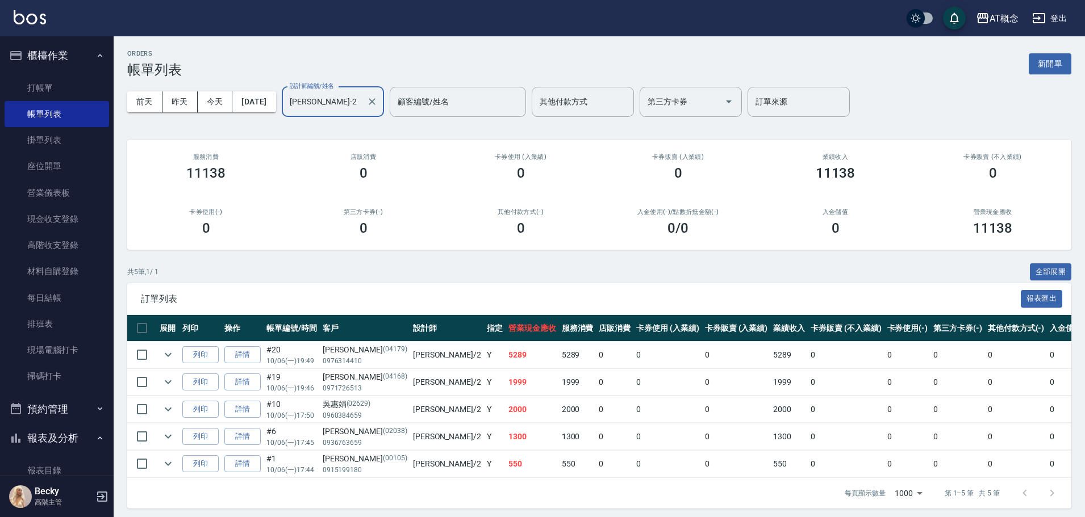
click at [348, 103] on input "[PERSON_NAME]-2" at bounding box center [324, 102] width 75 height 20
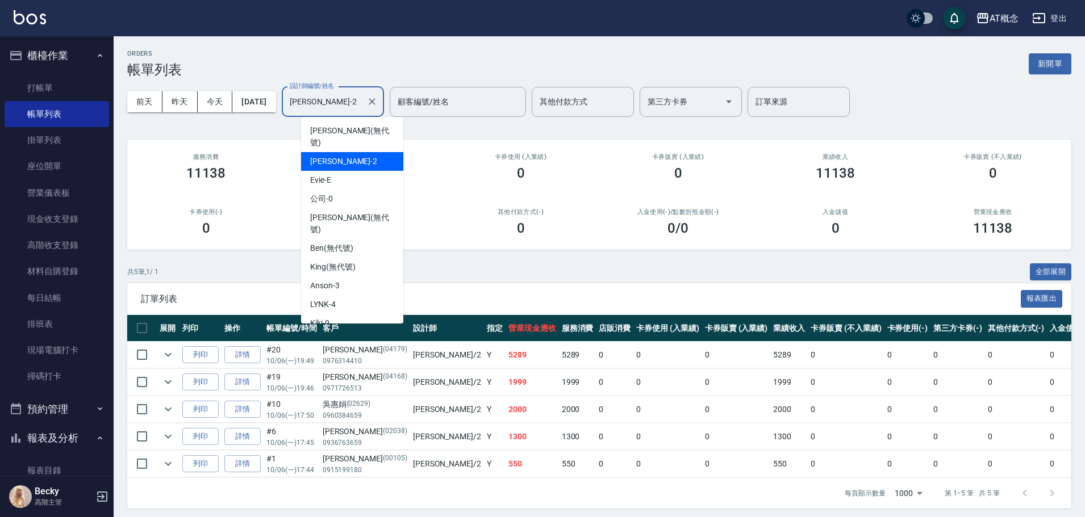
click at [348, 103] on input "[PERSON_NAME]-2" at bounding box center [324, 102] width 75 height 20
click at [359, 333] on div "Becky -13" at bounding box center [352, 342] width 102 height 19
type input "Becky-13"
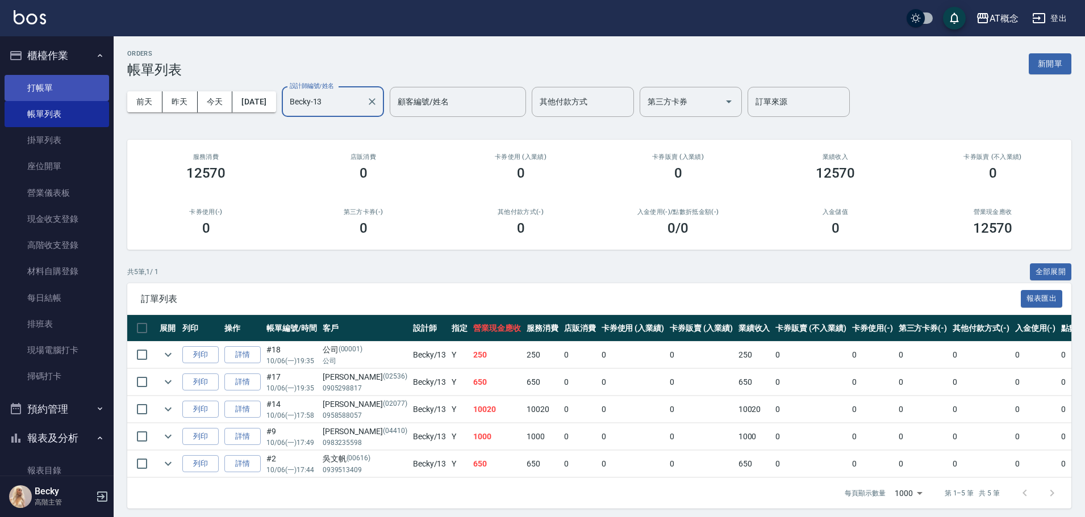
click at [40, 87] on link "打帳單" at bounding box center [57, 88] width 104 height 26
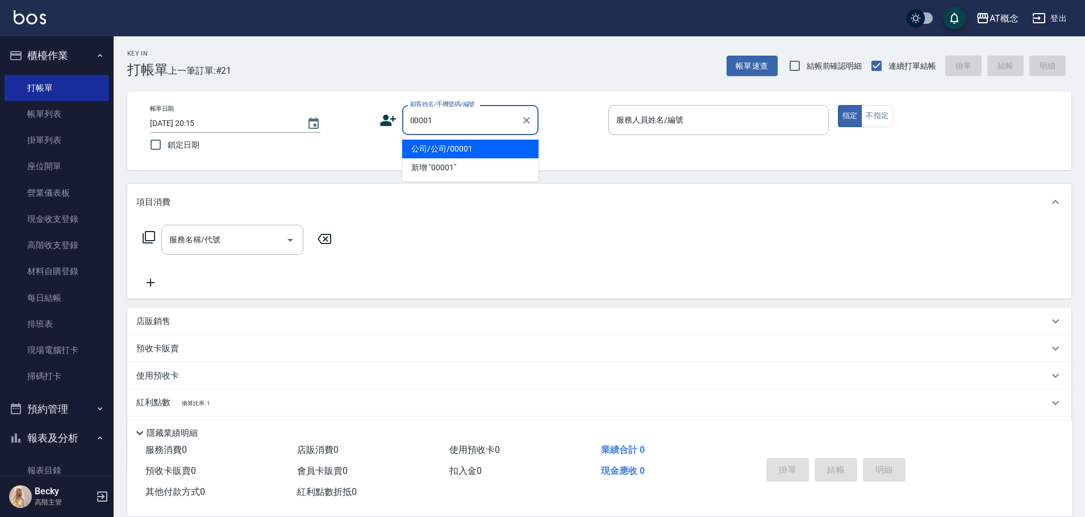
type input "公司/公司/00001"
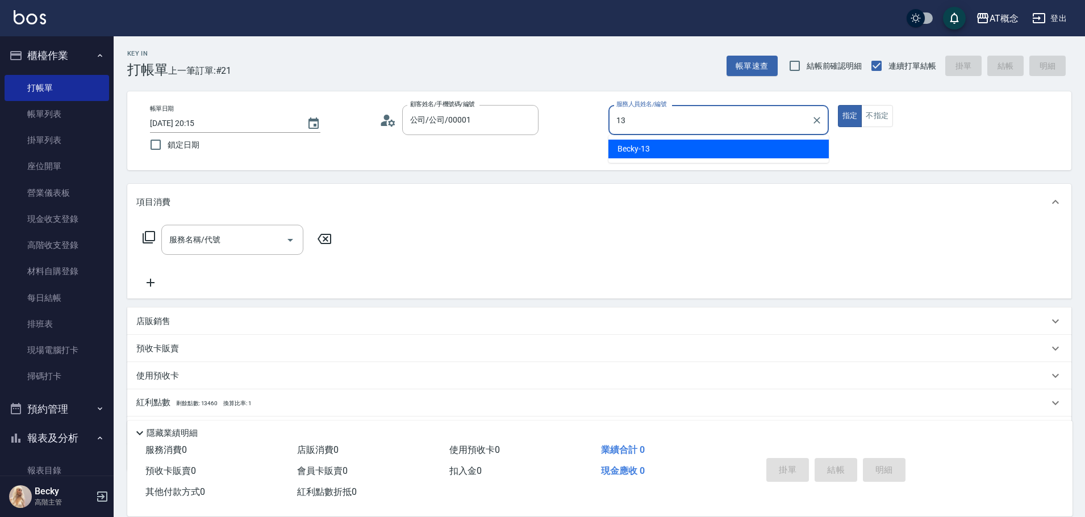
type input "Becky-13"
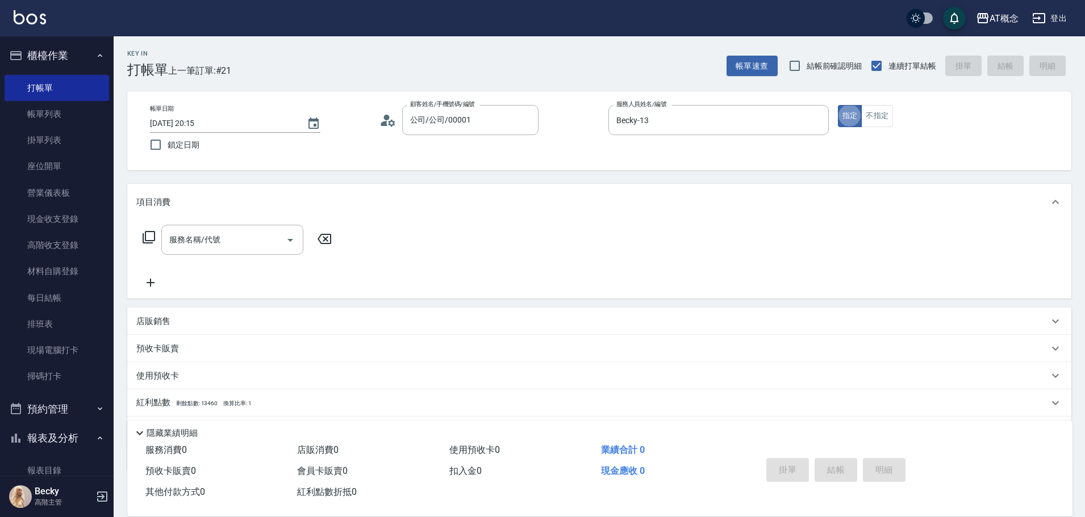
type button "true"
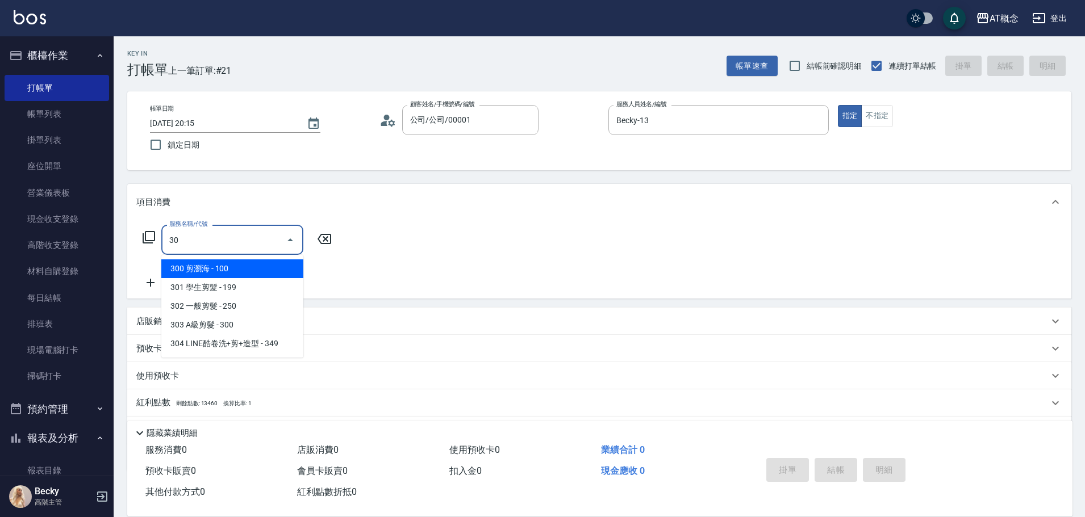
type input "303"
type input "30"
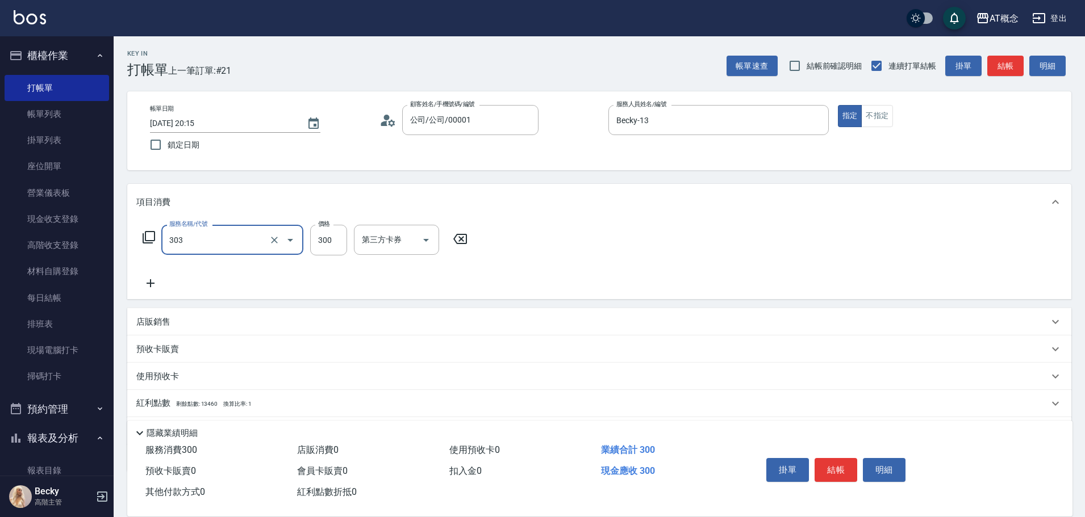
type input "303 A級剪髮(303)"
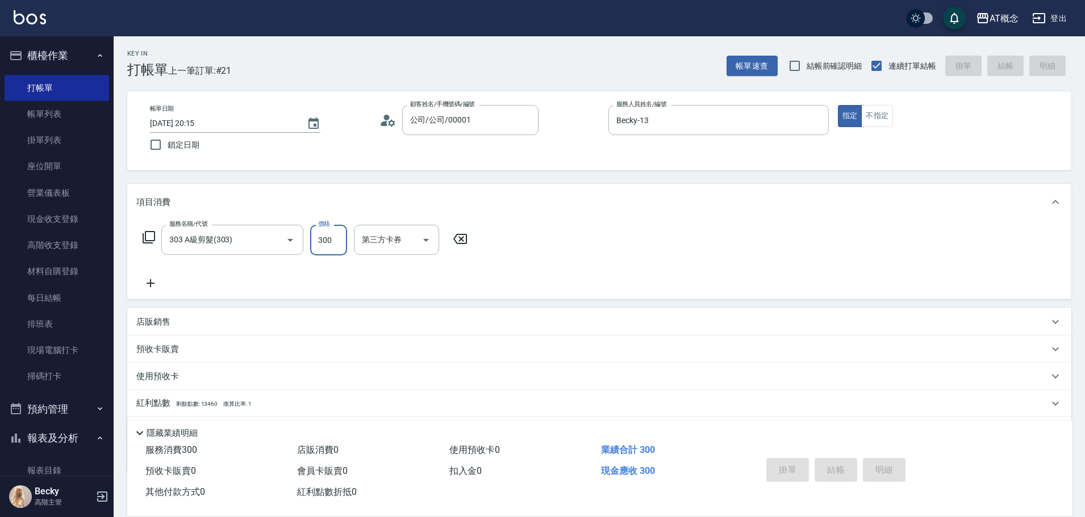
type input "0"
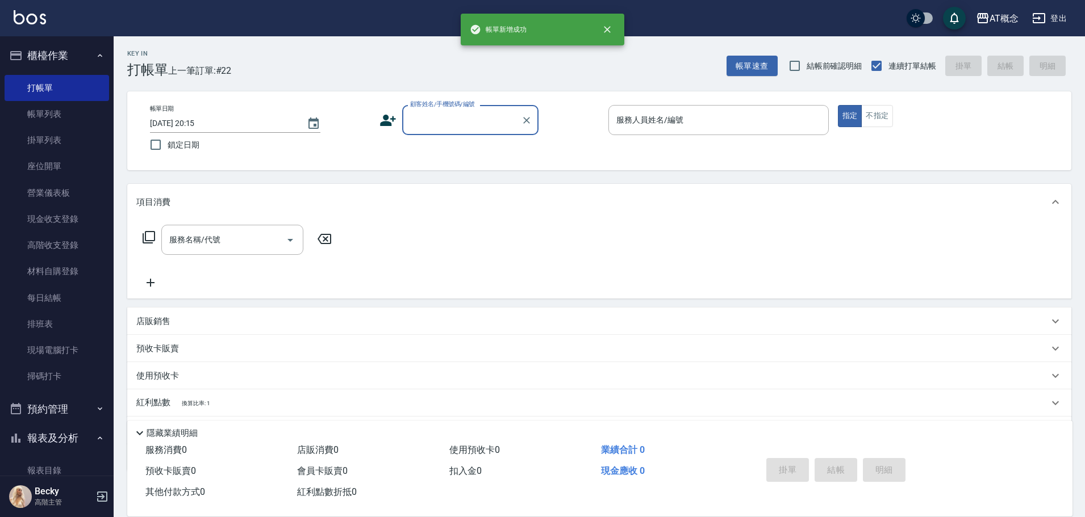
click at [66, 439] on button "報表及分析" at bounding box center [57, 439] width 104 height 30
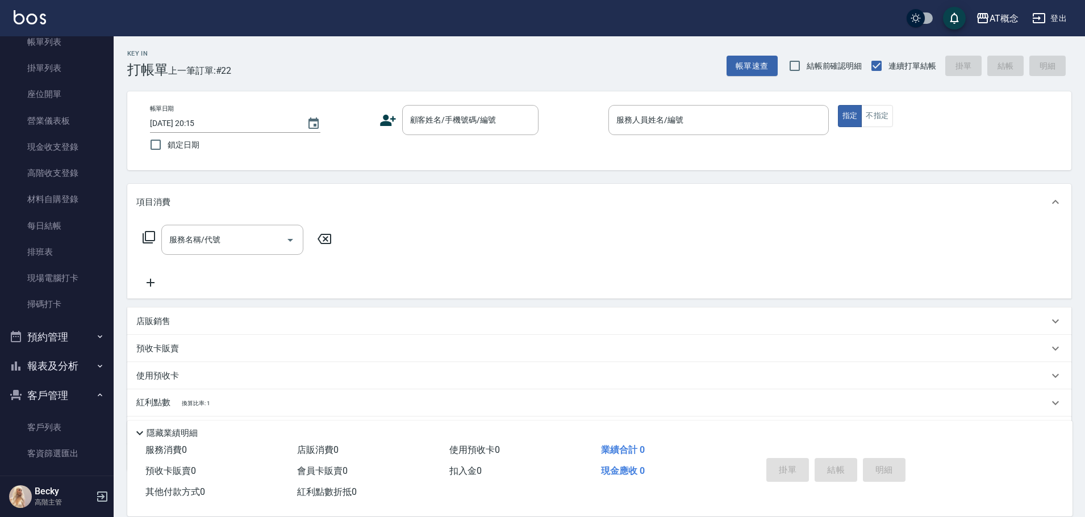
scroll to position [227, 0]
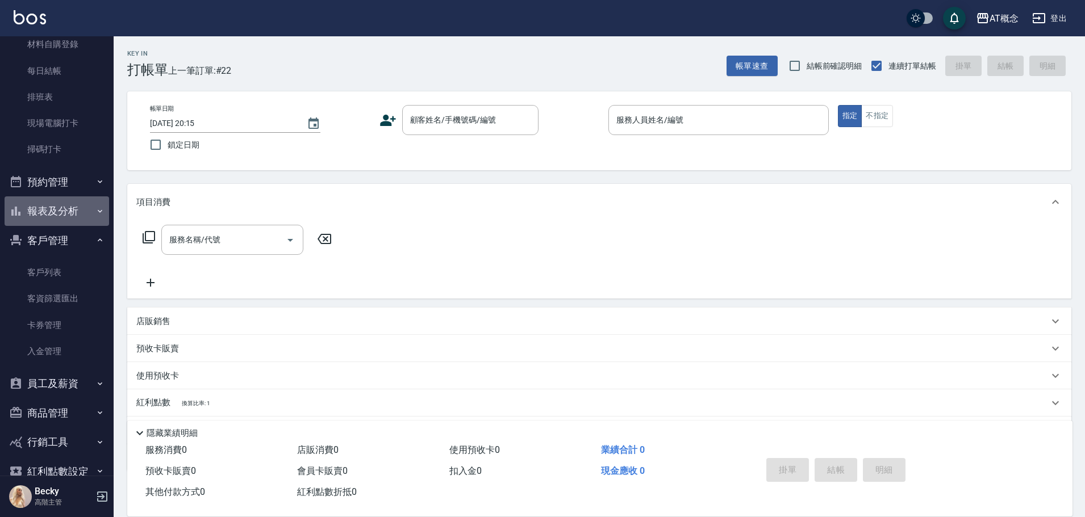
click at [65, 212] on button "報表及分析" at bounding box center [57, 211] width 104 height 30
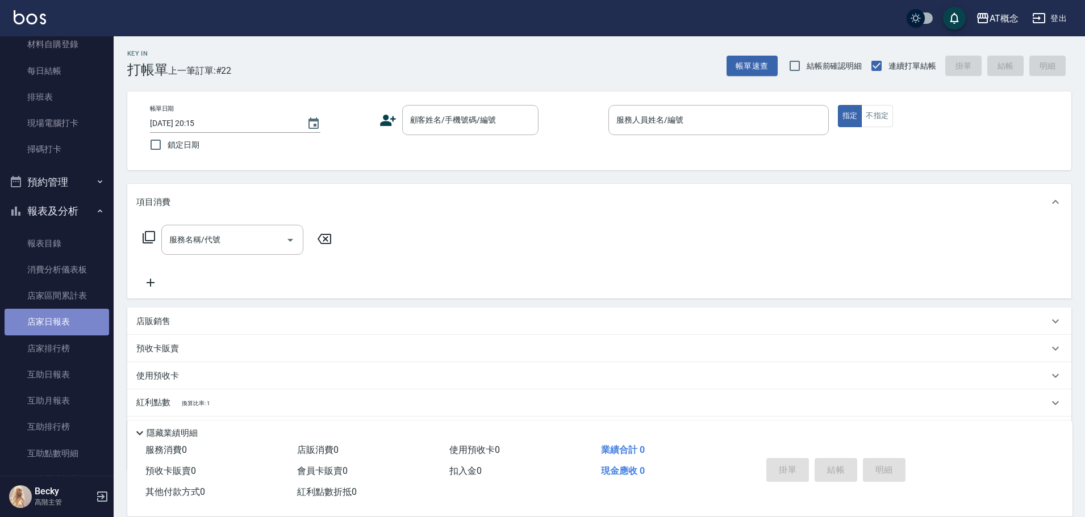
click at [76, 325] on link "店家日報表" at bounding box center [57, 322] width 104 height 26
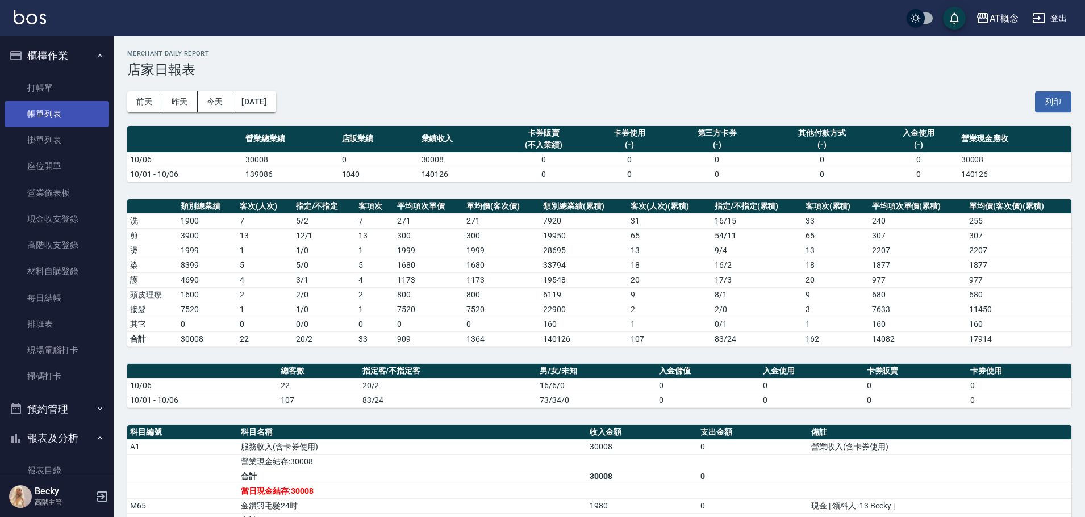
click at [65, 110] on link "帳單列表" at bounding box center [57, 114] width 104 height 26
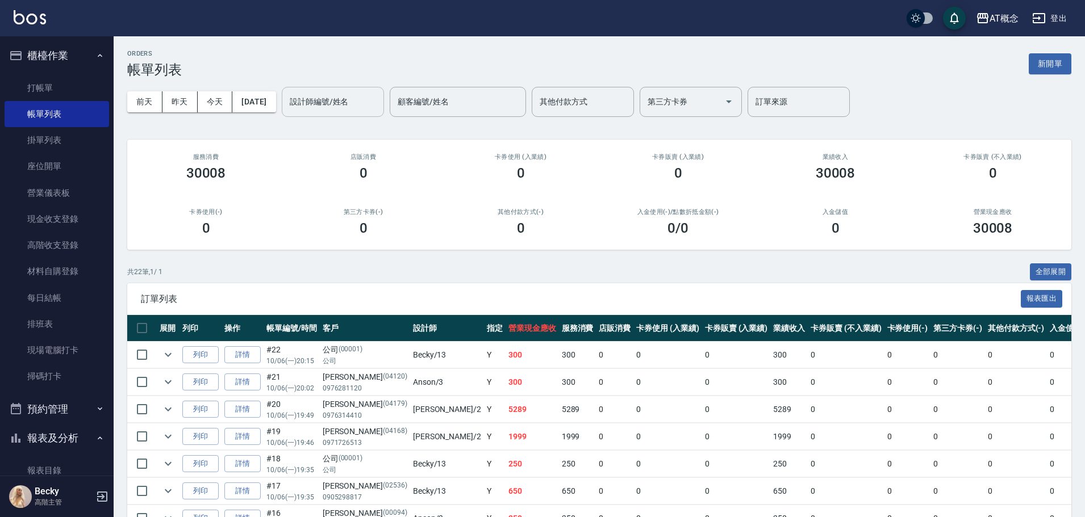
click at [336, 106] on input "設計師編號/姓名" at bounding box center [333, 102] width 92 height 20
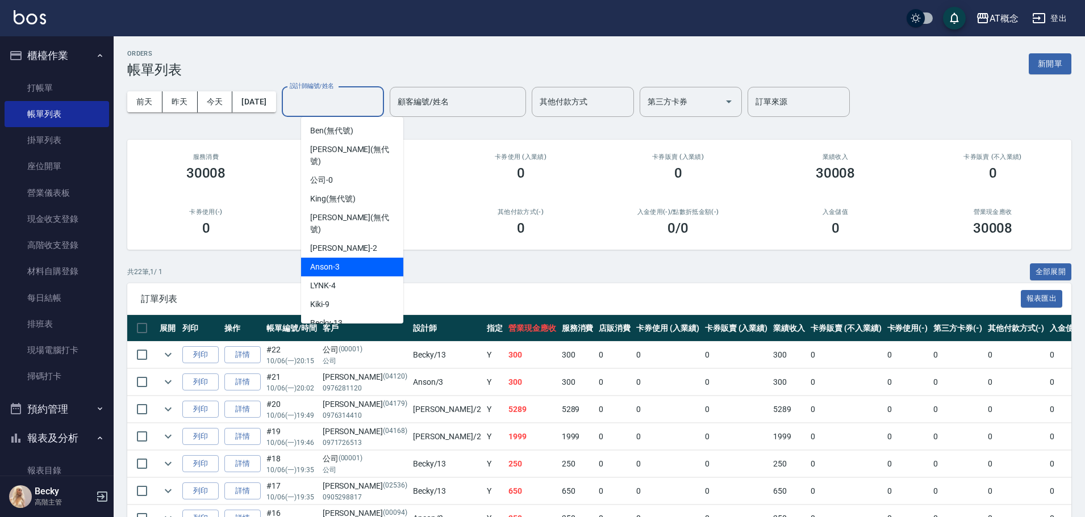
click at [345, 258] on div "Anson -3" at bounding box center [352, 267] width 102 height 19
type input "Anson-3"
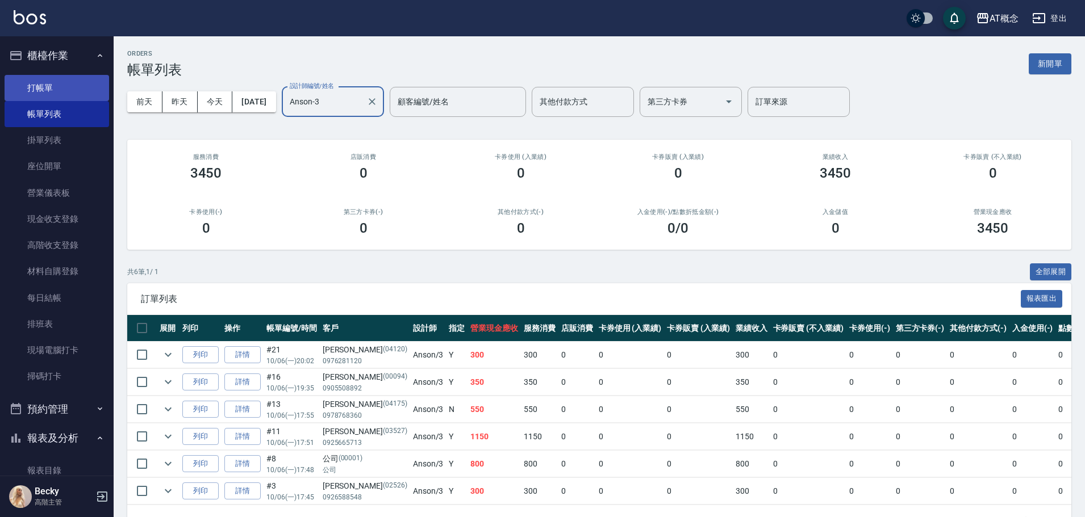
click at [64, 94] on link "打帳單" at bounding box center [57, 88] width 104 height 26
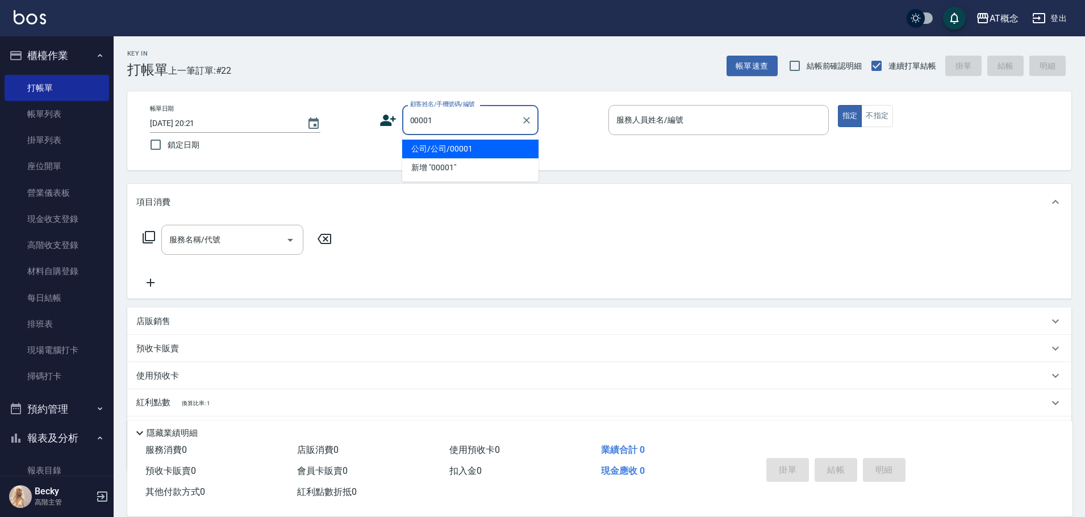
type input "公司/公司/00001"
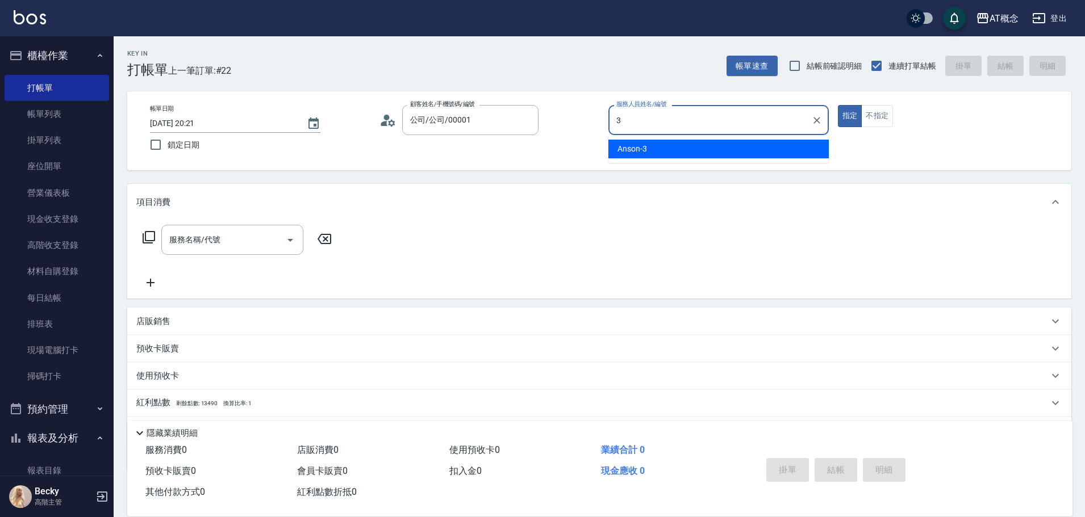
type input "Anson-3"
type button "true"
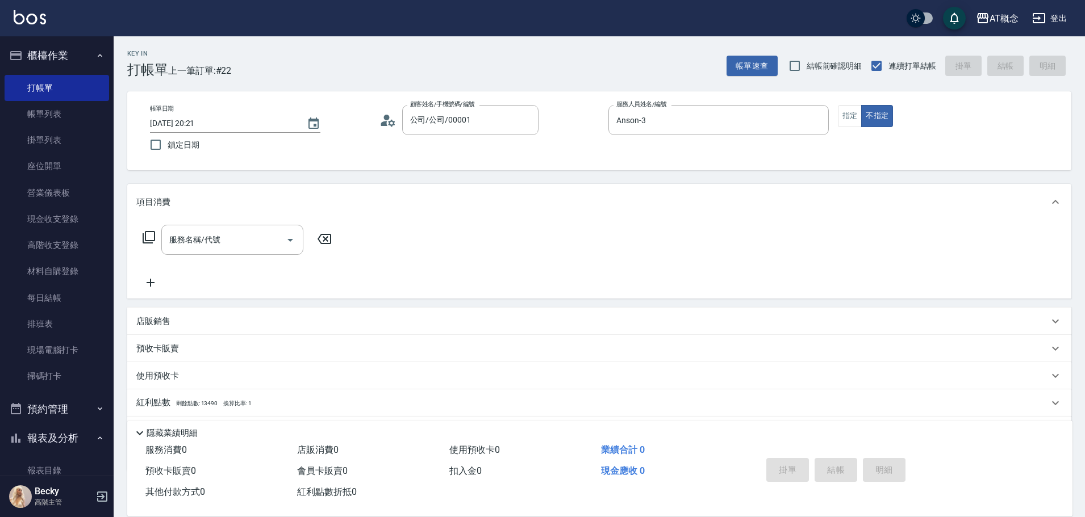
click at [150, 238] on icon at bounding box center [149, 238] width 14 height 14
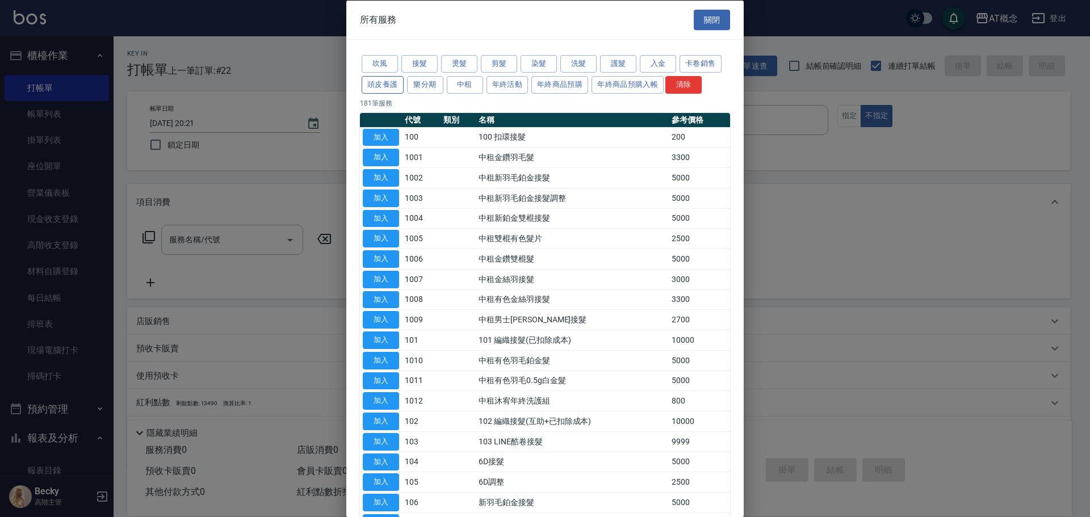
click at [390, 82] on button "頭皮養護" at bounding box center [383, 85] width 42 height 18
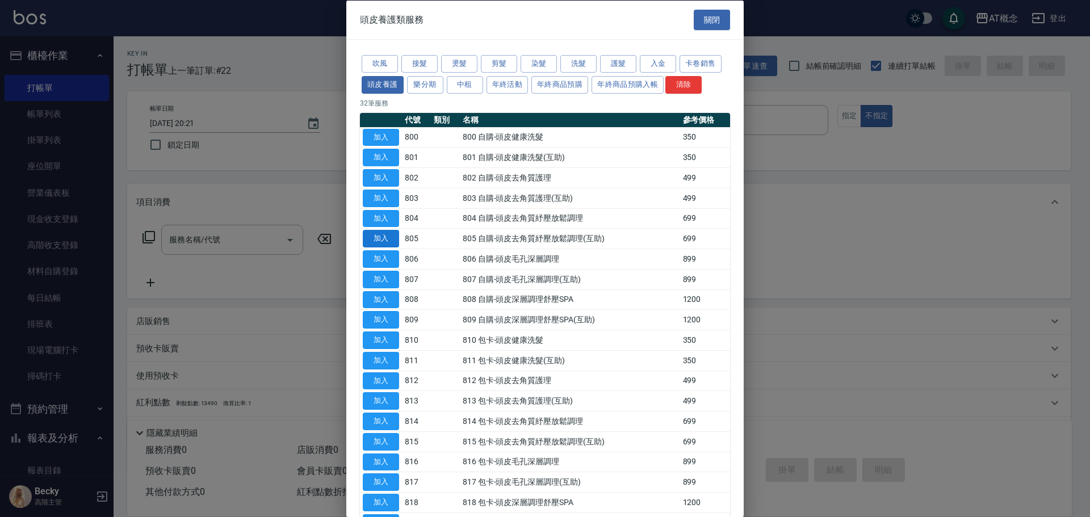
click at [380, 238] on button "加入" at bounding box center [381, 239] width 36 height 18
type input "805 自購-頭皮去角質紓壓放鬆調理(互助)(805)"
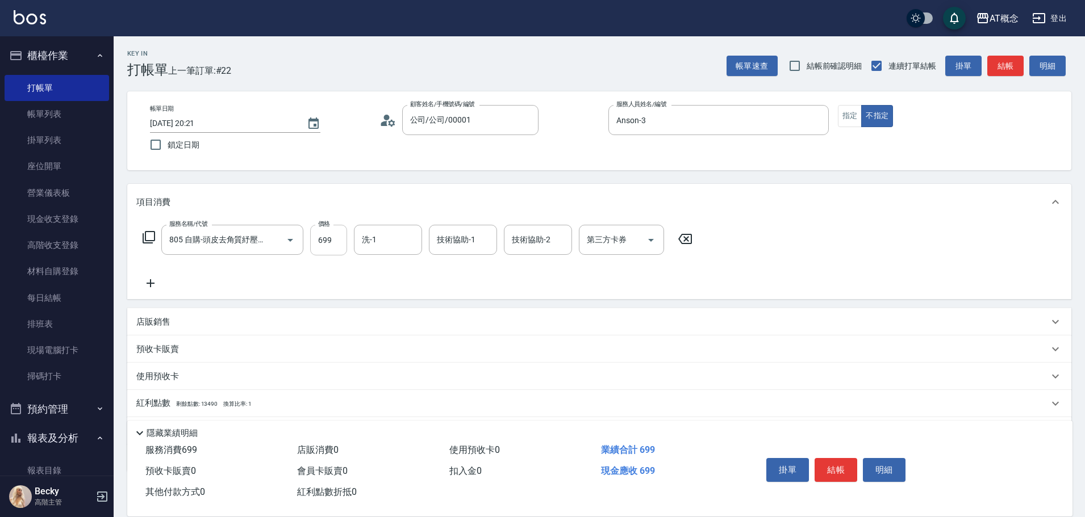
click at [342, 244] on input "699" at bounding box center [328, 240] width 37 height 31
type input "0"
type input "600"
type input "60"
type input "600"
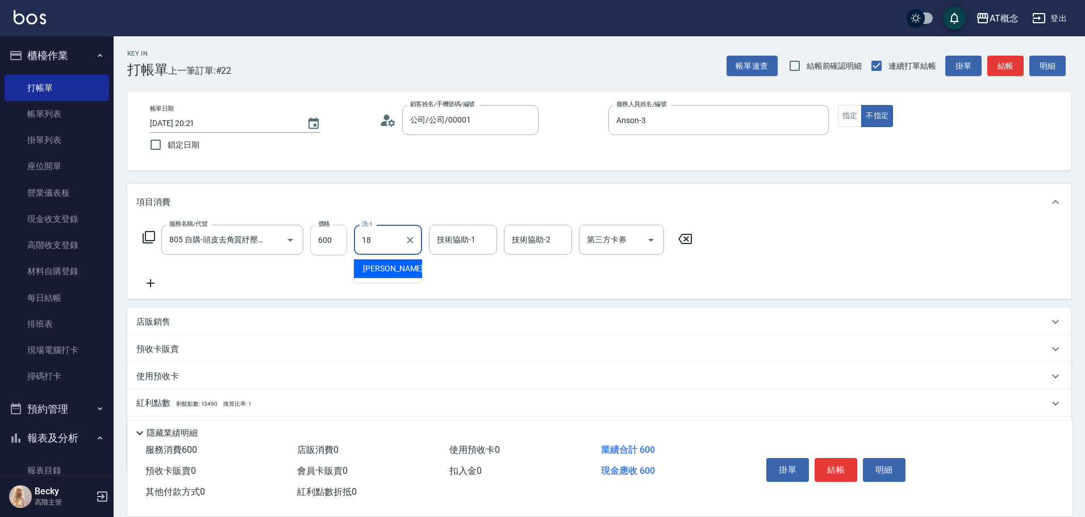
type input "[PERSON_NAME]-18"
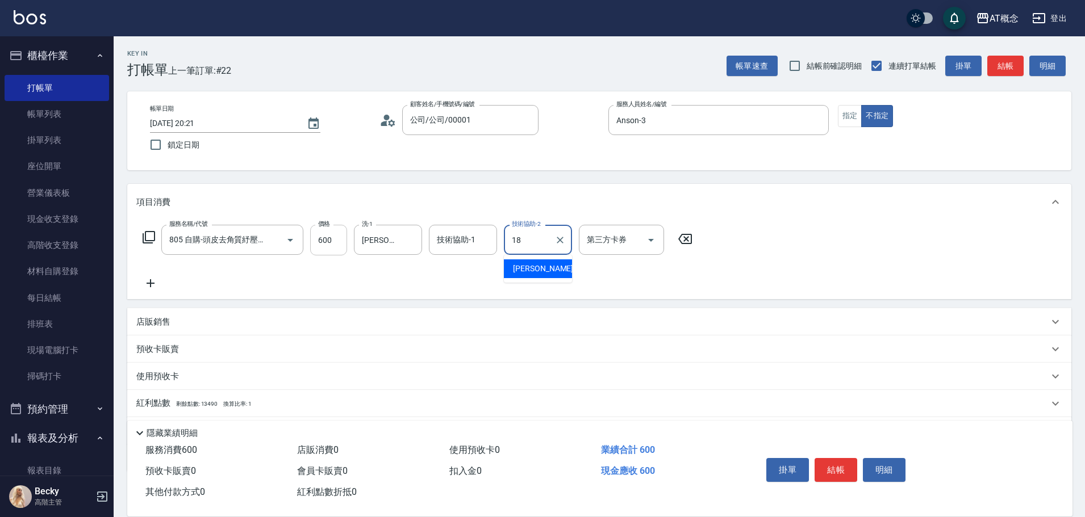
type input "[PERSON_NAME]-18"
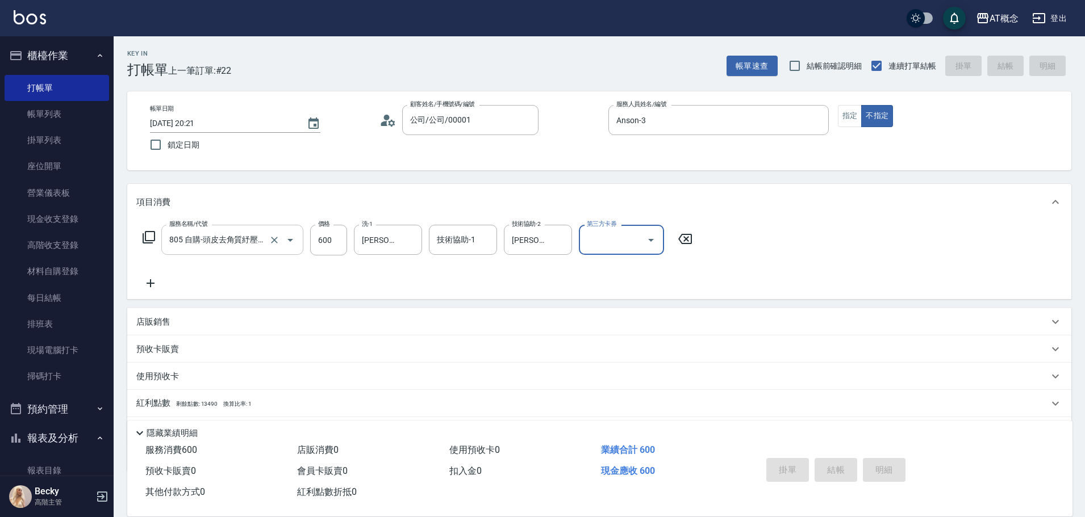
type input "[DATE] 20:22"
type input "0"
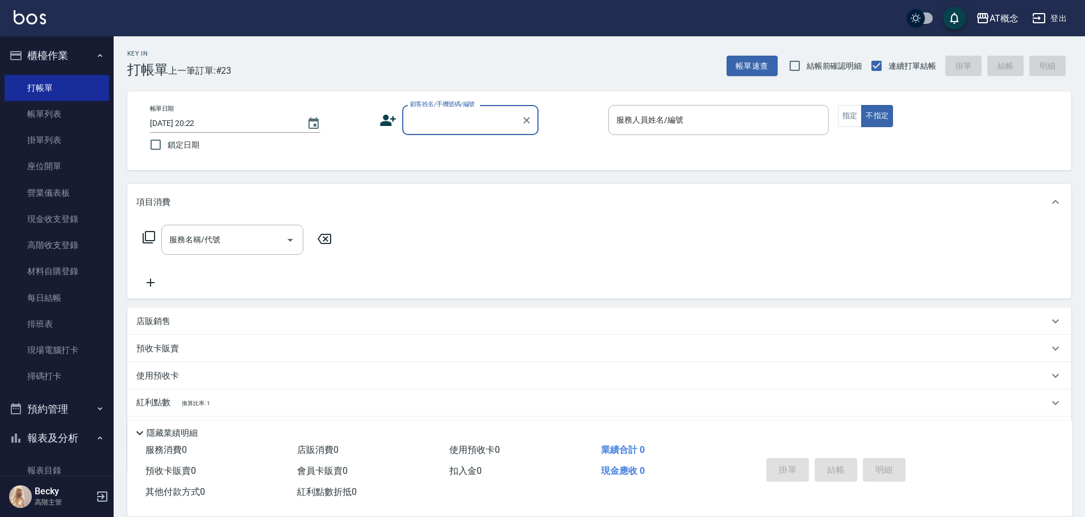
click at [65, 441] on button "報表及分析" at bounding box center [57, 439] width 104 height 30
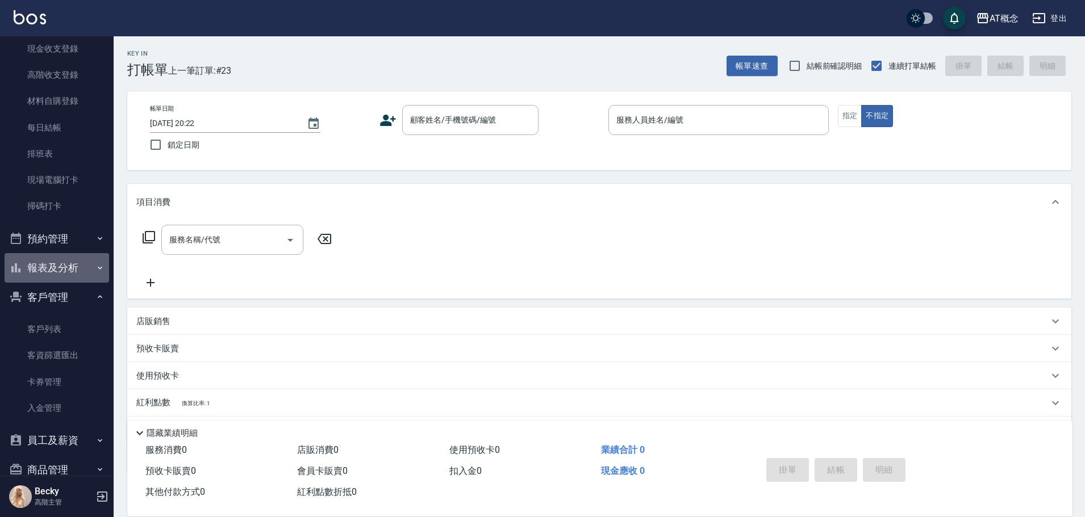
click at [62, 274] on button "報表及分析" at bounding box center [57, 268] width 104 height 30
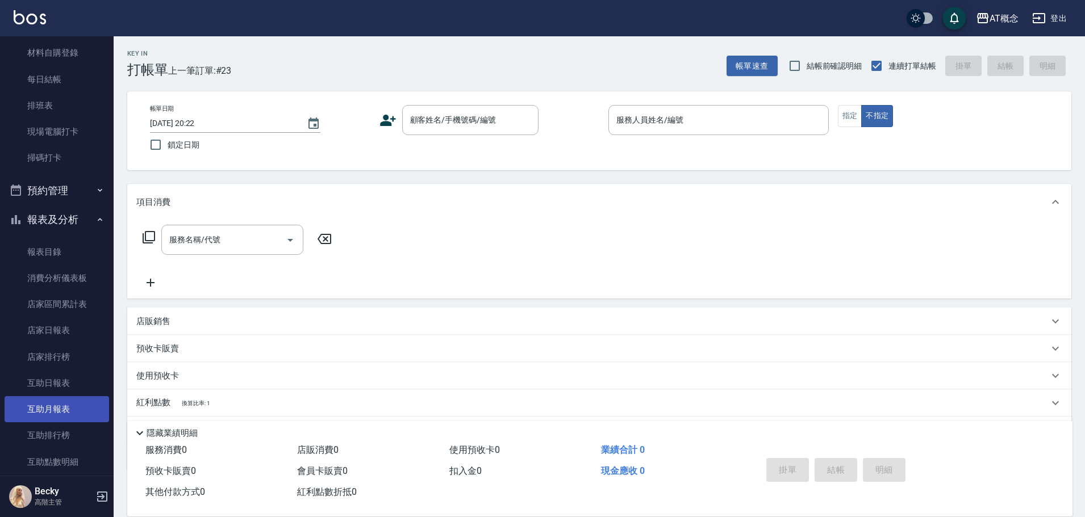
scroll to position [284, 0]
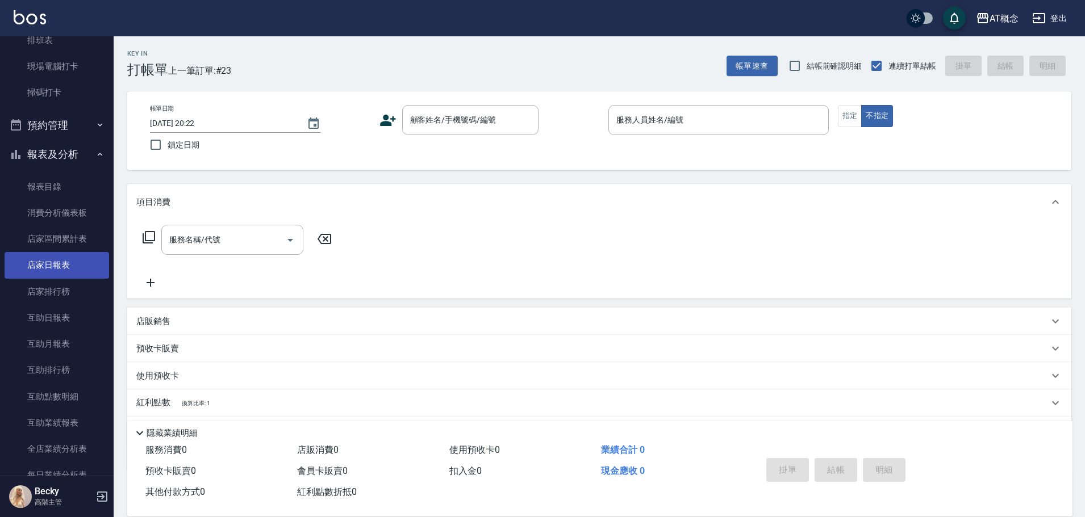
click at [58, 264] on link "店家日報表" at bounding box center [57, 265] width 104 height 26
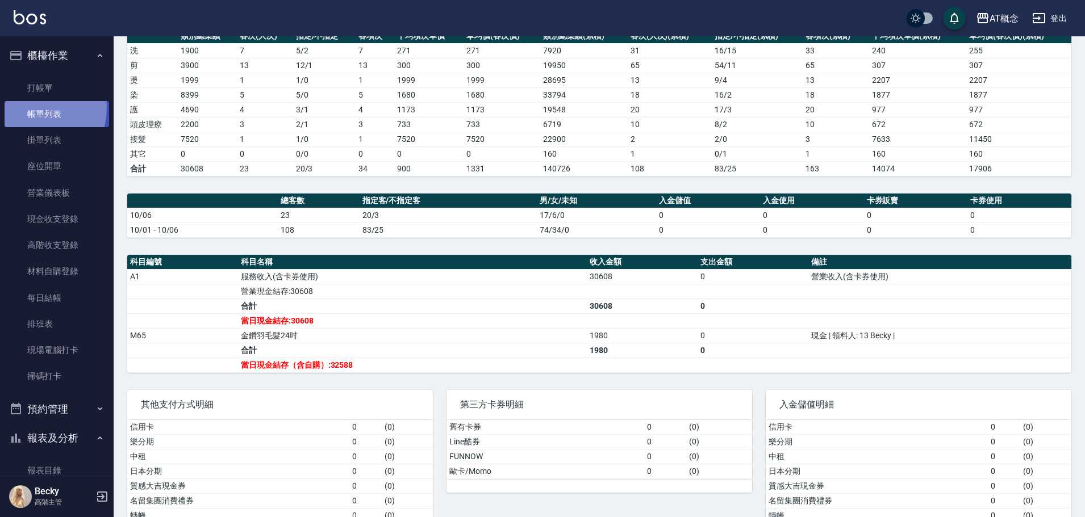
click at [28, 107] on link "帳單列表" at bounding box center [57, 114] width 104 height 26
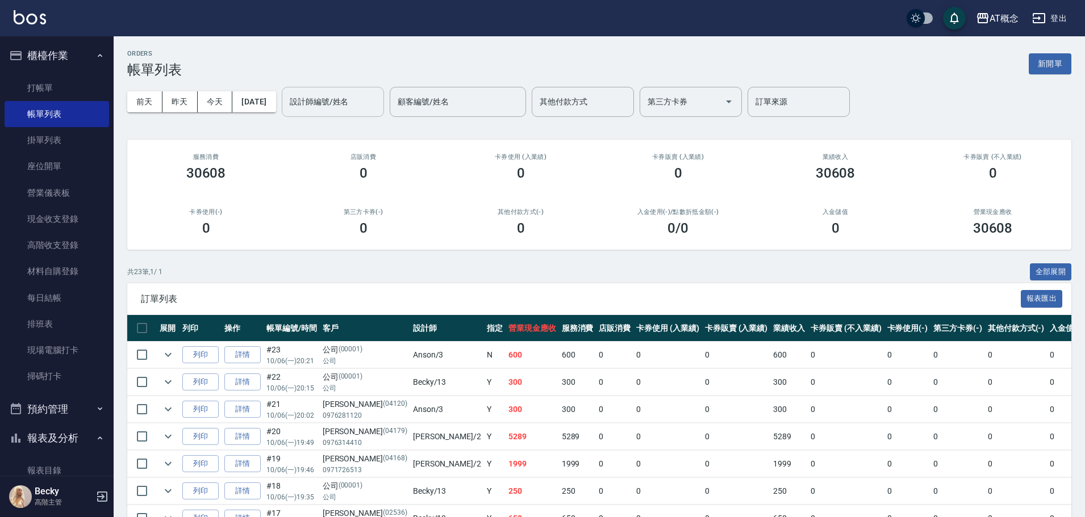
click at [350, 103] on input "設計師編號/姓名" at bounding box center [333, 102] width 92 height 20
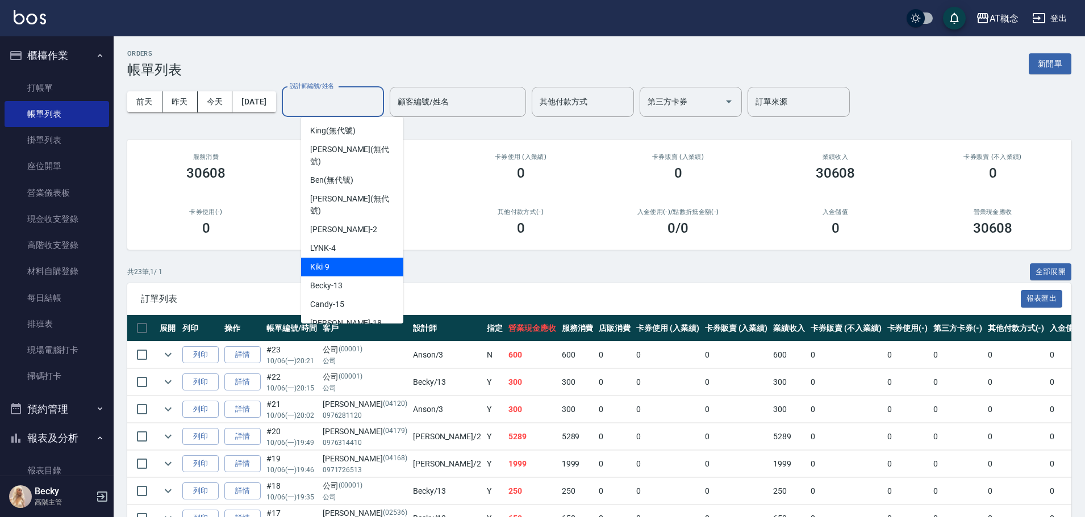
click at [337, 258] on div "Kiki -9" at bounding box center [352, 267] width 102 height 19
type input "Kiki-9"
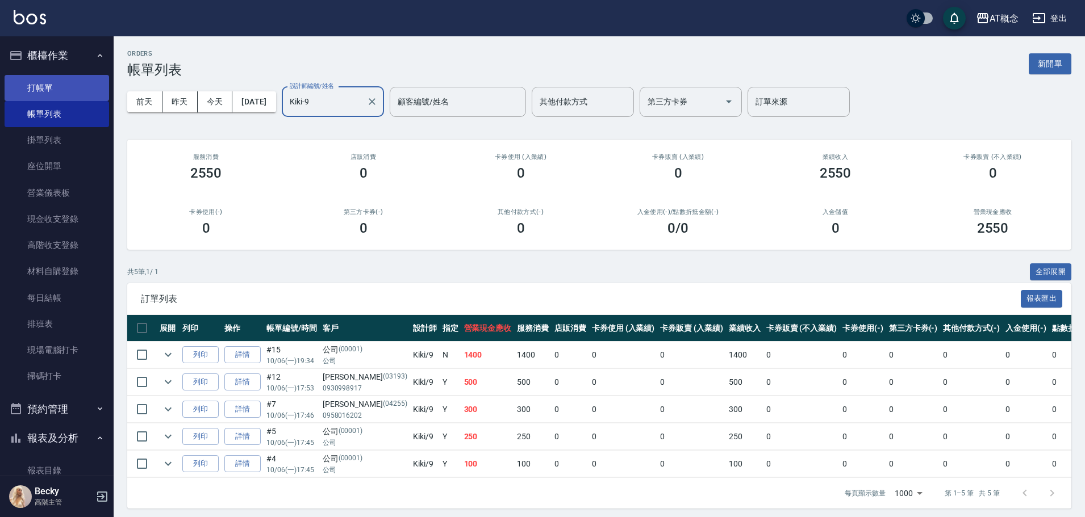
click at [48, 85] on link "打帳單" at bounding box center [57, 88] width 104 height 26
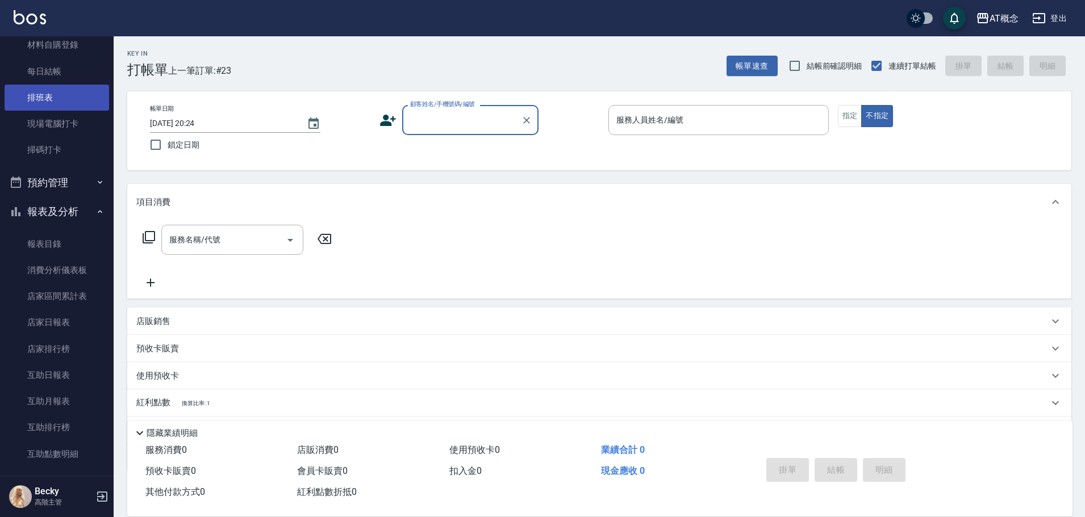
scroll to position [227, 0]
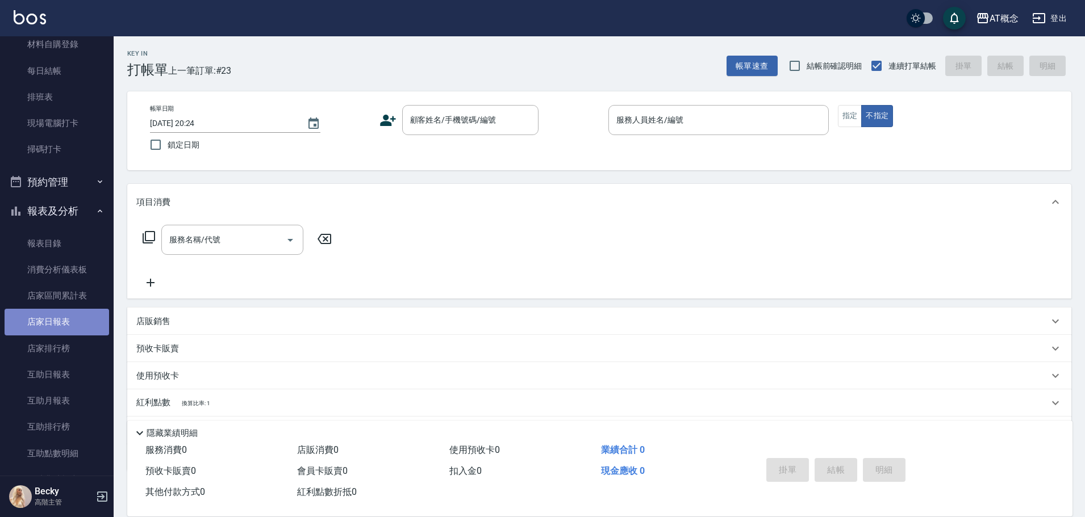
click at [65, 310] on link "店家日報表" at bounding box center [57, 322] width 104 height 26
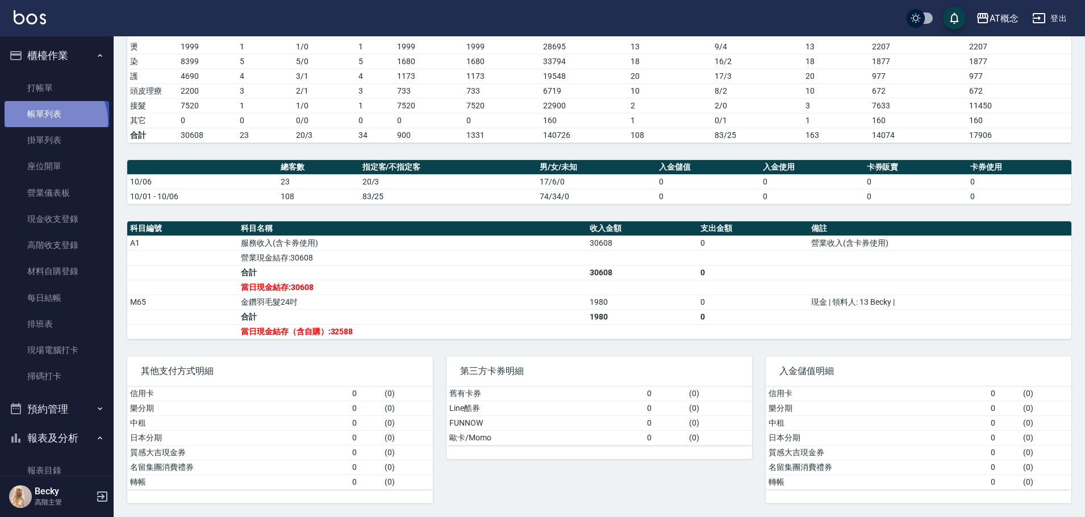
click at [53, 122] on link "帳單列表" at bounding box center [57, 114] width 104 height 26
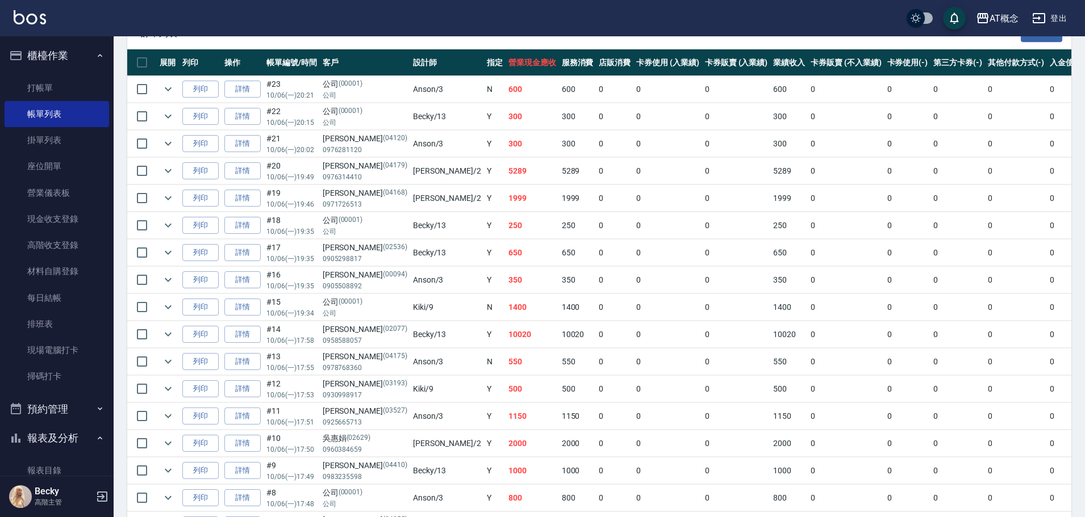
scroll to position [164, 0]
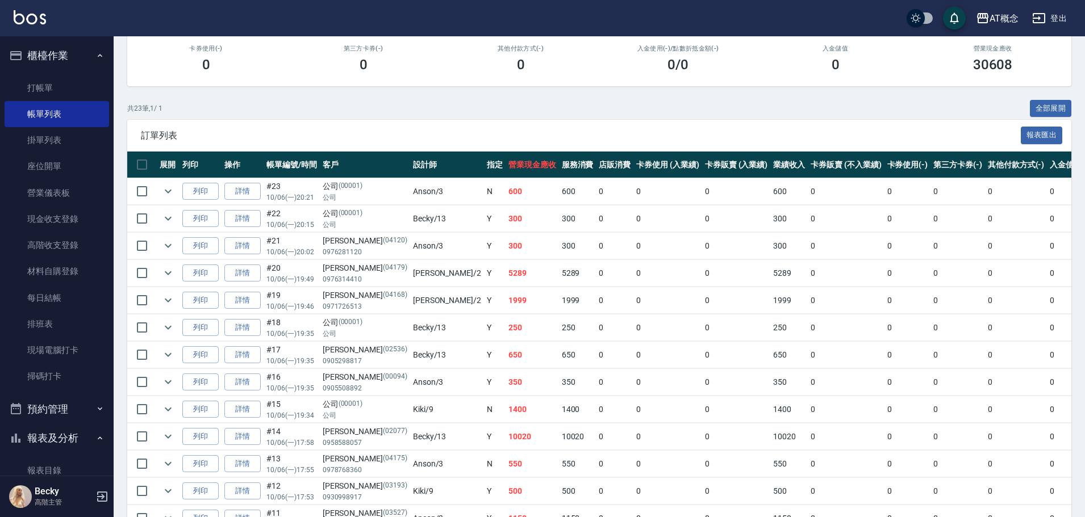
click at [5, 101] on link "帳單列表" at bounding box center [57, 114] width 104 height 26
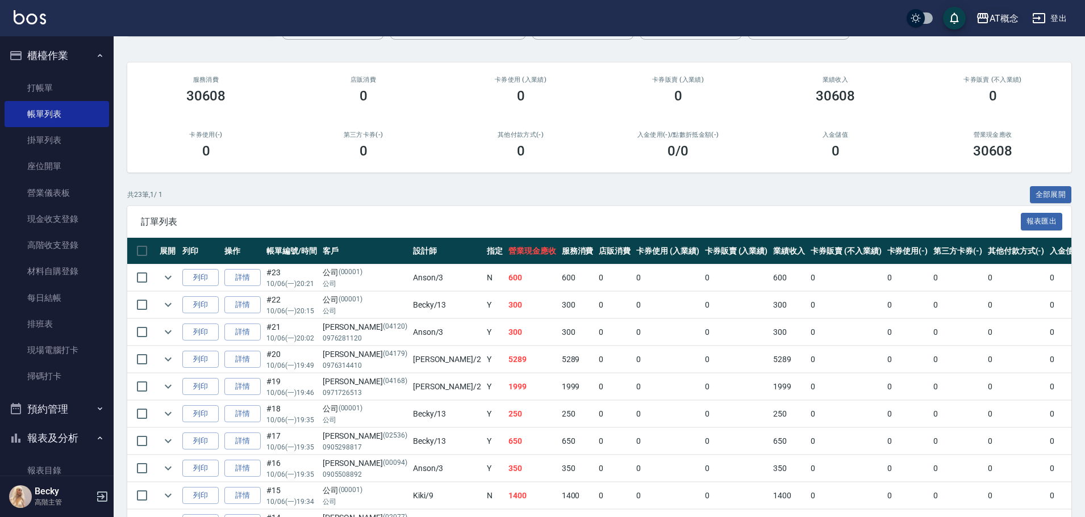
scroll to position [50, 0]
